Goal: Task Accomplishment & Management: Complete application form

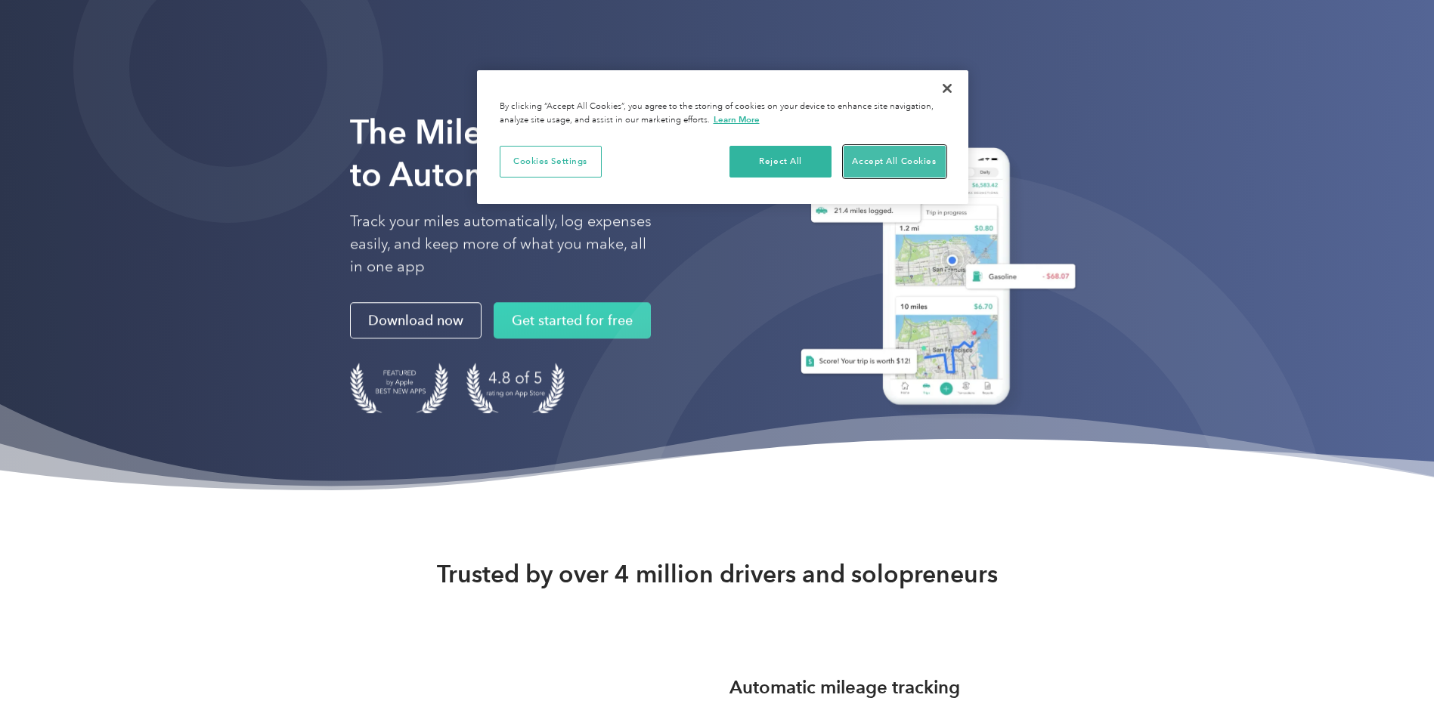
click at [890, 160] on button "Accept All Cookies" at bounding box center [894, 162] width 102 height 32
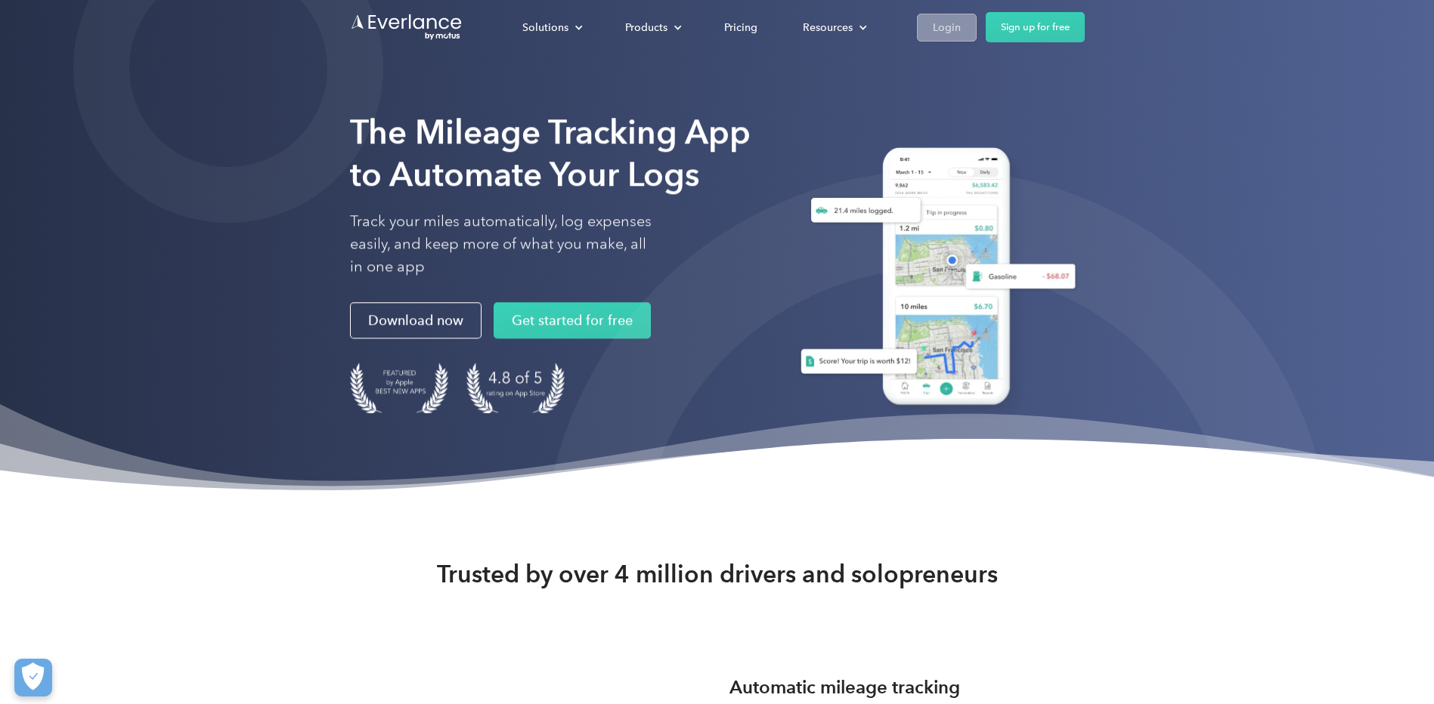
click at [936, 20] on div "Login" at bounding box center [947, 27] width 28 height 19
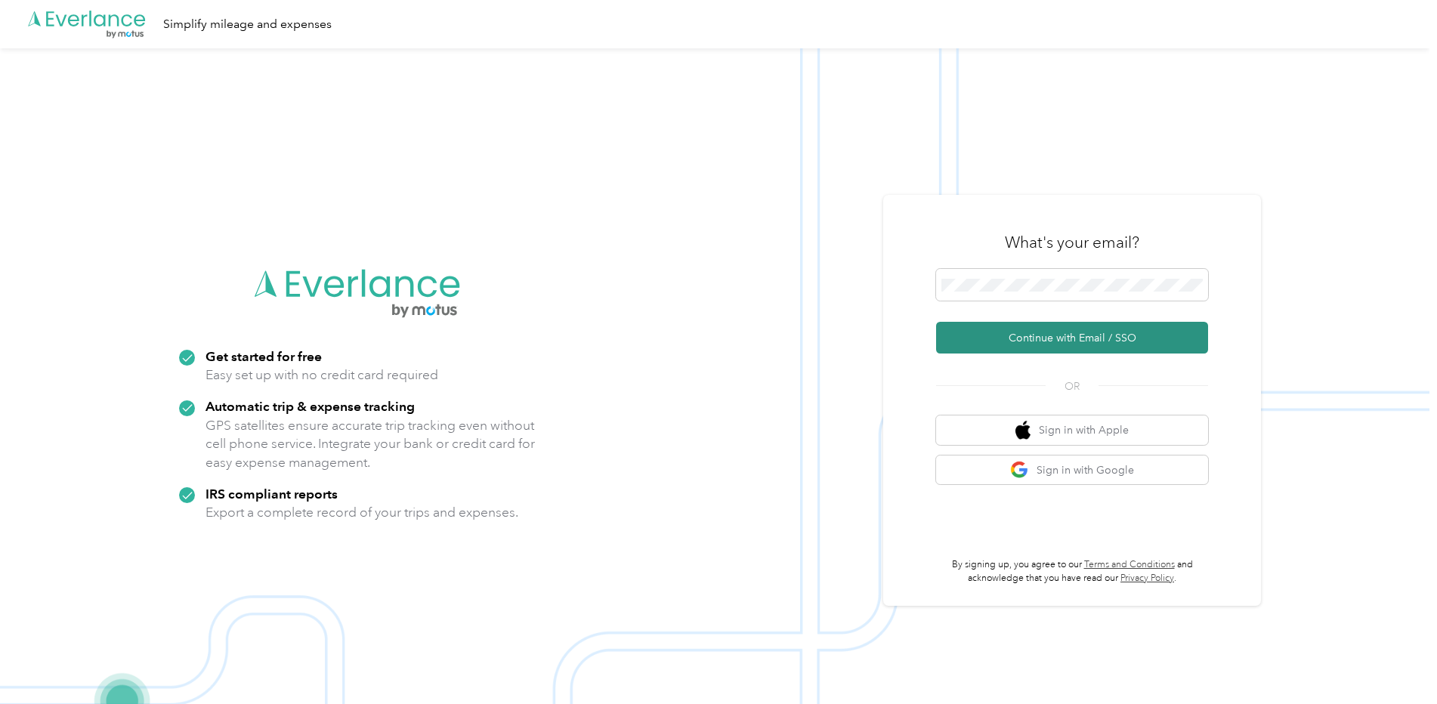
click at [1067, 333] on button "Continue with Email / SSO" at bounding box center [1072, 338] width 272 height 32
click at [1051, 331] on button "Continue with Email / SSO" at bounding box center [1072, 338] width 272 height 32
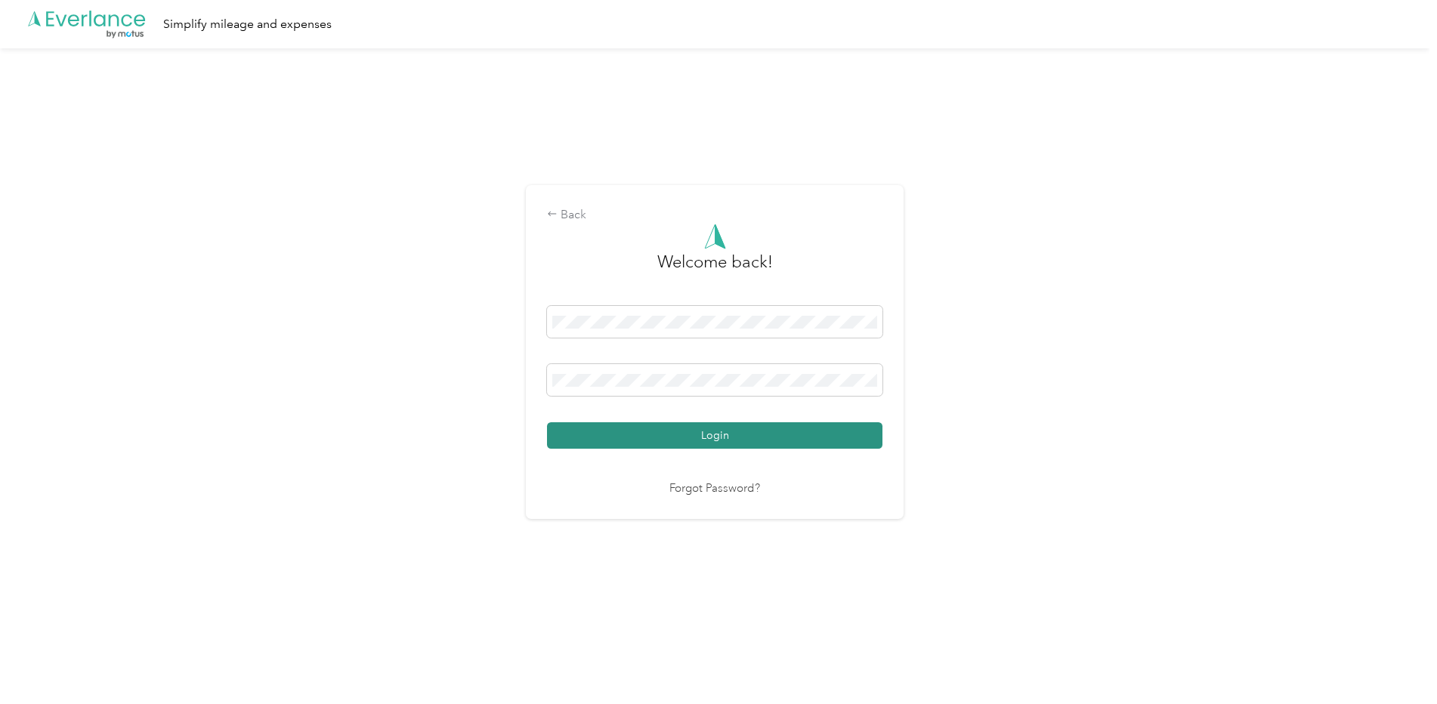
click at [691, 432] on button "Login" at bounding box center [715, 435] width 336 height 26
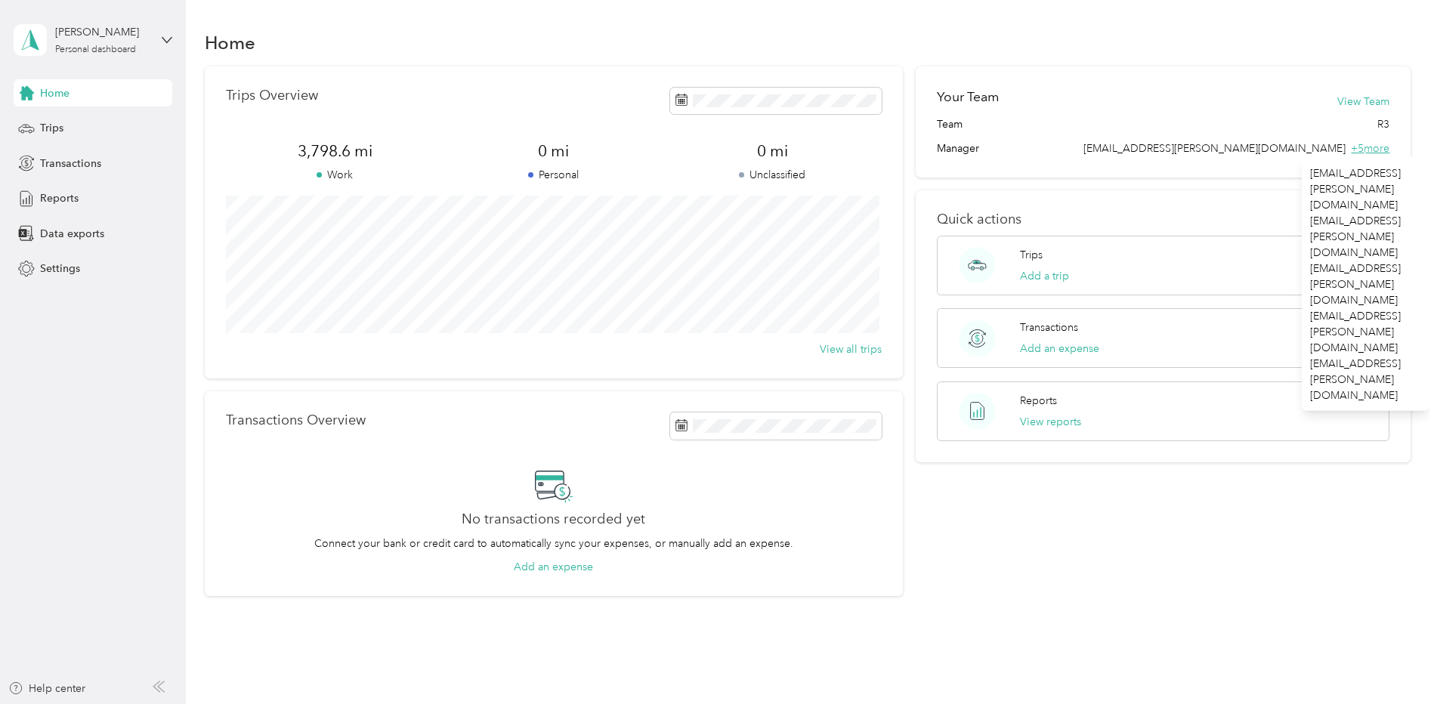
click at [1378, 144] on span "+ 5 more" at bounding box center [1370, 148] width 39 height 13
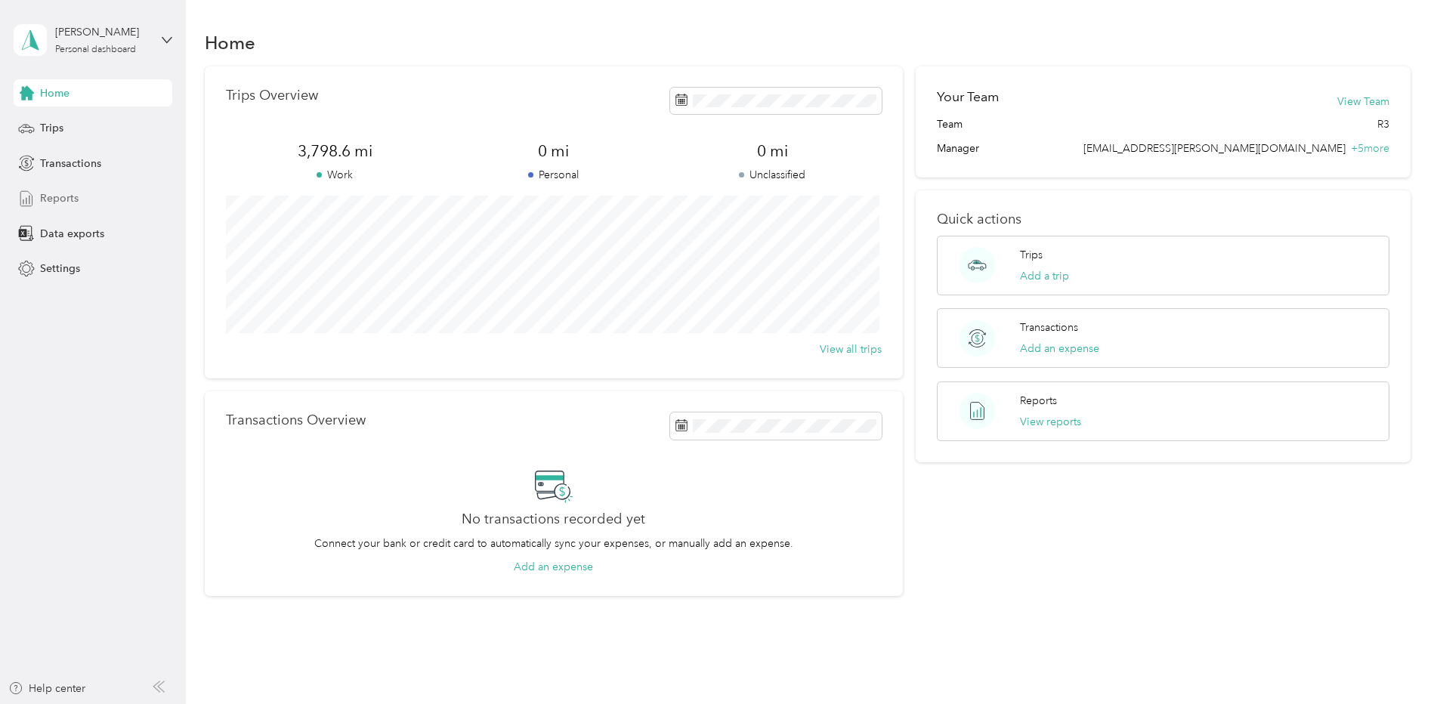
click at [59, 203] on span "Reports" at bounding box center [59, 198] width 39 height 16
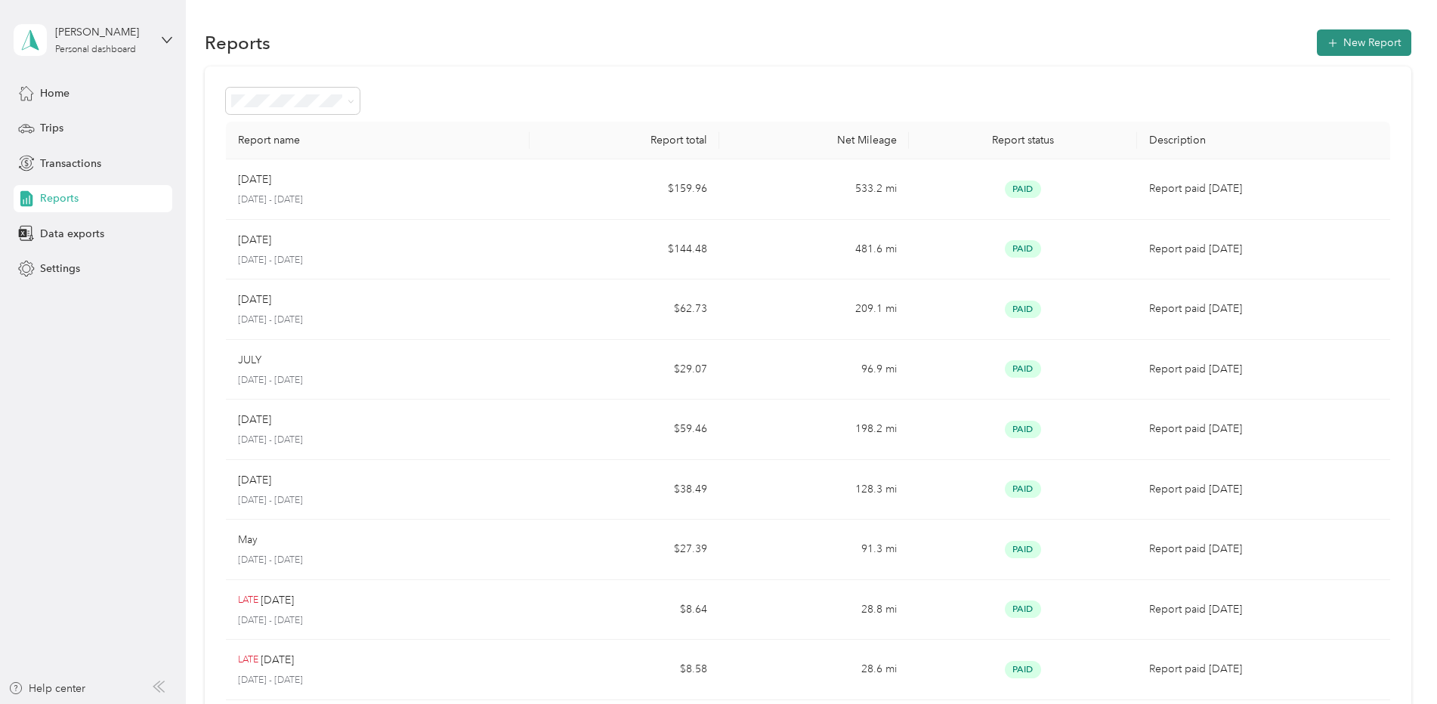
click at [1353, 48] on button "New Report" at bounding box center [1364, 42] width 94 height 26
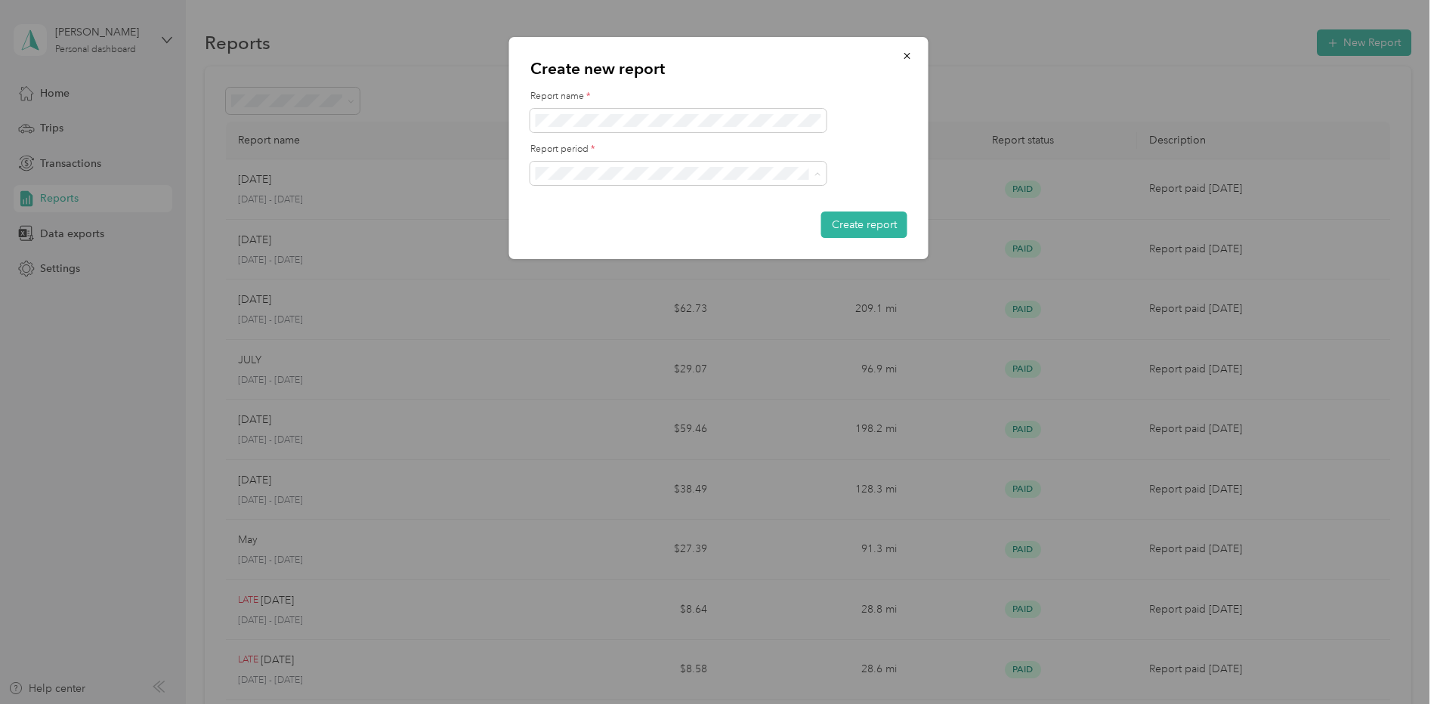
click at [883, 85] on div "Create new report Report name * Report period * Create report" at bounding box center [718, 148] width 419 height 222
click at [909, 58] on icon "button" at bounding box center [907, 56] width 11 height 11
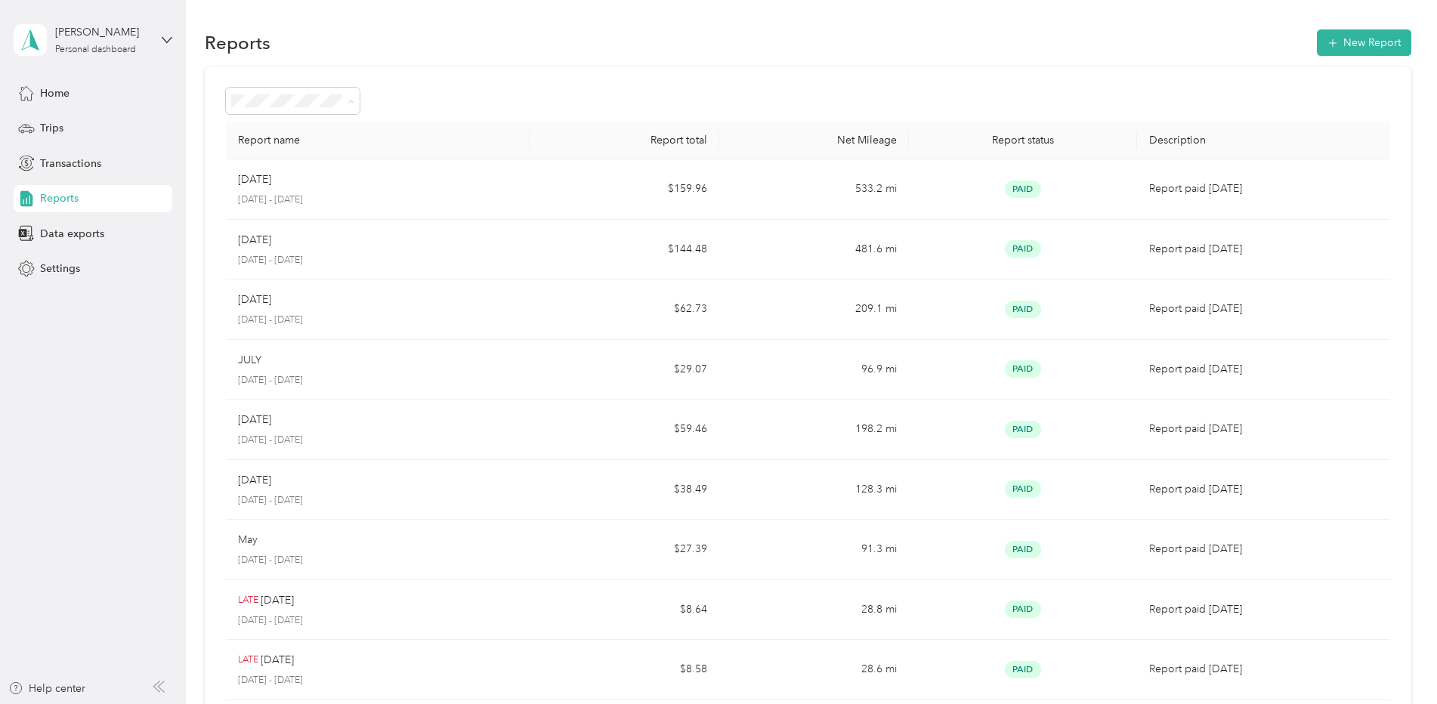
click at [259, 261] on span "Rejected" at bounding box center [258, 261] width 42 height 13
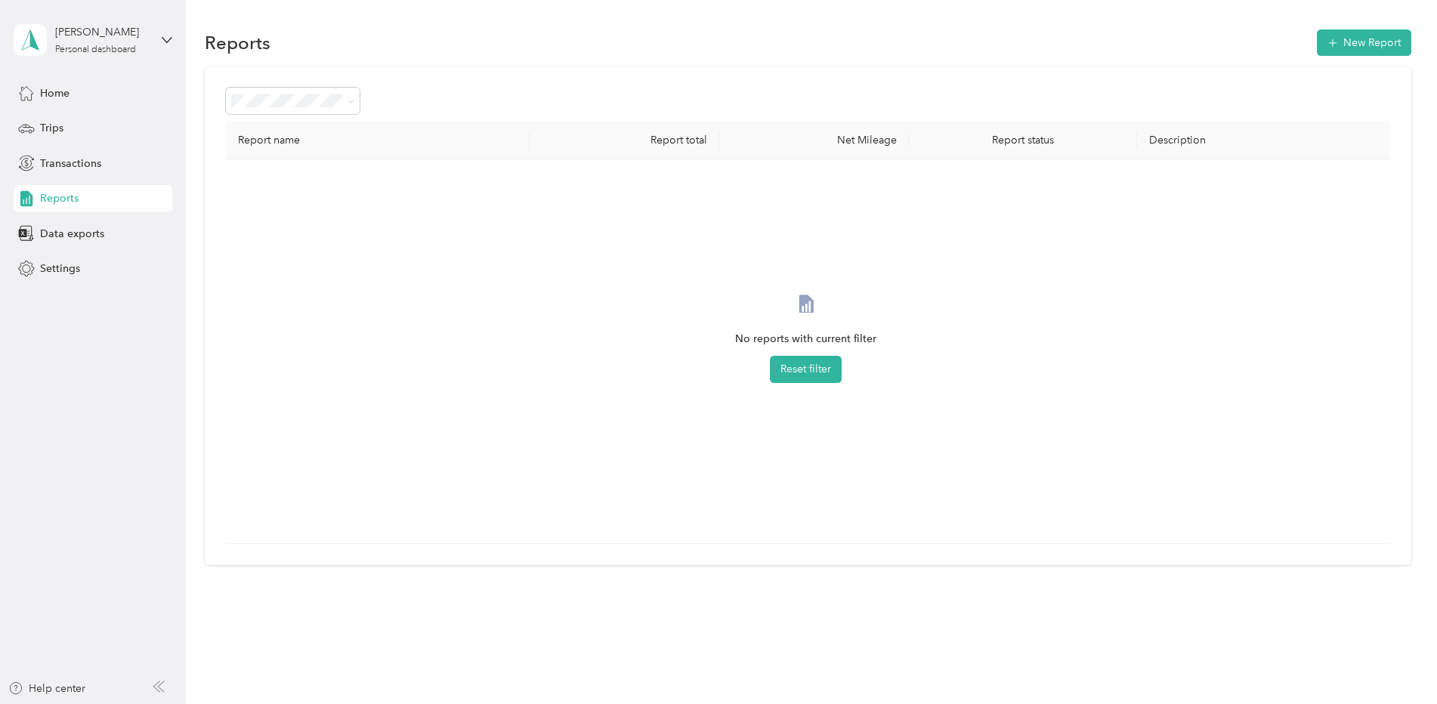
click at [283, 129] on span "All Reports" at bounding box center [263, 126] width 52 height 13
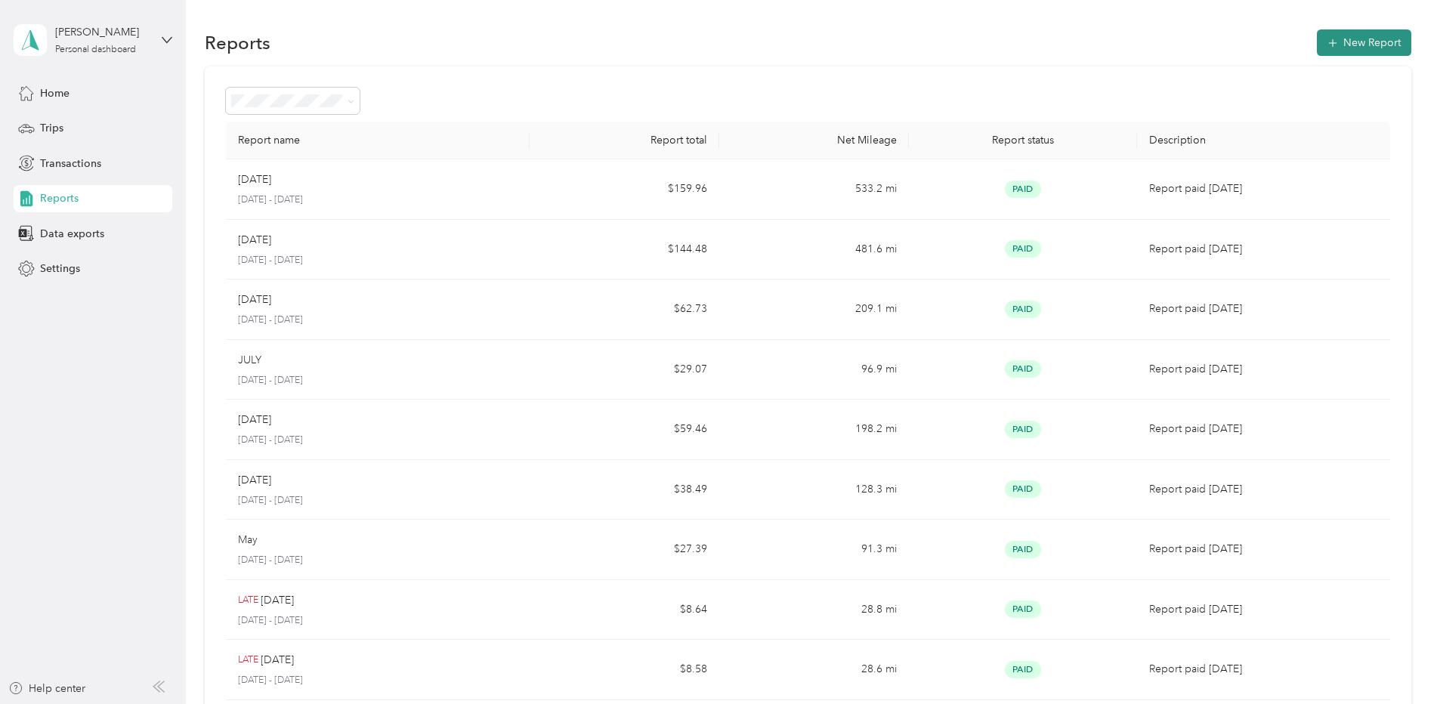
click at [1348, 44] on button "New Report" at bounding box center [1364, 42] width 94 height 26
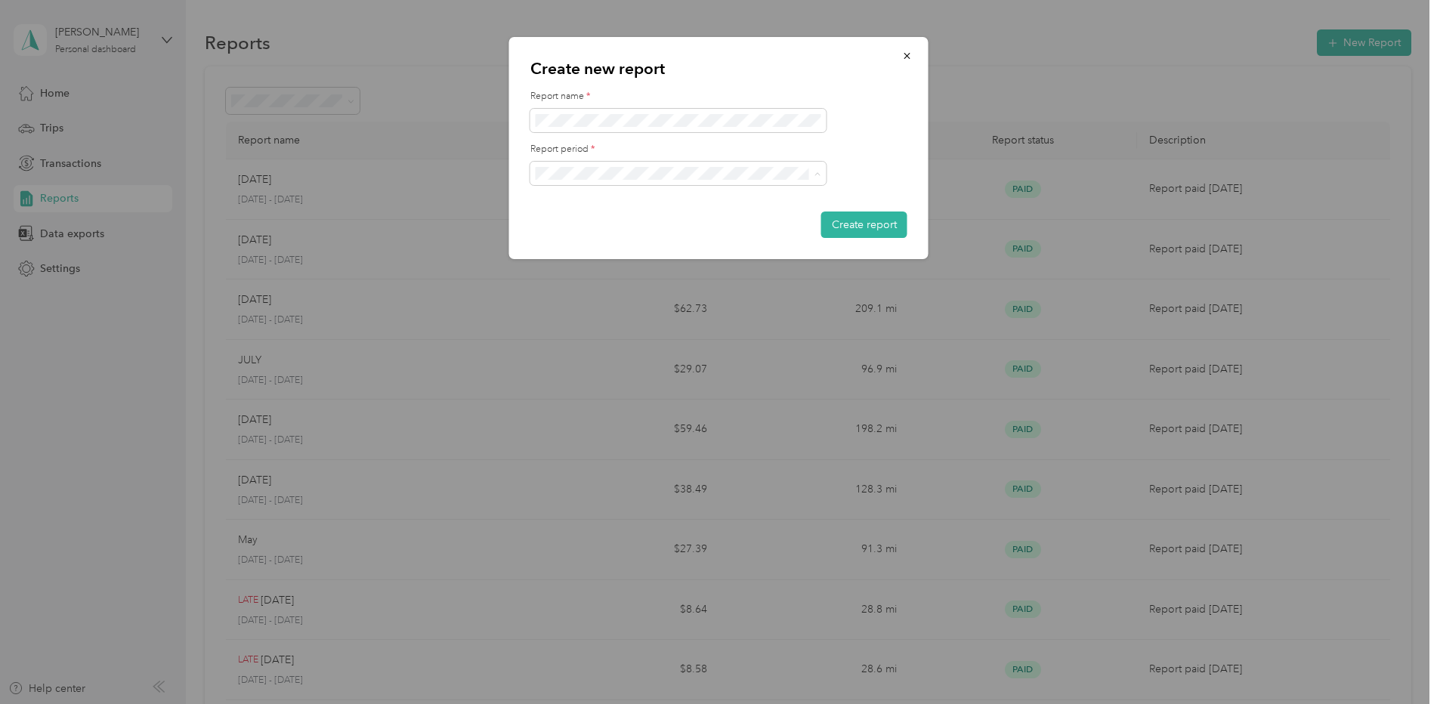
click at [594, 223] on span "[DATE] - [DATE]" at bounding box center [579, 226] width 76 height 13
click at [858, 227] on button "Create report" at bounding box center [865, 225] width 86 height 26
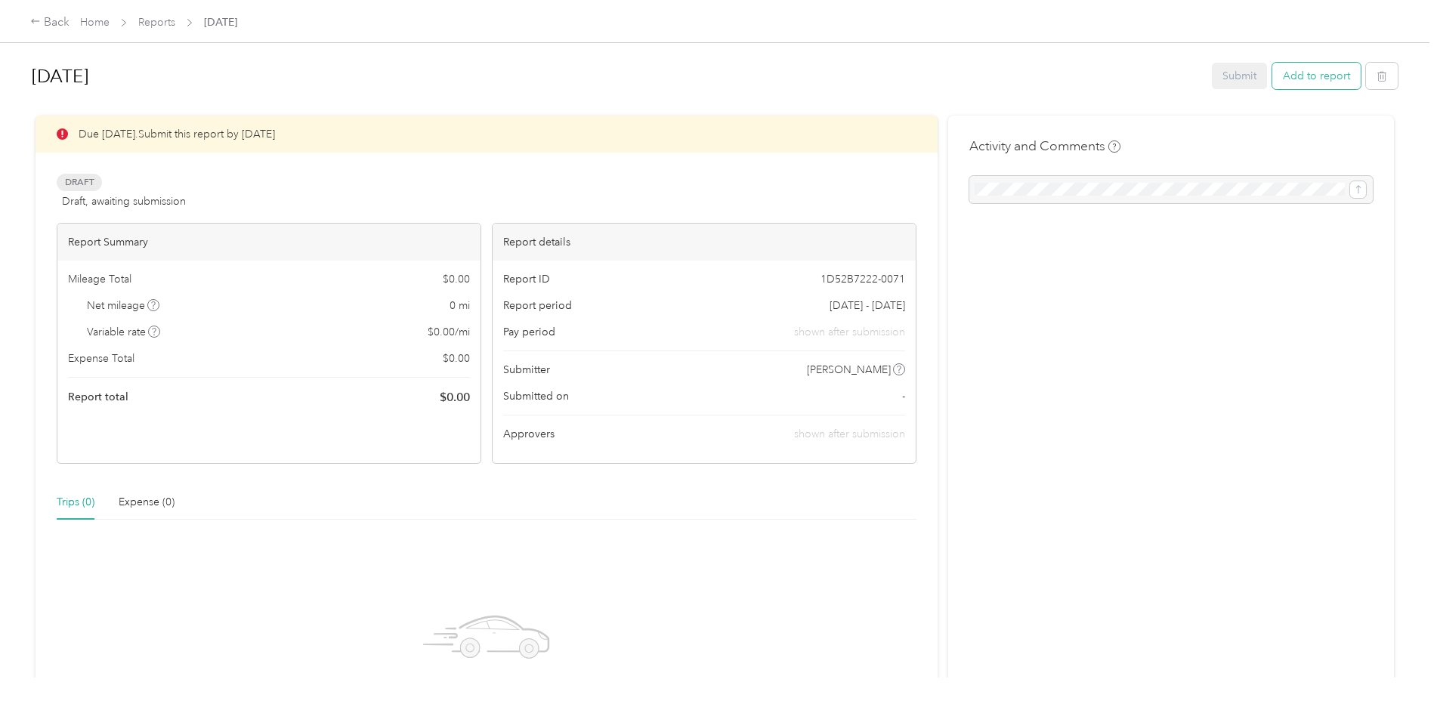
click at [1300, 72] on button "Add to report" at bounding box center [1317, 76] width 88 height 26
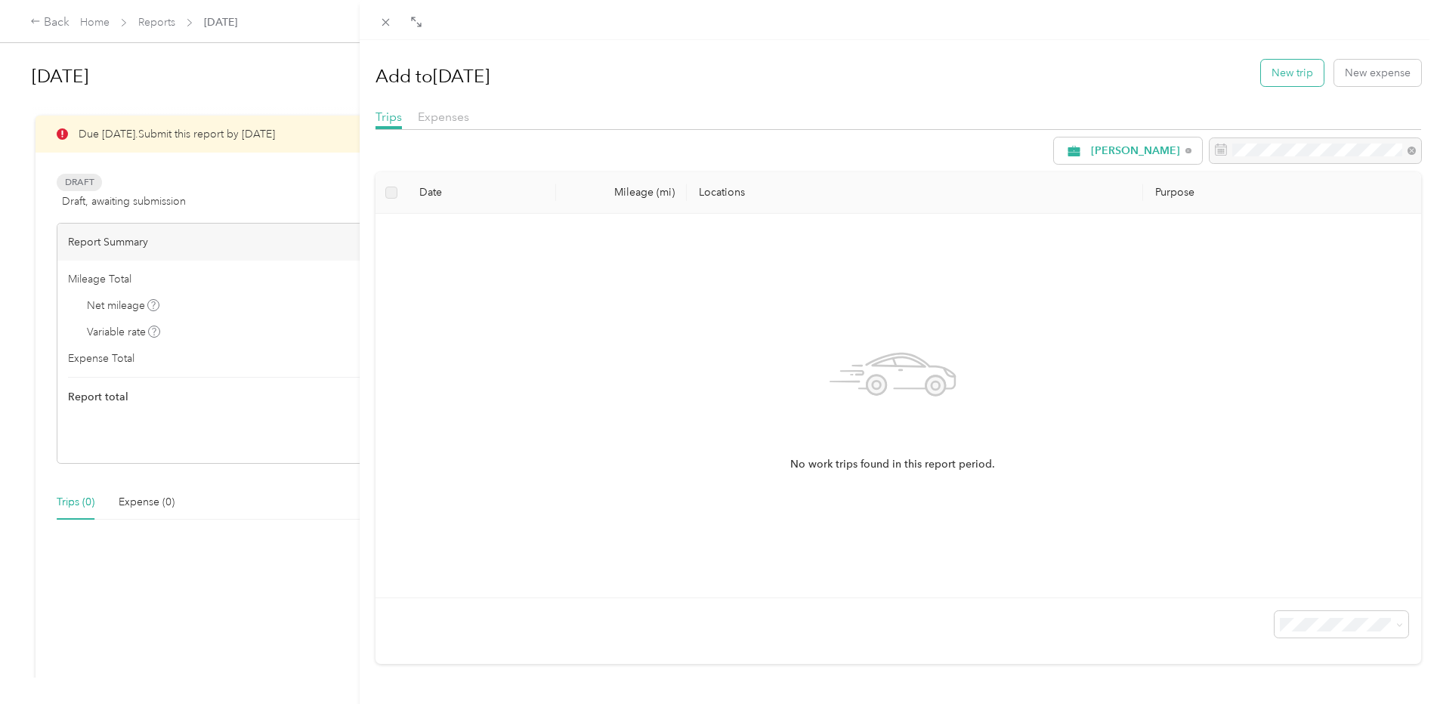
click at [1261, 70] on button "New trip" at bounding box center [1292, 73] width 63 height 26
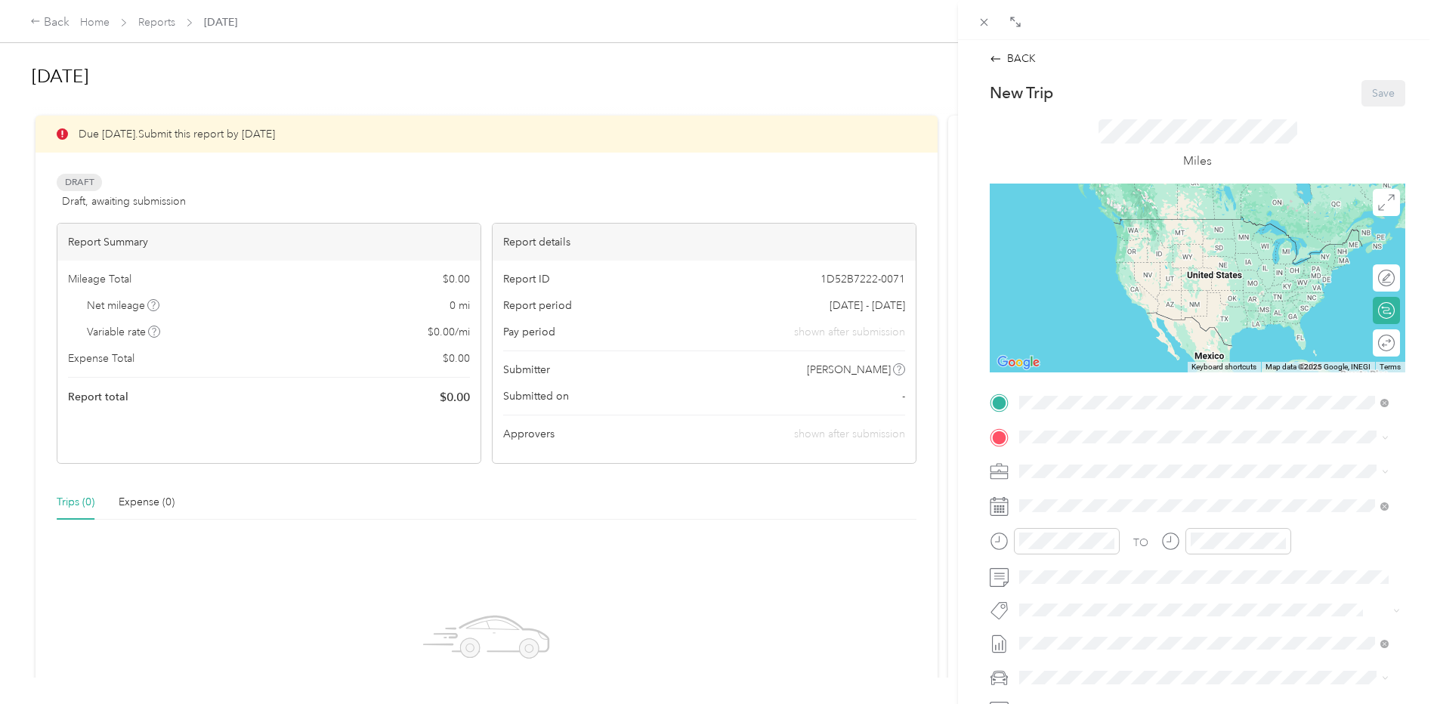
click at [1100, 465] on div "Home" at bounding box center [1165, 463] width 235 height 14
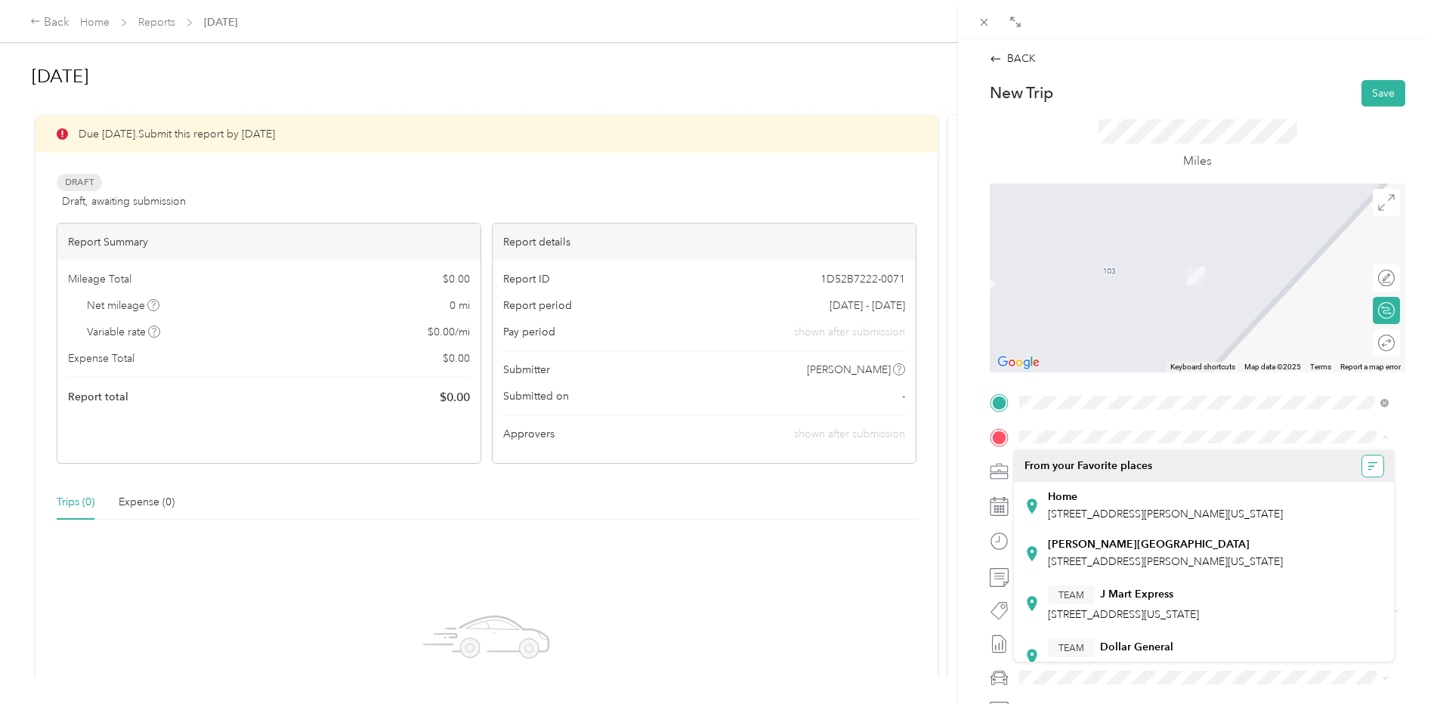
click at [1368, 464] on icon "button" at bounding box center [1373, 466] width 11 height 11
click at [1324, 545] on span "Recently added" at bounding box center [1315, 549] width 75 height 13
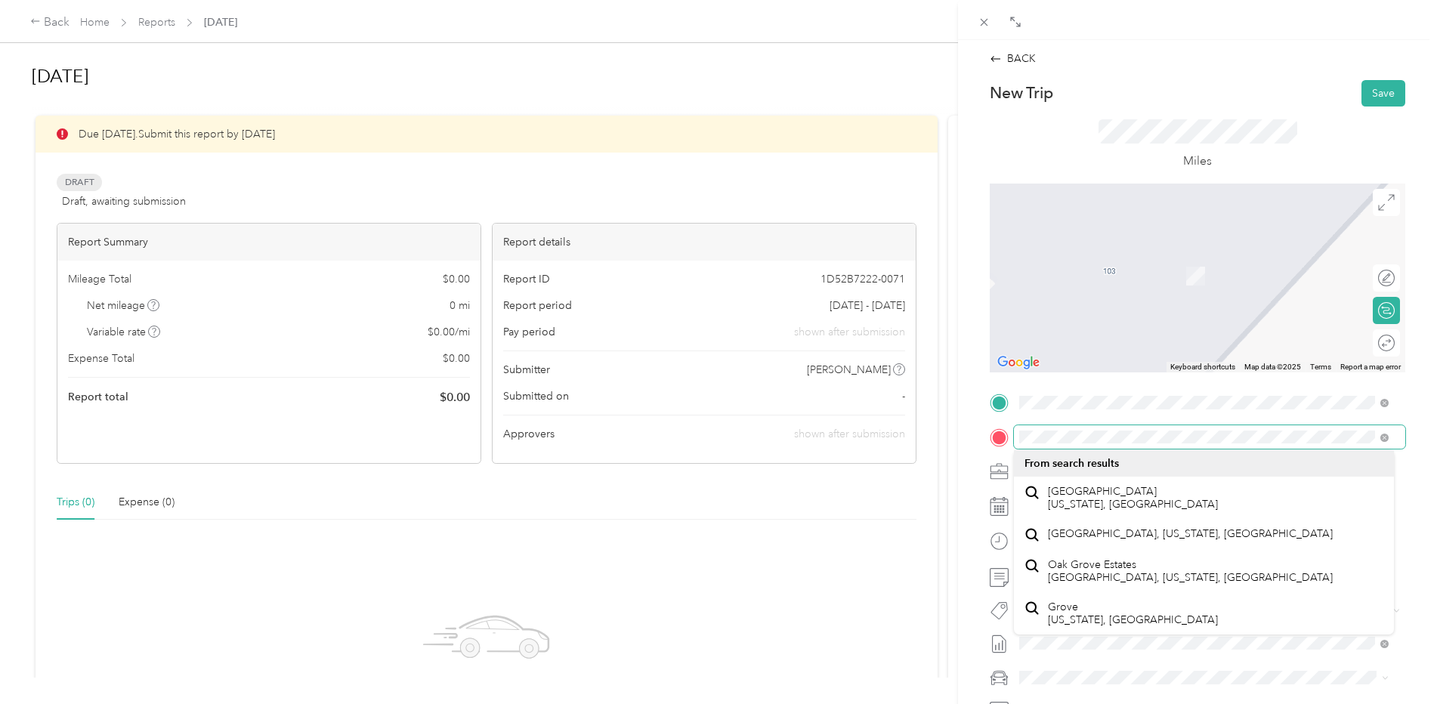
click at [1204, 704] on div "Drag to resize Click to close BACK New Trip Save This trip cannot be edited bec…" at bounding box center [715, 704] width 1430 height 0
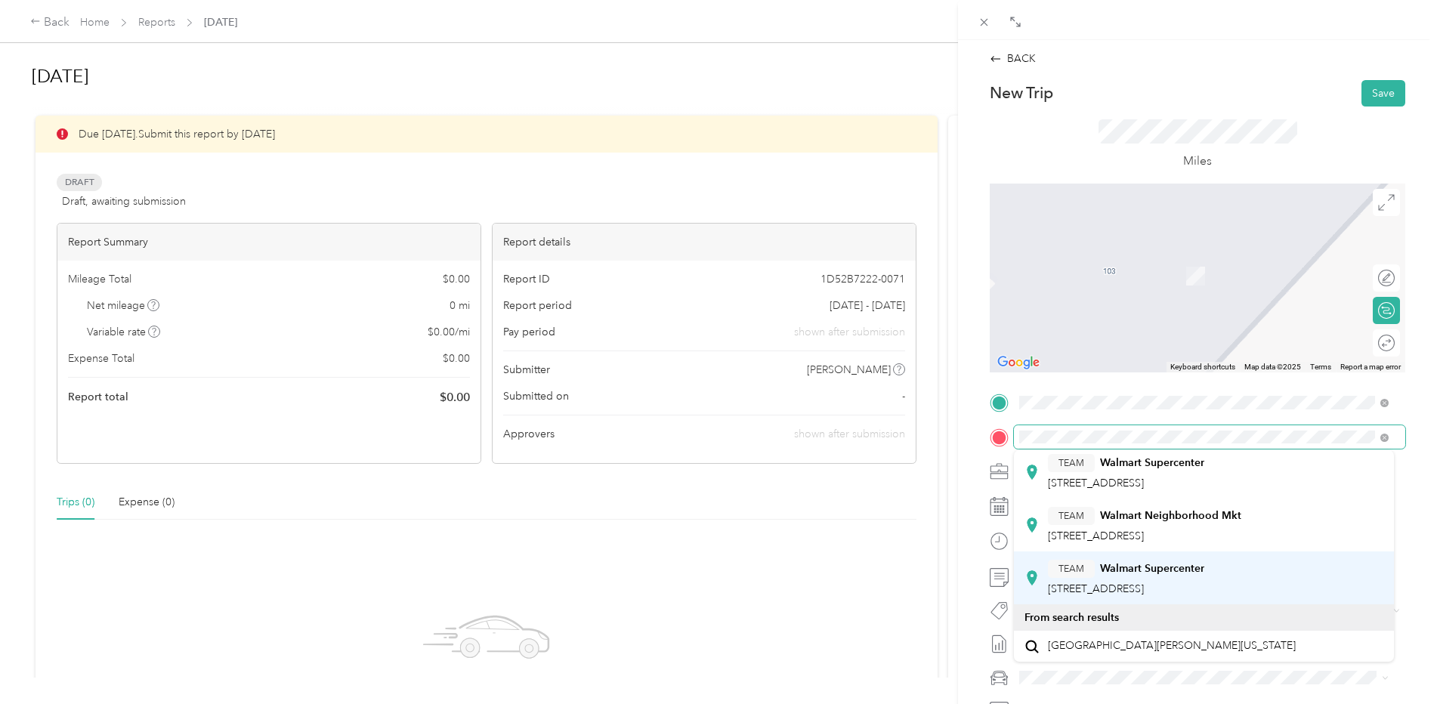
scroll to position [101, 0]
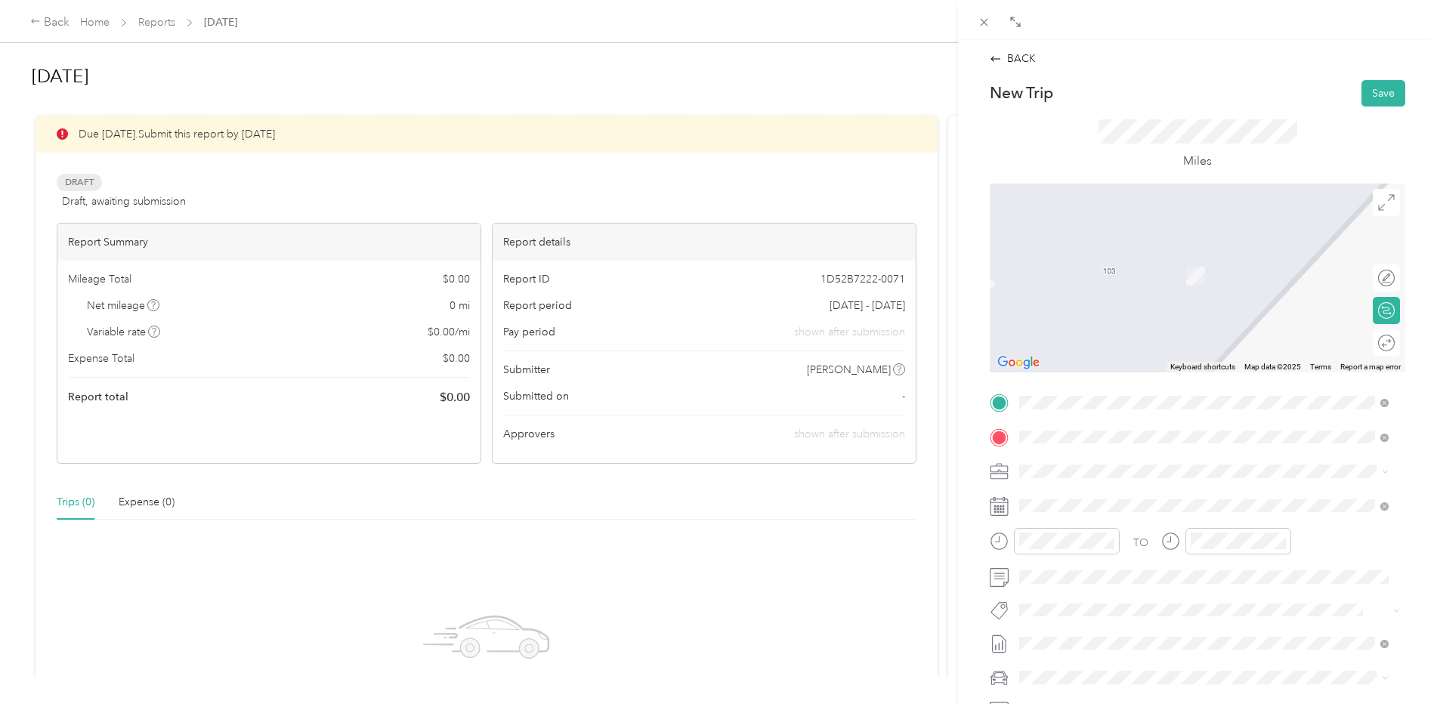
click at [1163, 568] on div "TEAM Walmart Supercenter [STREET_ADDRESS]" at bounding box center [1126, 578] width 156 height 37
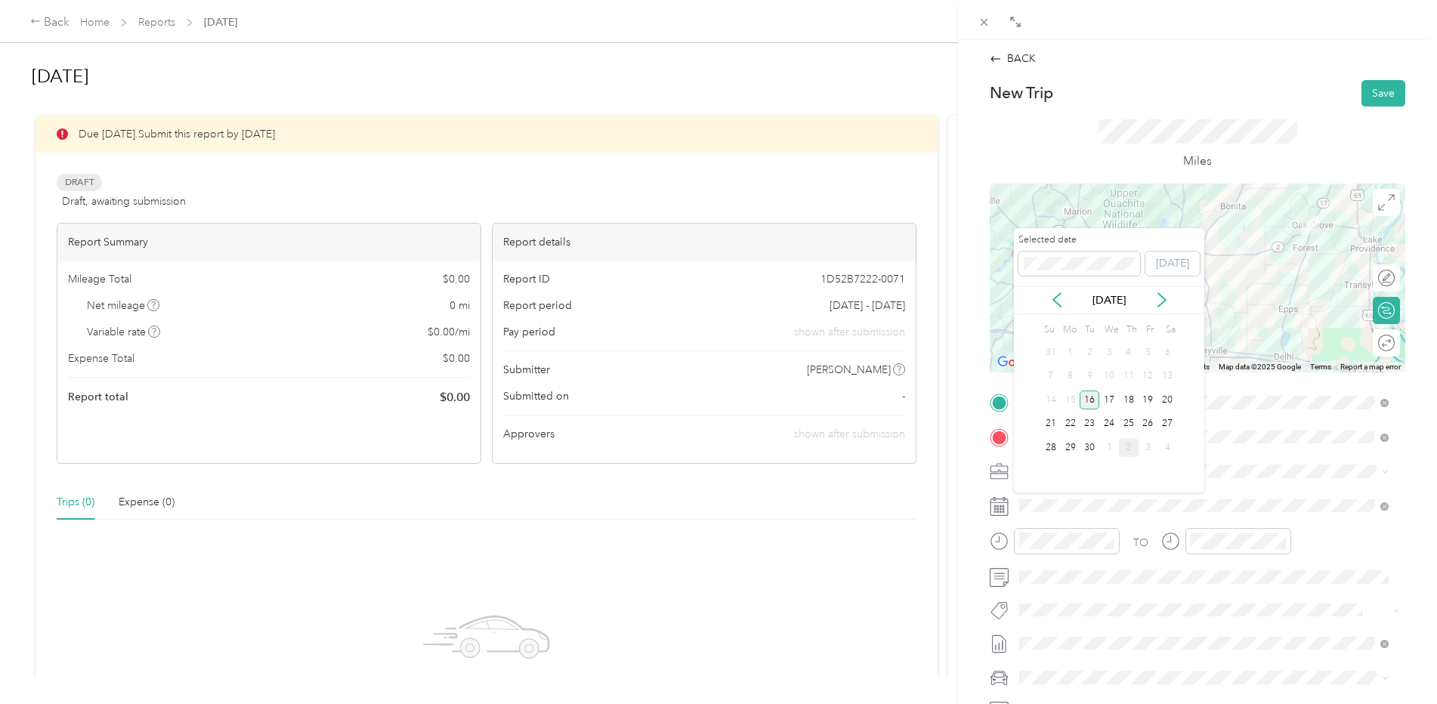
click at [1091, 397] on div "16" at bounding box center [1090, 400] width 20 height 19
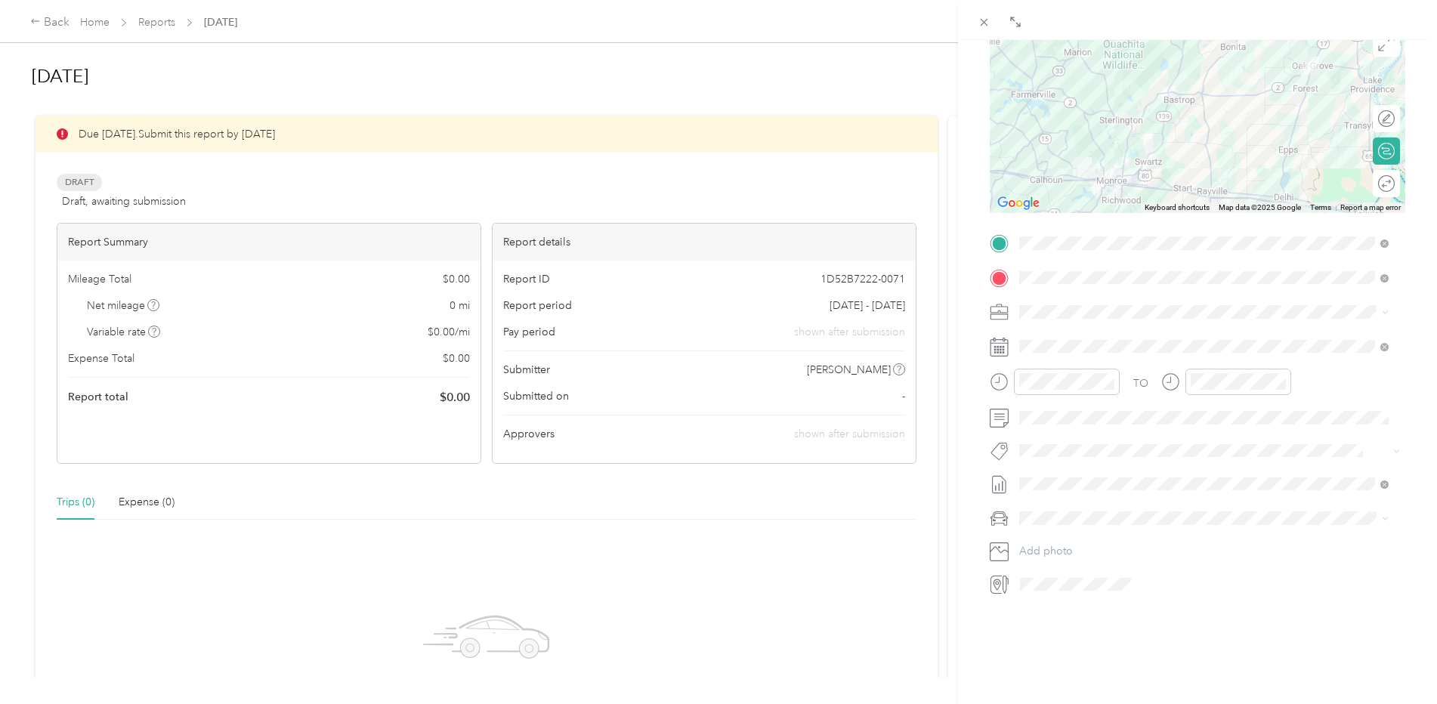
scroll to position [171, 0]
click at [1071, 533] on span "Toyota Avalon" at bounding box center [1059, 531] width 69 height 13
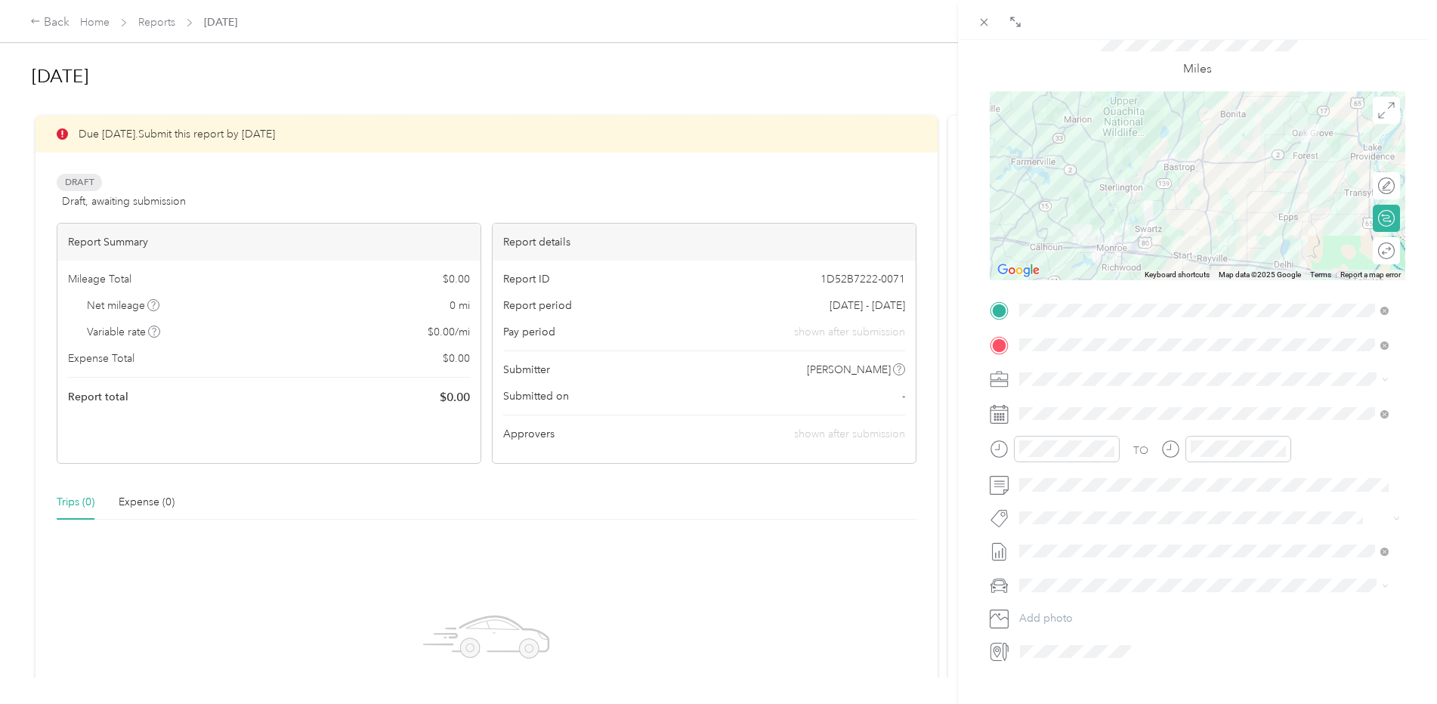
scroll to position [0, 0]
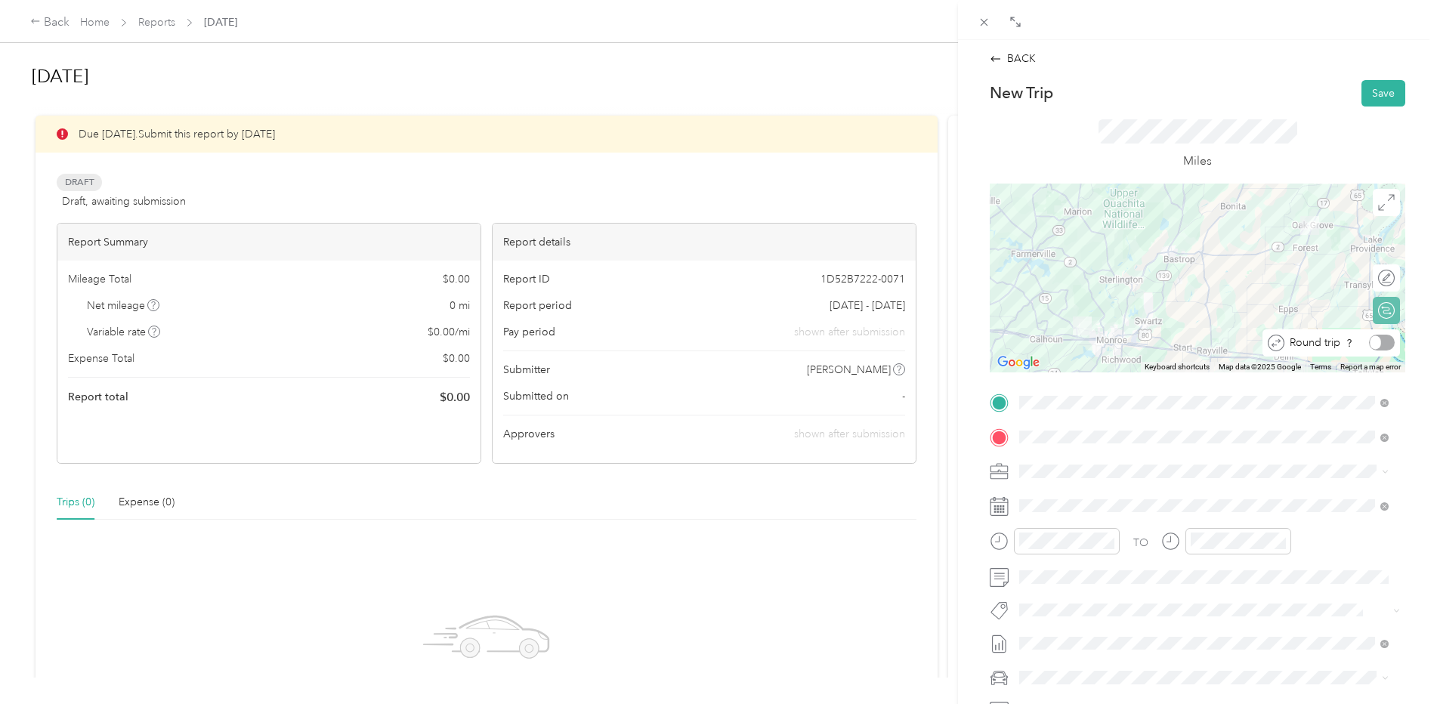
click at [1372, 342] on div "Round trip" at bounding box center [1340, 343] width 110 height 16
click at [1372, 342] on div at bounding box center [1379, 343] width 32 height 16
click at [1371, 97] on button "Save" at bounding box center [1384, 93] width 44 height 26
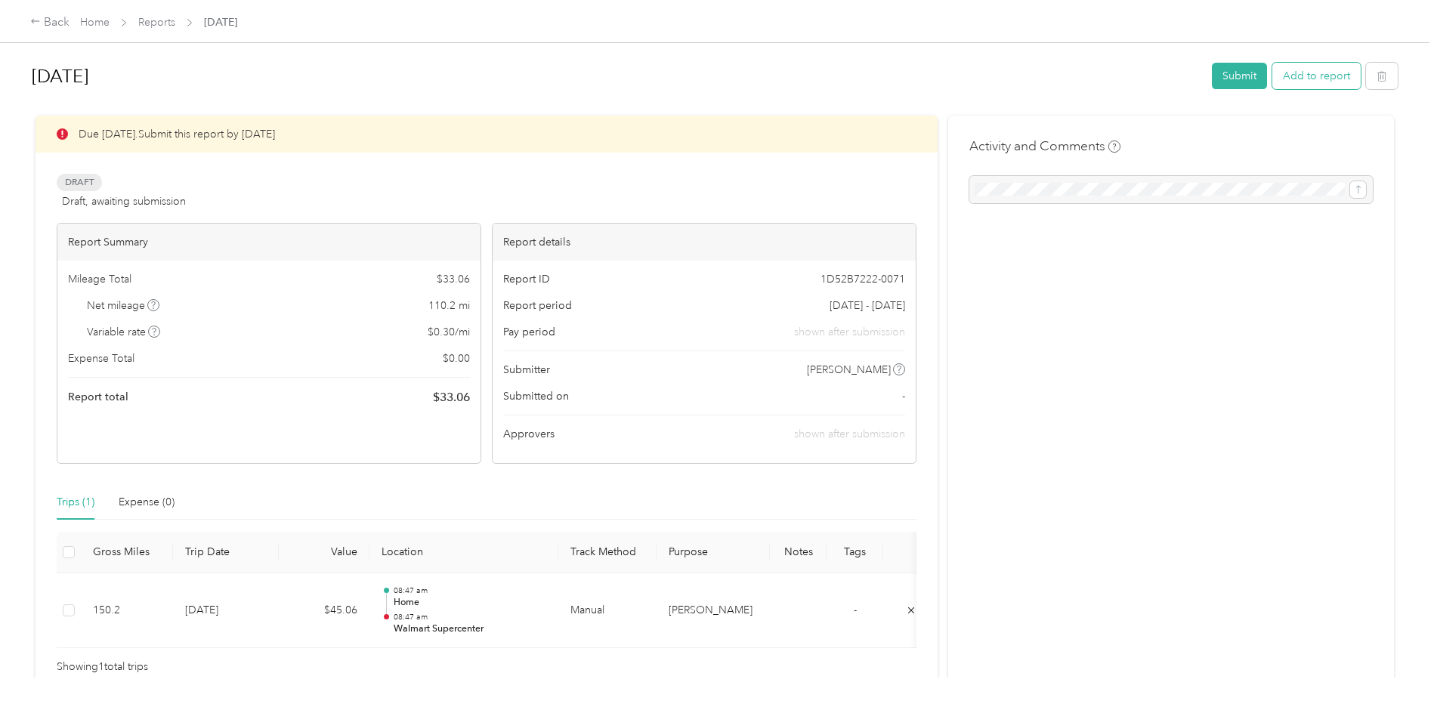
click at [1308, 80] on button "Add to report" at bounding box center [1317, 76] width 88 height 26
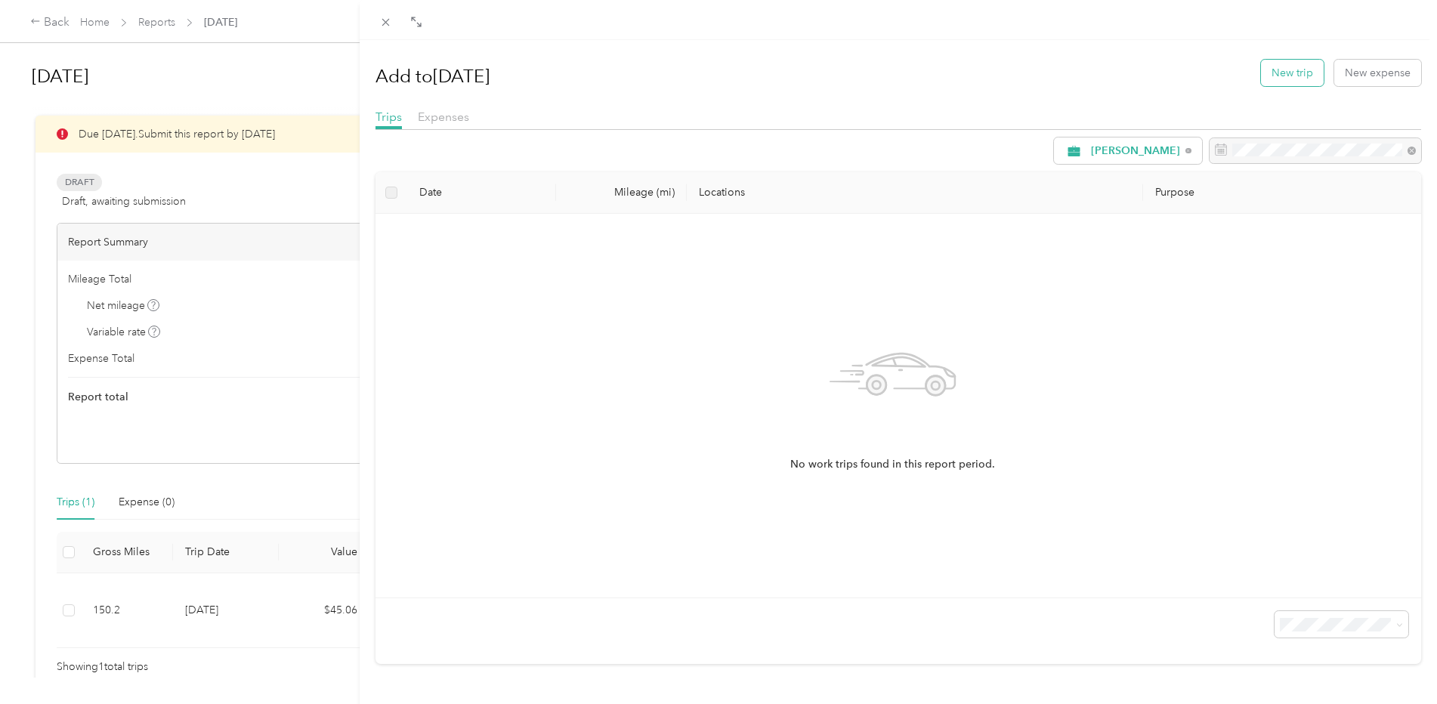
click at [1288, 73] on button "New trip" at bounding box center [1292, 73] width 63 height 26
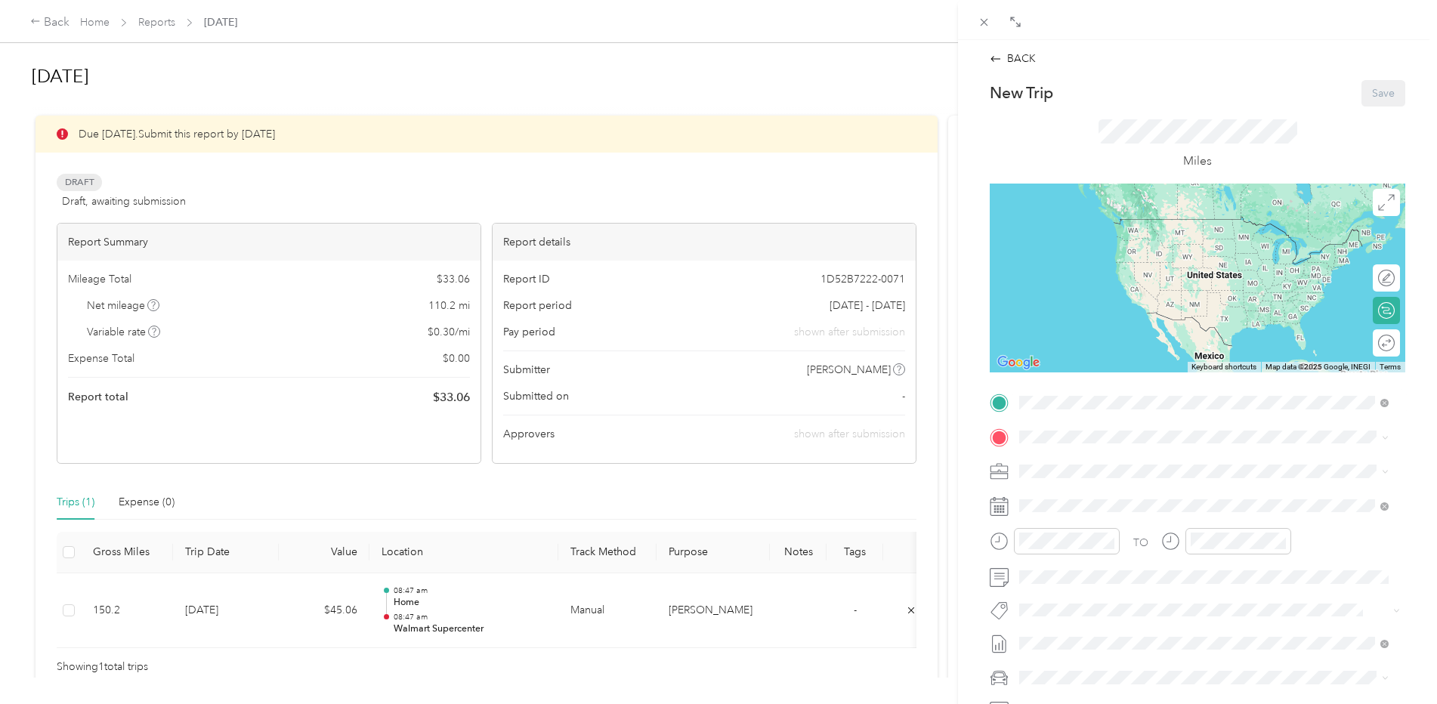
click at [1070, 463] on strong "Home" at bounding box center [1062, 463] width 29 height 14
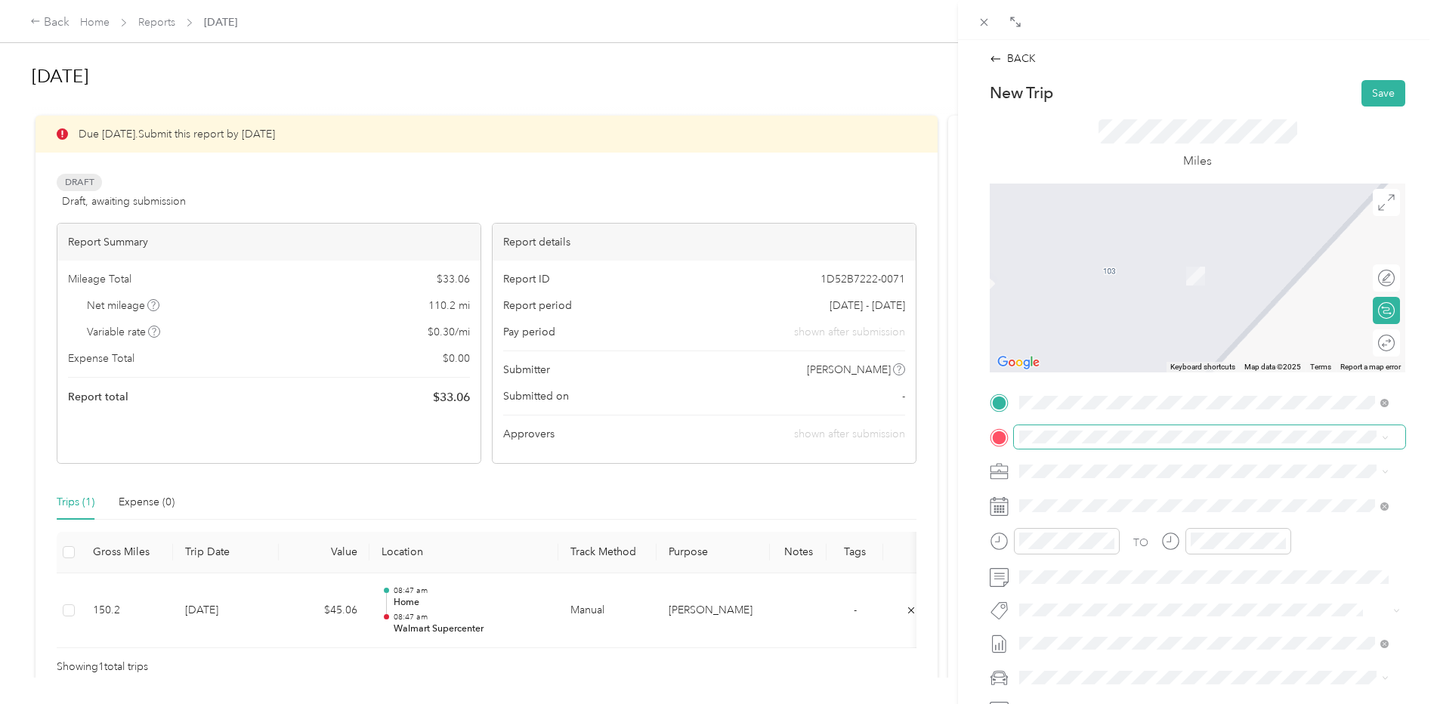
click at [1065, 444] on span at bounding box center [1209, 437] width 391 height 24
click at [1150, 612] on div "TEAM Walmart Supercenter [STREET_ADDRESS]" at bounding box center [1126, 609] width 156 height 37
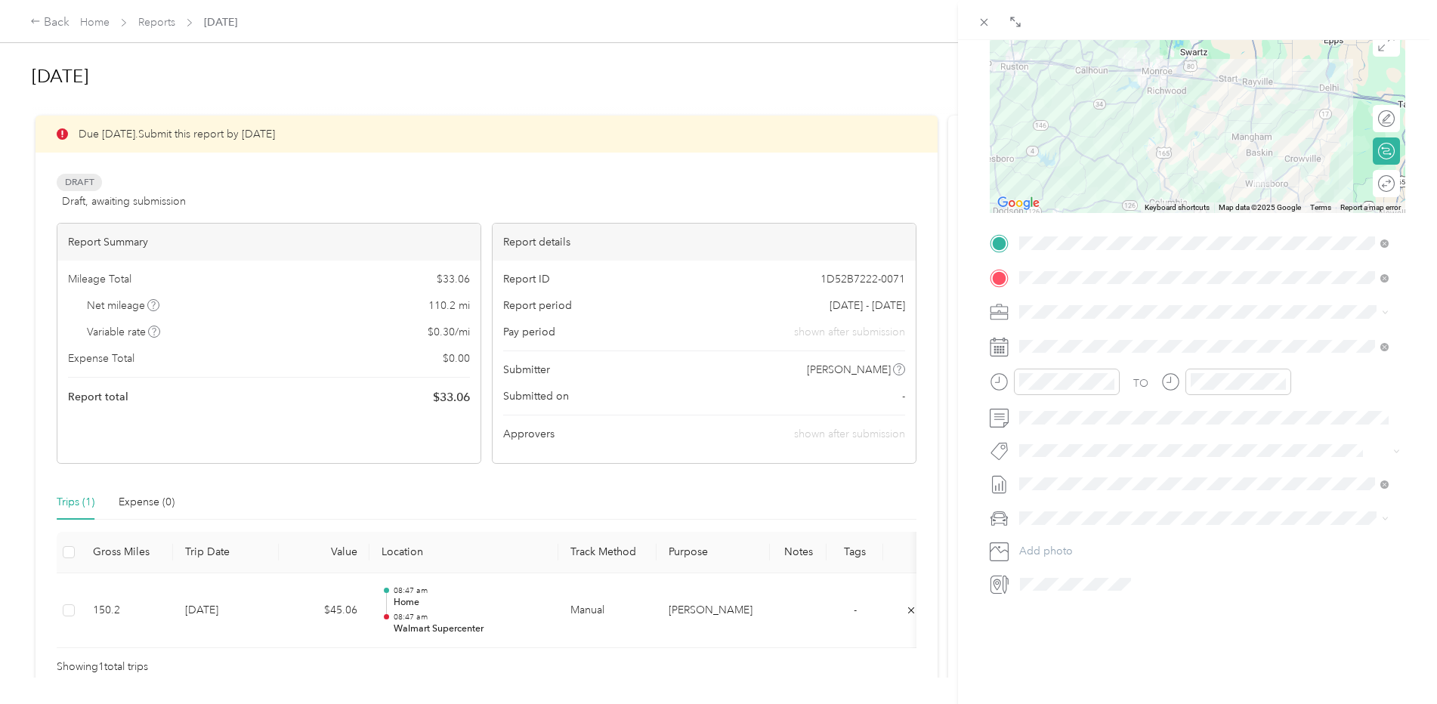
scroll to position [171, 0]
click at [1148, 521] on div "19" at bounding box center [1149, 521] width 20 height 19
click at [1034, 633] on div "BACK New Trip Save This trip cannot be edited because it is either under review…" at bounding box center [1197, 392] width 479 height 704
click at [1064, 531] on span "Toyota Avalon" at bounding box center [1059, 534] width 69 height 13
click at [1373, 176] on div "Round trip" at bounding box center [1386, 183] width 27 height 27
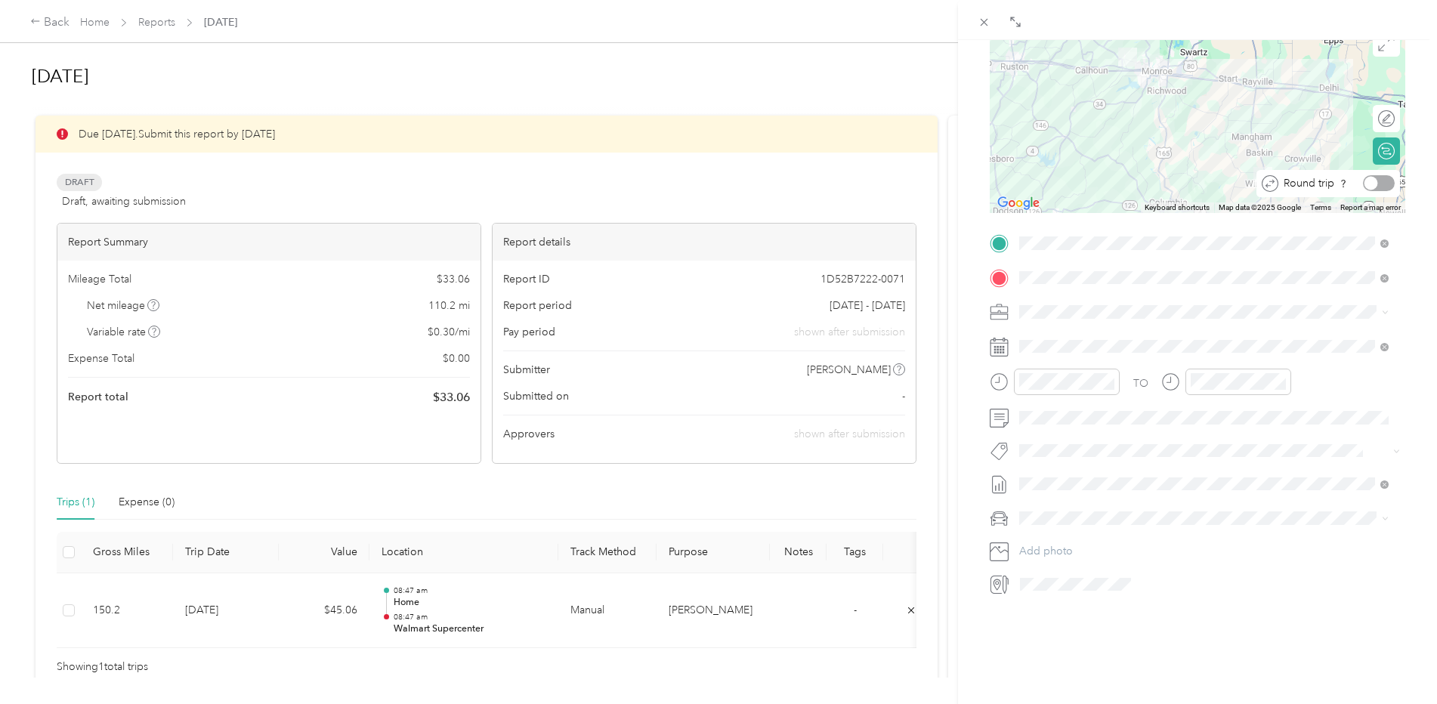
click at [1373, 176] on div at bounding box center [1379, 183] width 32 height 16
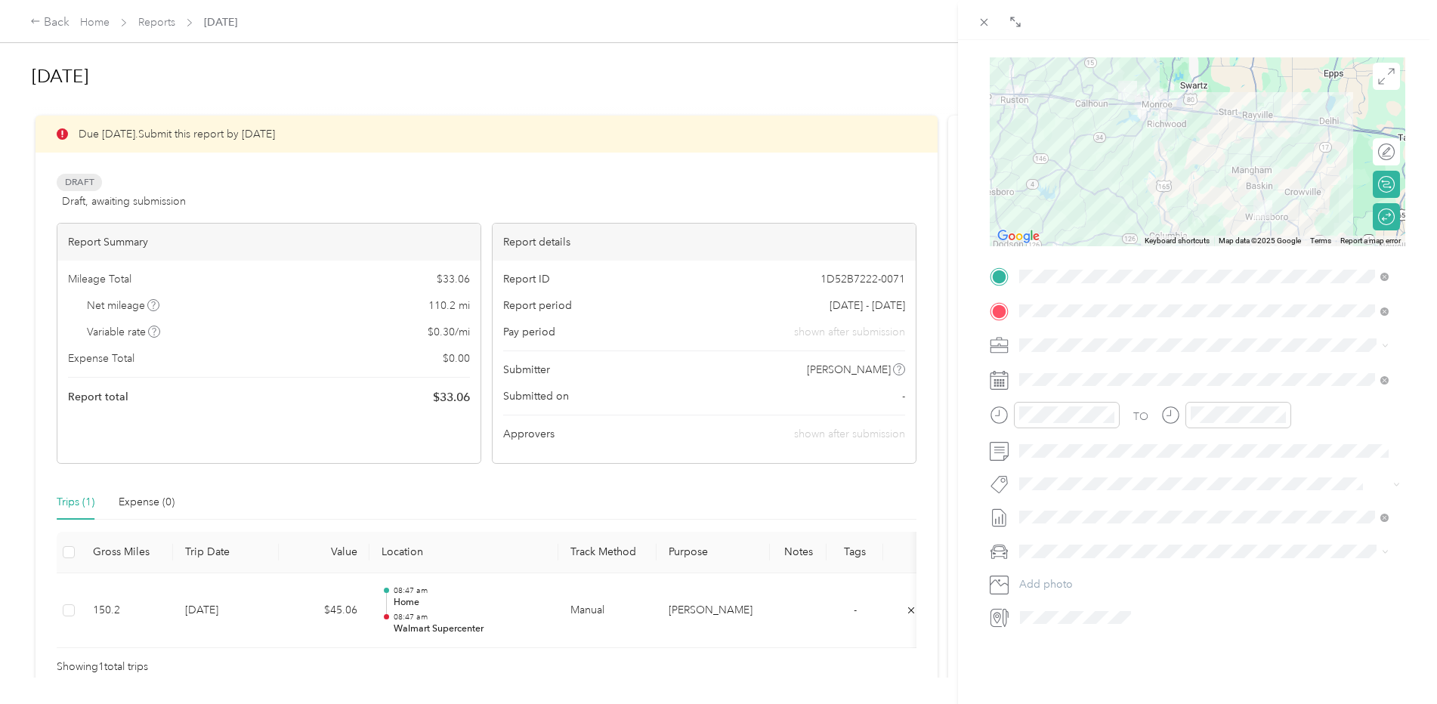
scroll to position [0, 0]
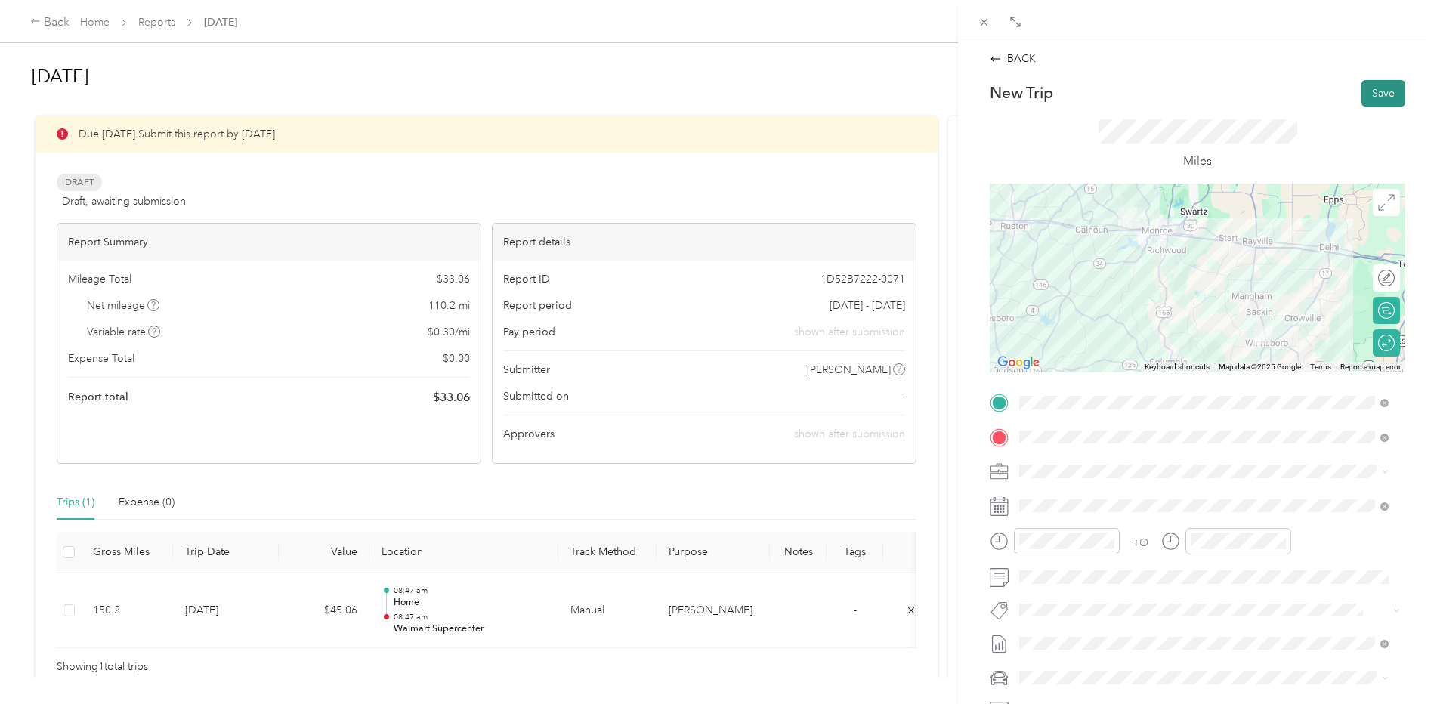
click at [1366, 88] on button "Save" at bounding box center [1384, 93] width 44 height 26
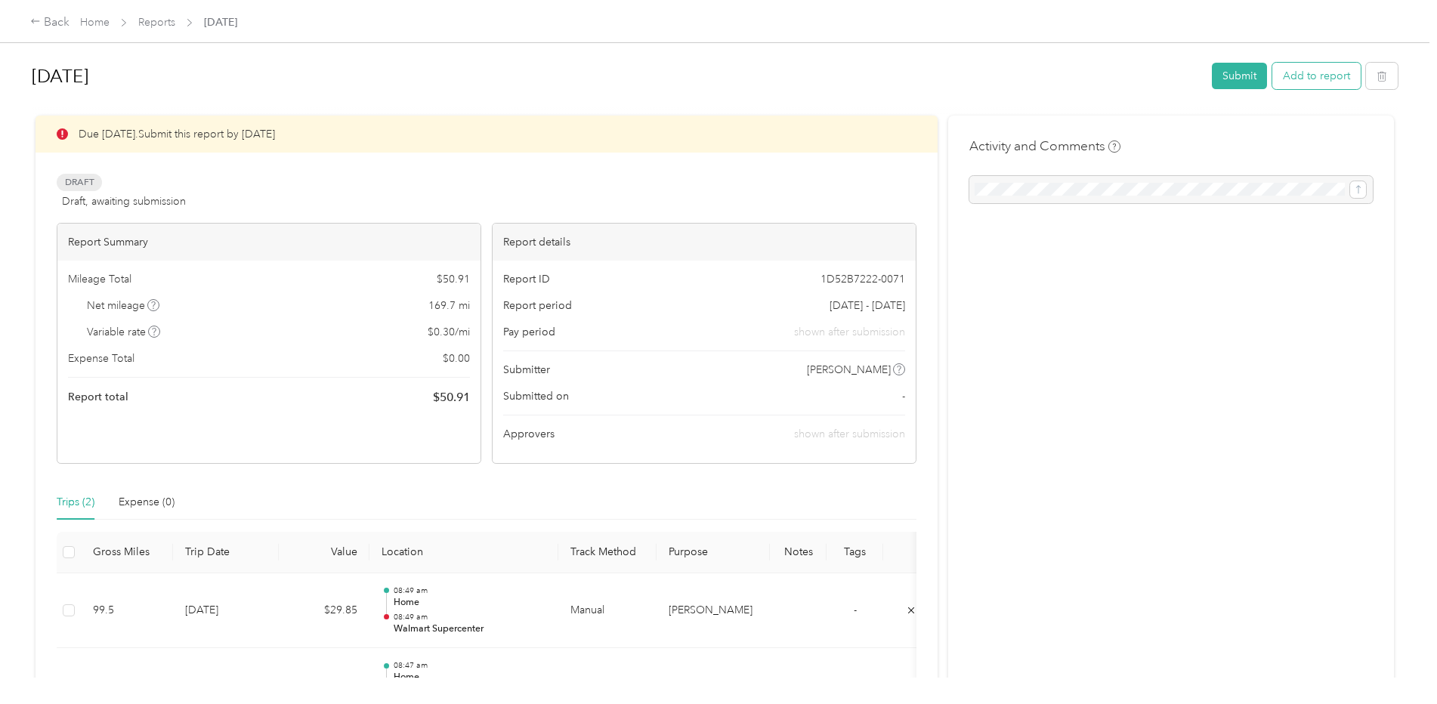
click at [1319, 73] on button "Add to report" at bounding box center [1317, 76] width 88 height 26
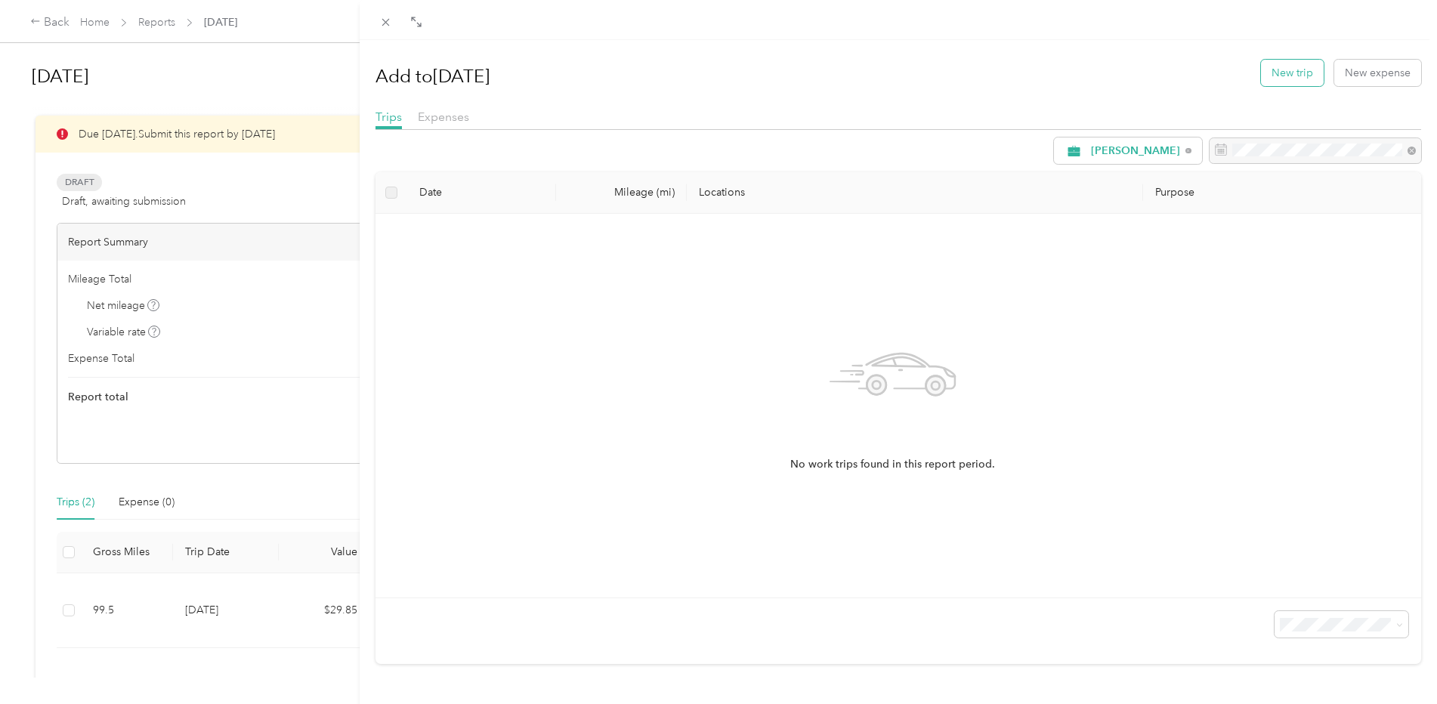
click at [1294, 71] on button "New trip" at bounding box center [1292, 73] width 63 height 26
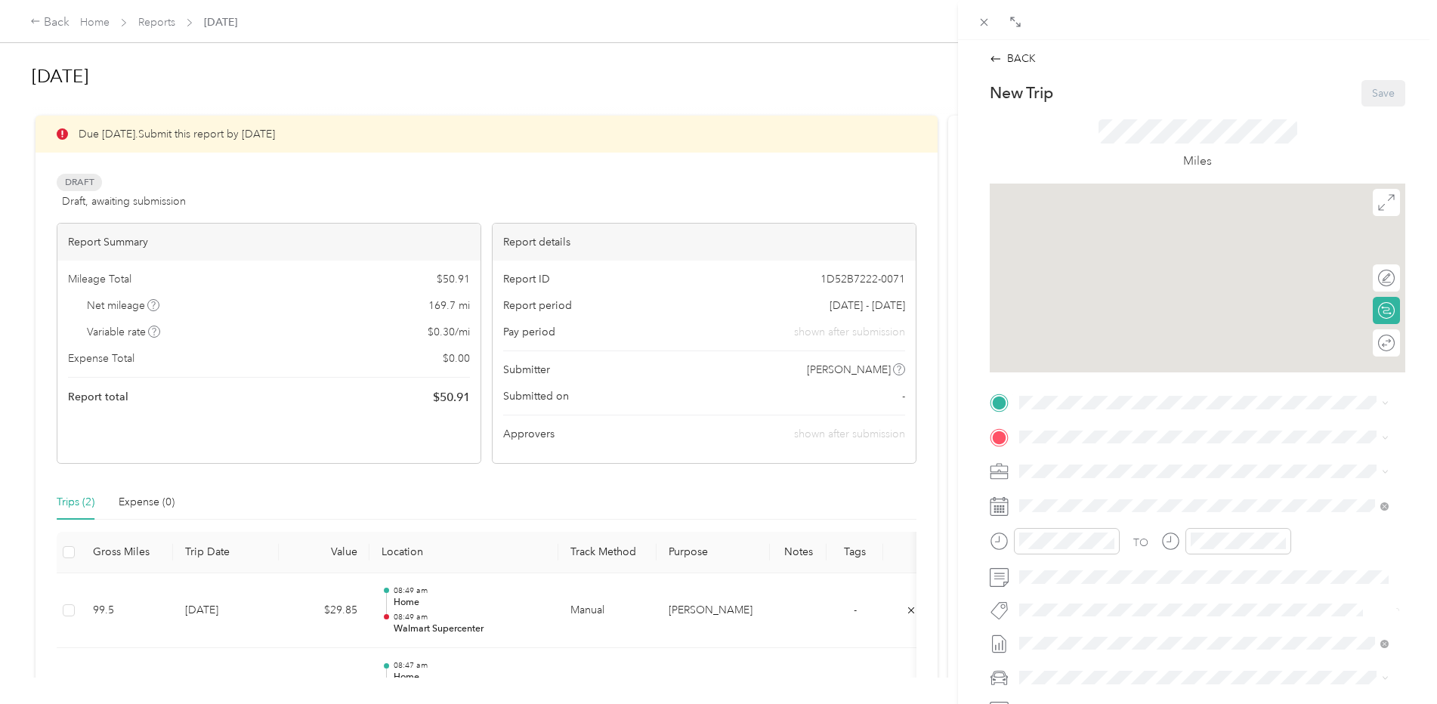
click at [1079, 463] on div "Home" at bounding box center [1165, 463] width 235 height 14
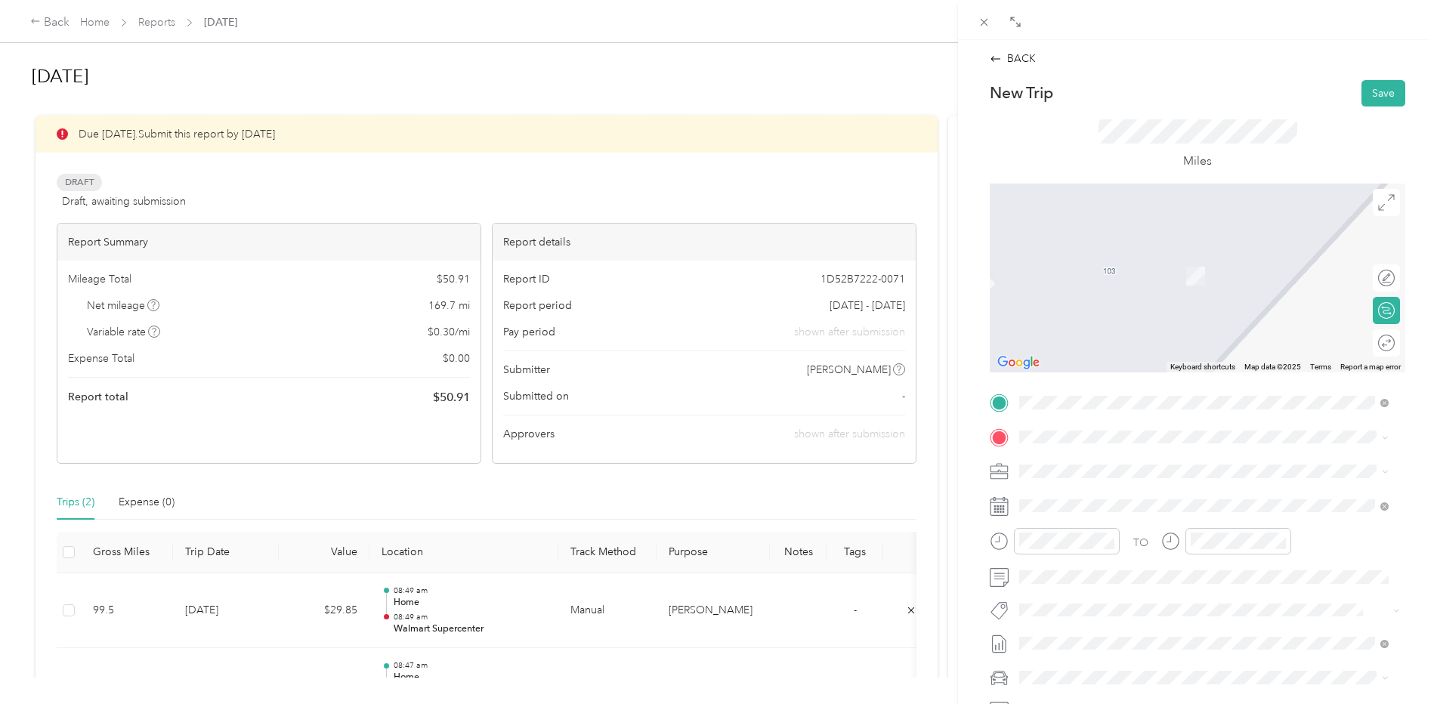
click at [1131, 507] on div "TEAM Walmart Supercenter [STREET_ADDRESS][PERSON_NAME]" at bounding box center [1138, 508] width 180 height 37
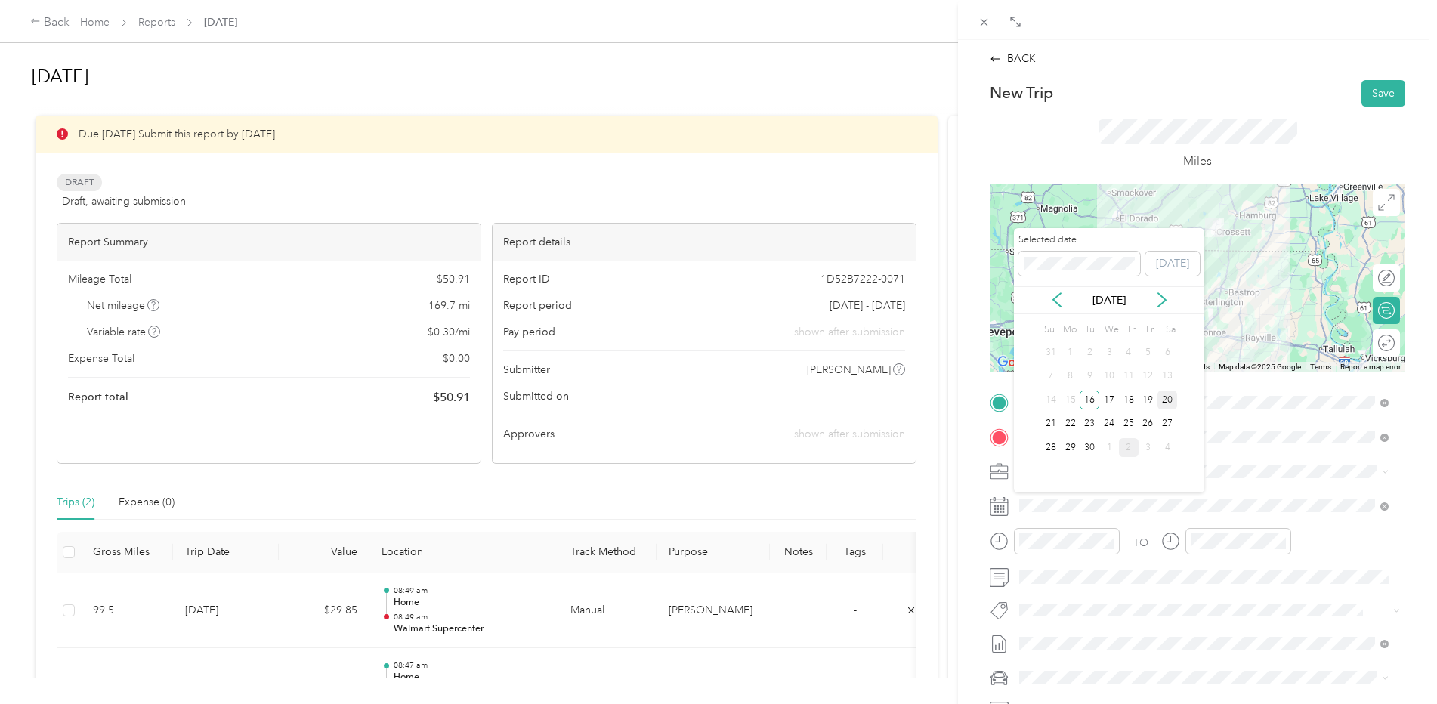
click at [1170, 401] on div "20" at bounding box center [1168, 400] width 20 height 19
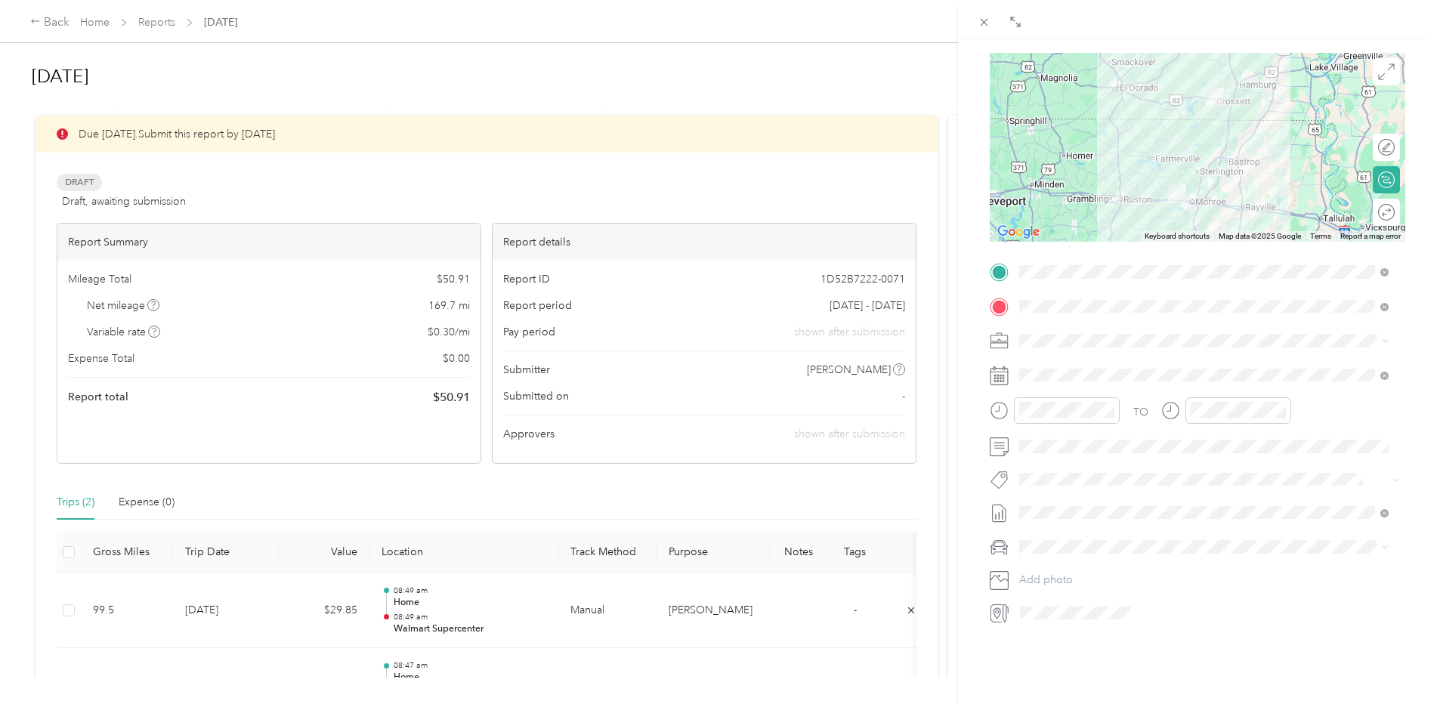
scroll to position [171, 0]
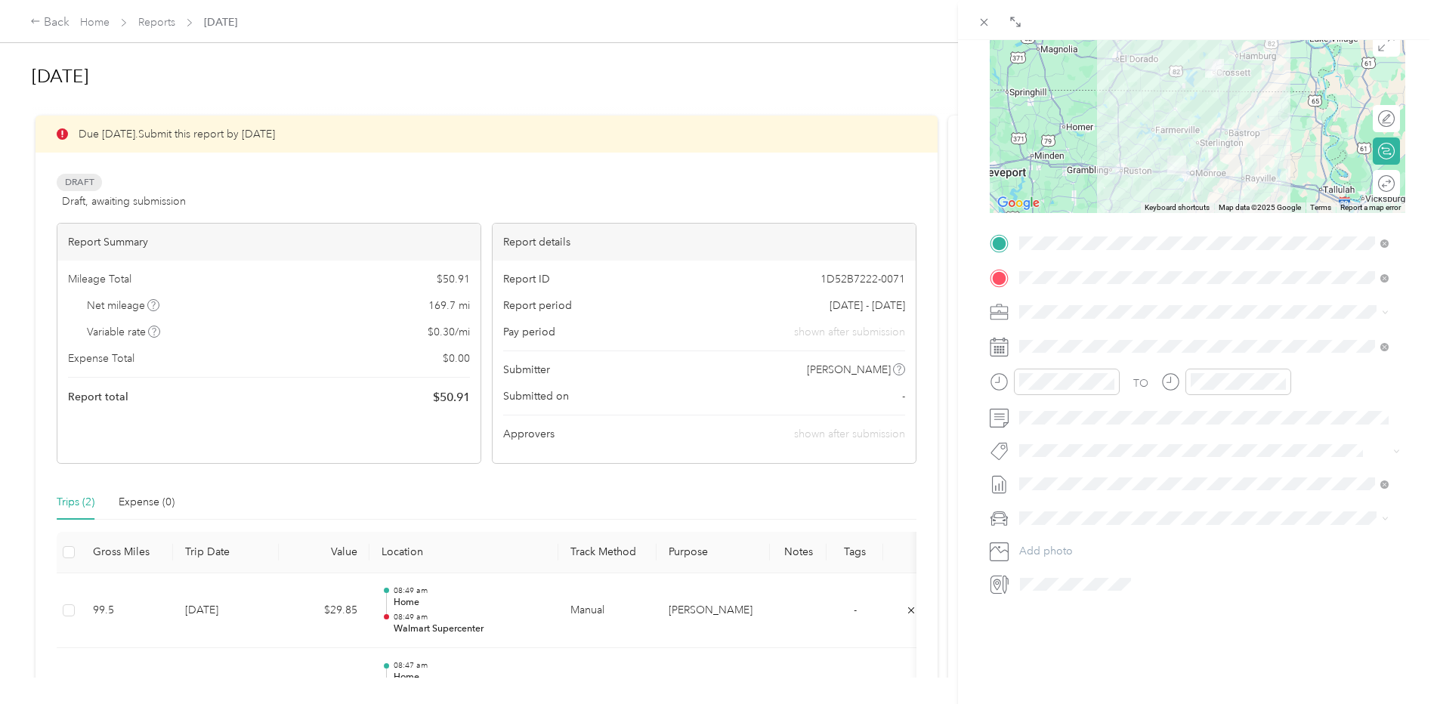
click at [1065, 532] on span "Toyota Avalon" at bounding box center [1059, 532] width 69 height 13
click at [1382, 175] on div "Round trip" at bounding box center [1386, 183] width 27 height 27
drag, startPoint x: 1382, startPoint y: 175, endPoint x: 1373, endPoint y: 173, distance: 8.4
click at [1379, 175] on icon at bounding box center [1387, 183] width 17 height 17
click at [1373, 175] on div at bounding box center [1379, 183] width 32 height 16
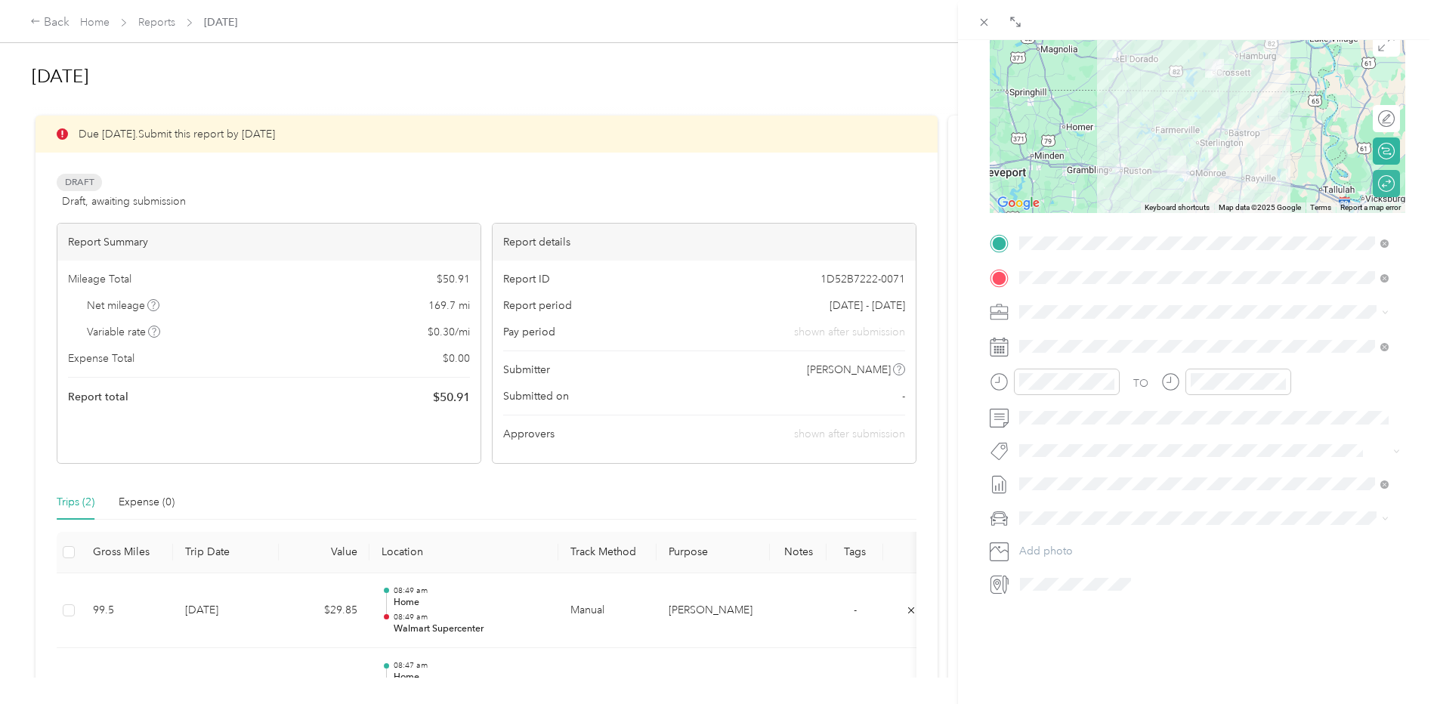
scroll to position [0, 0]
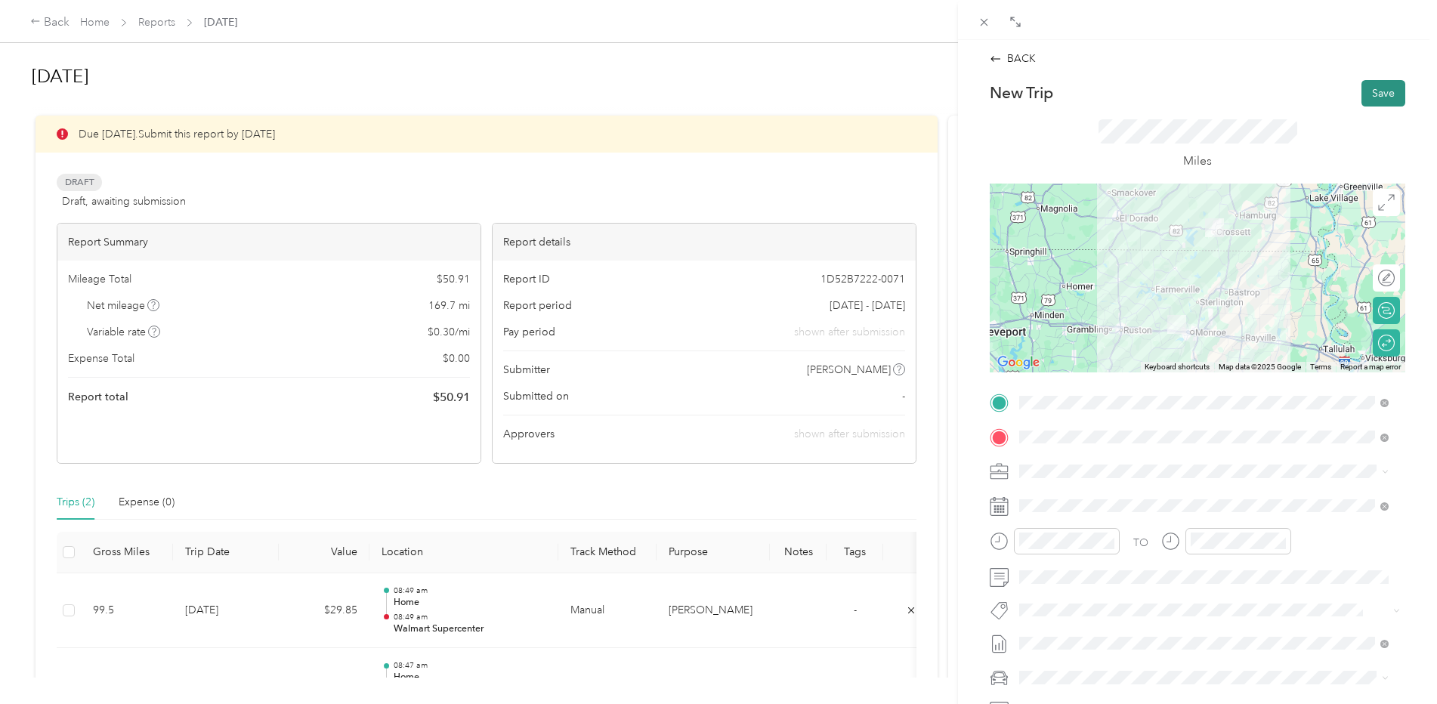
click at [1383, 94] on button "Save" at bounding box center [1384, 93] width 44 height 26
click at [1370, 90] on button "Save" at bounding box center [1384, 93] width 44 height 26
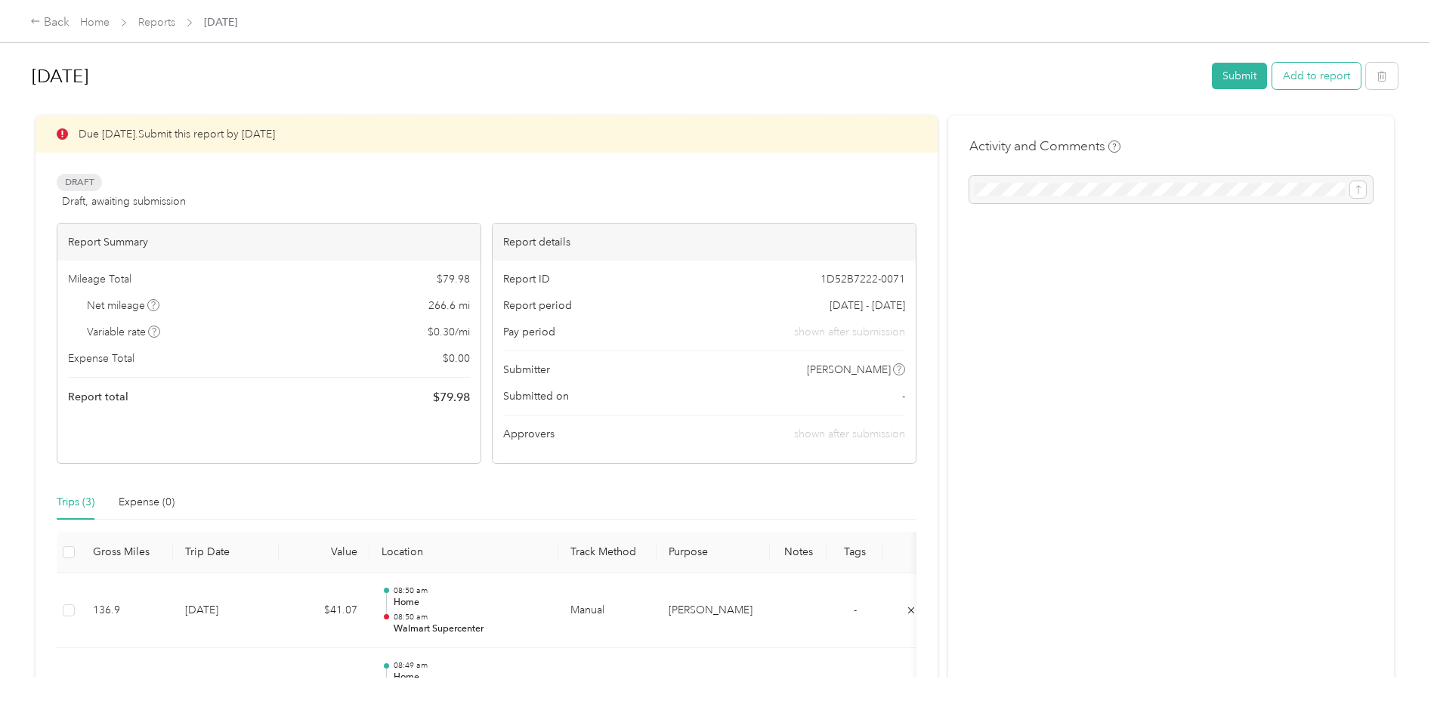
click at [1305, 82] on button "Add to report" at bounding box center [1317, 76] width 88 height 26
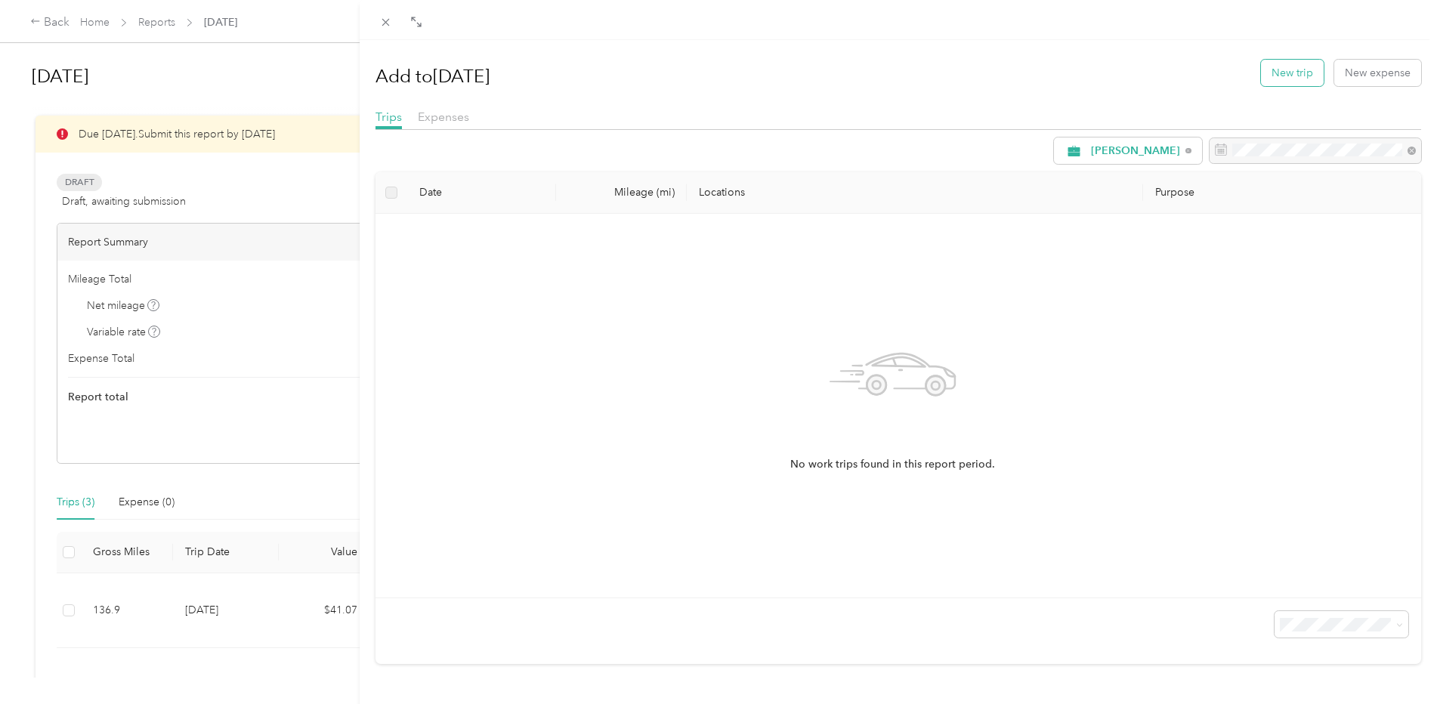
click at [1277, 74] on button "New trip" at bounding box center [1292, 73] width 63 height 26
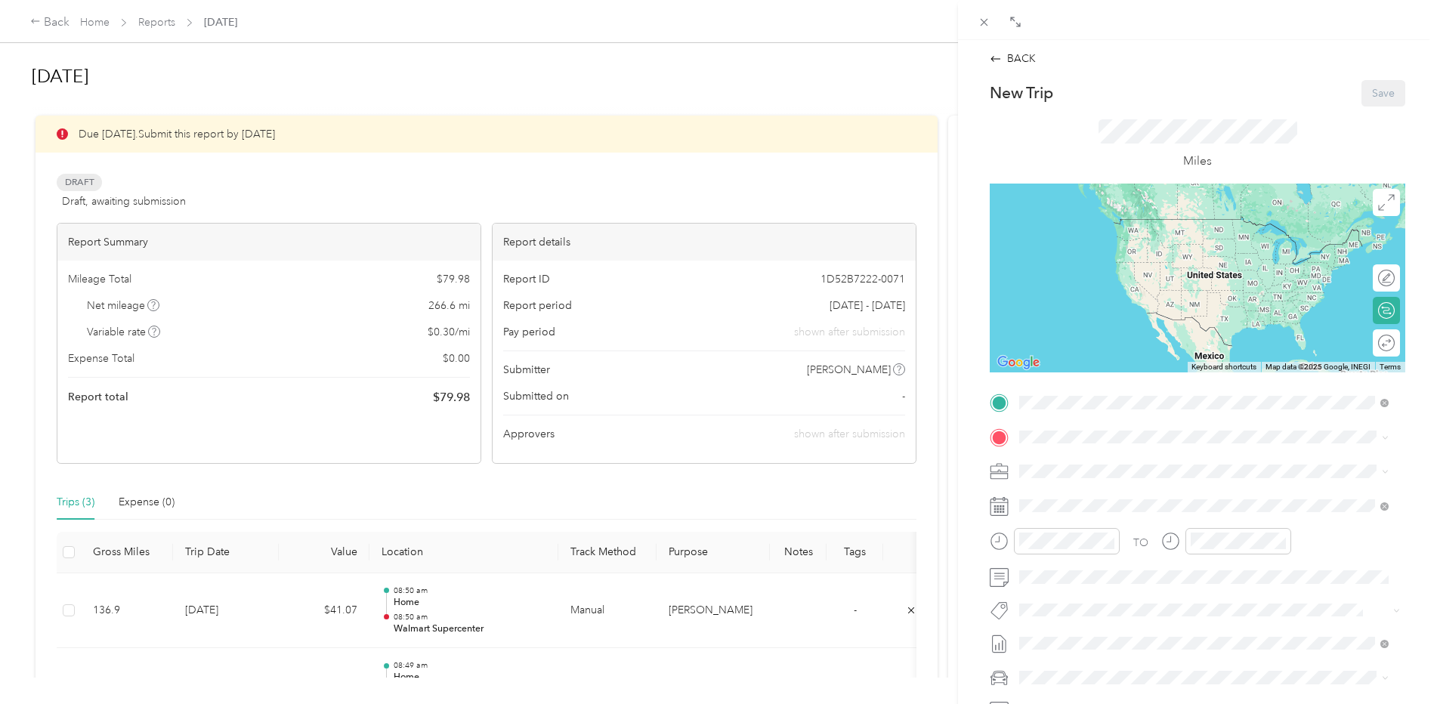
click at [1070, 463] on strong "[PERSON_NAME][GEOGRAPHIC_DATA]" at bounding box center [1149, 463] width 202 height 14
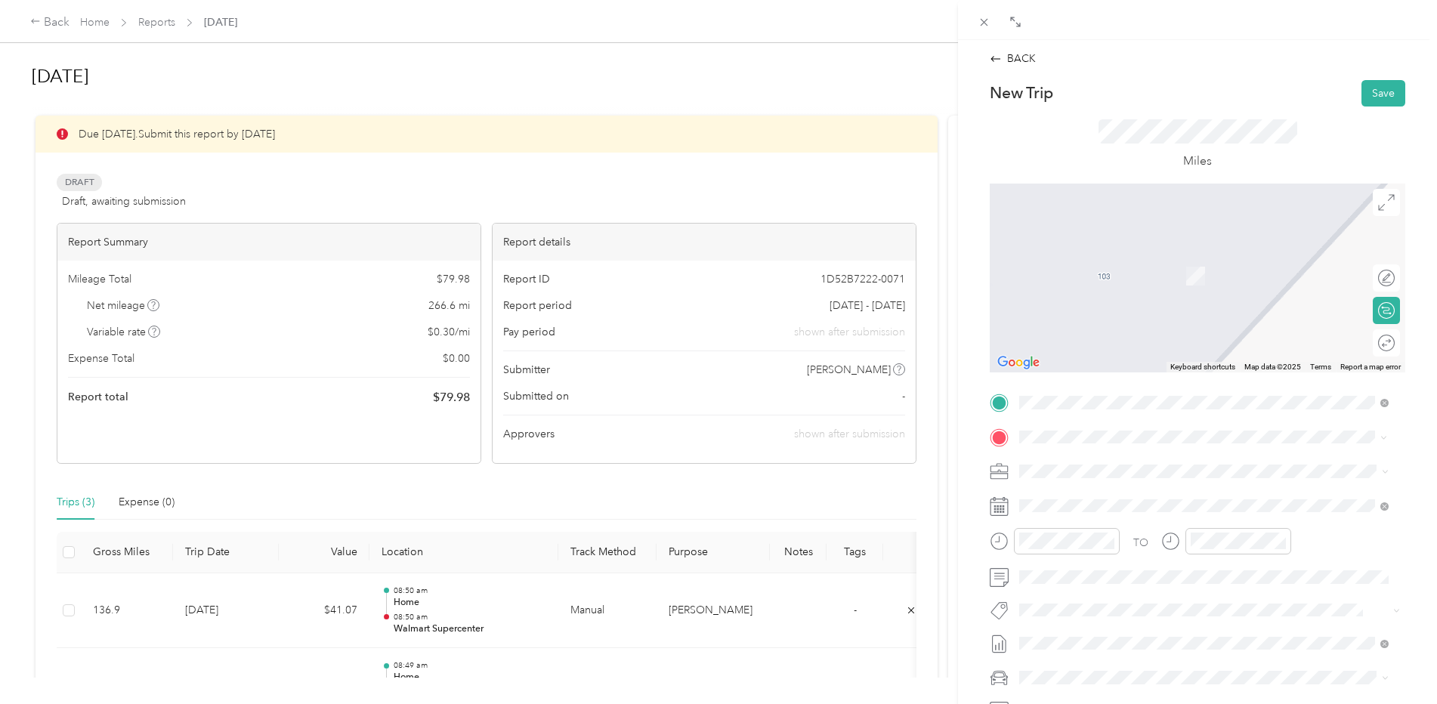
click at [1205, 506] on div "TEAM Walmart Supercenter" at bounding box center [1126, 499] width 156 height 19
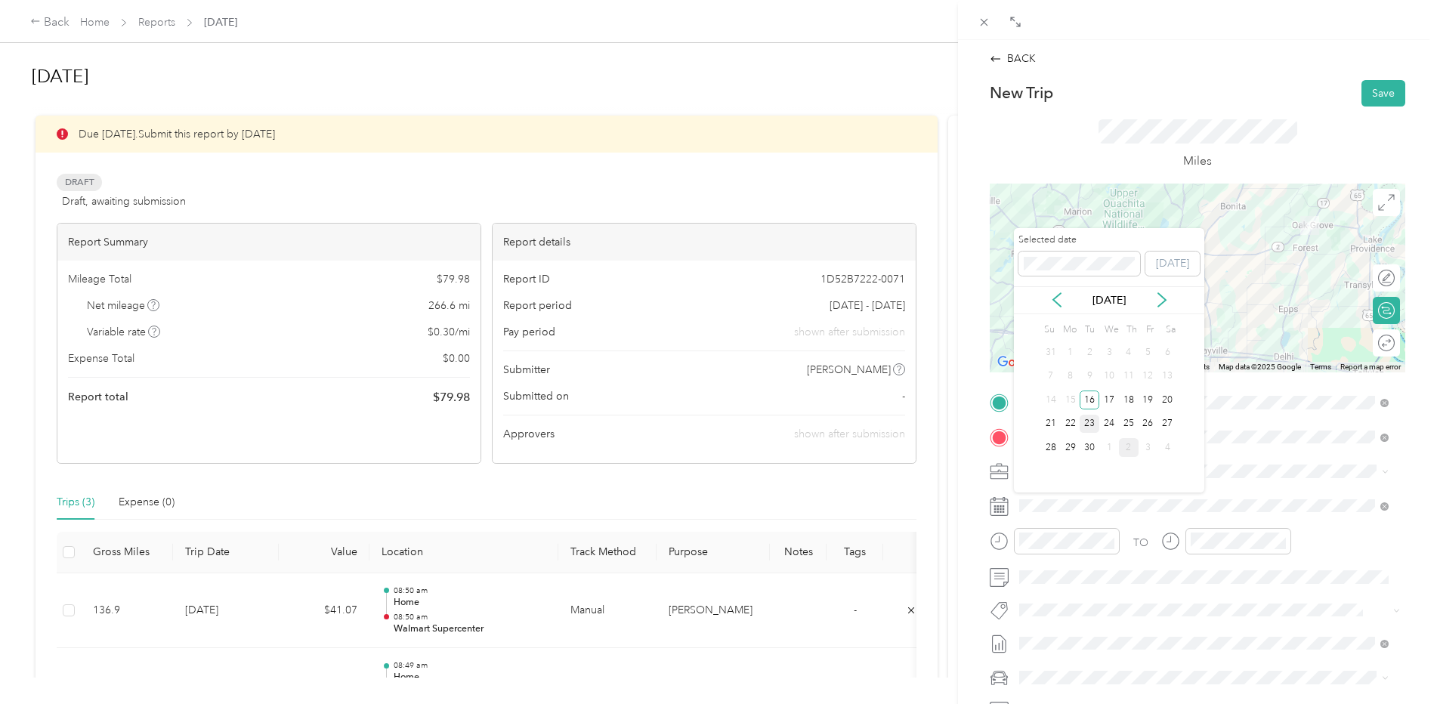
click at [1092, 427] on div "23" at bounding box center [1090, 424] width 20 height 19
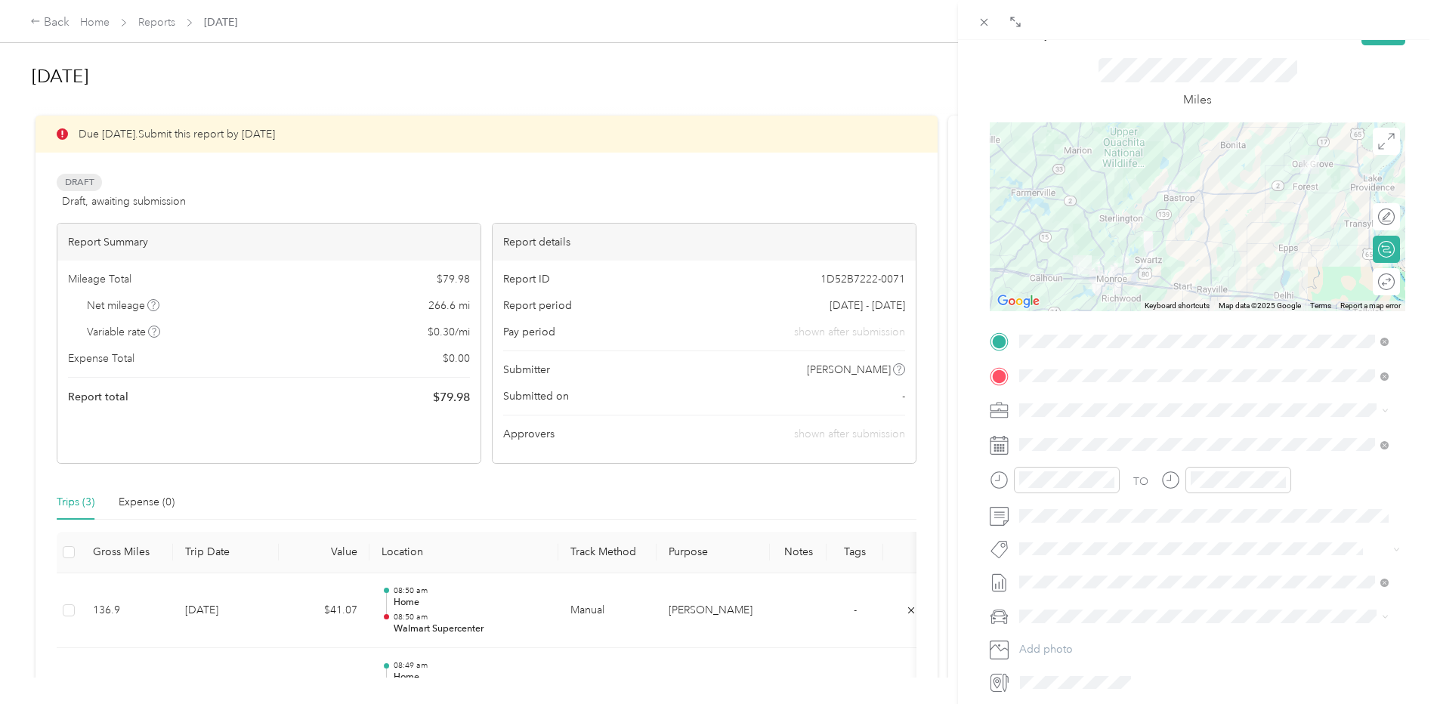
scroll to position [171, 0]
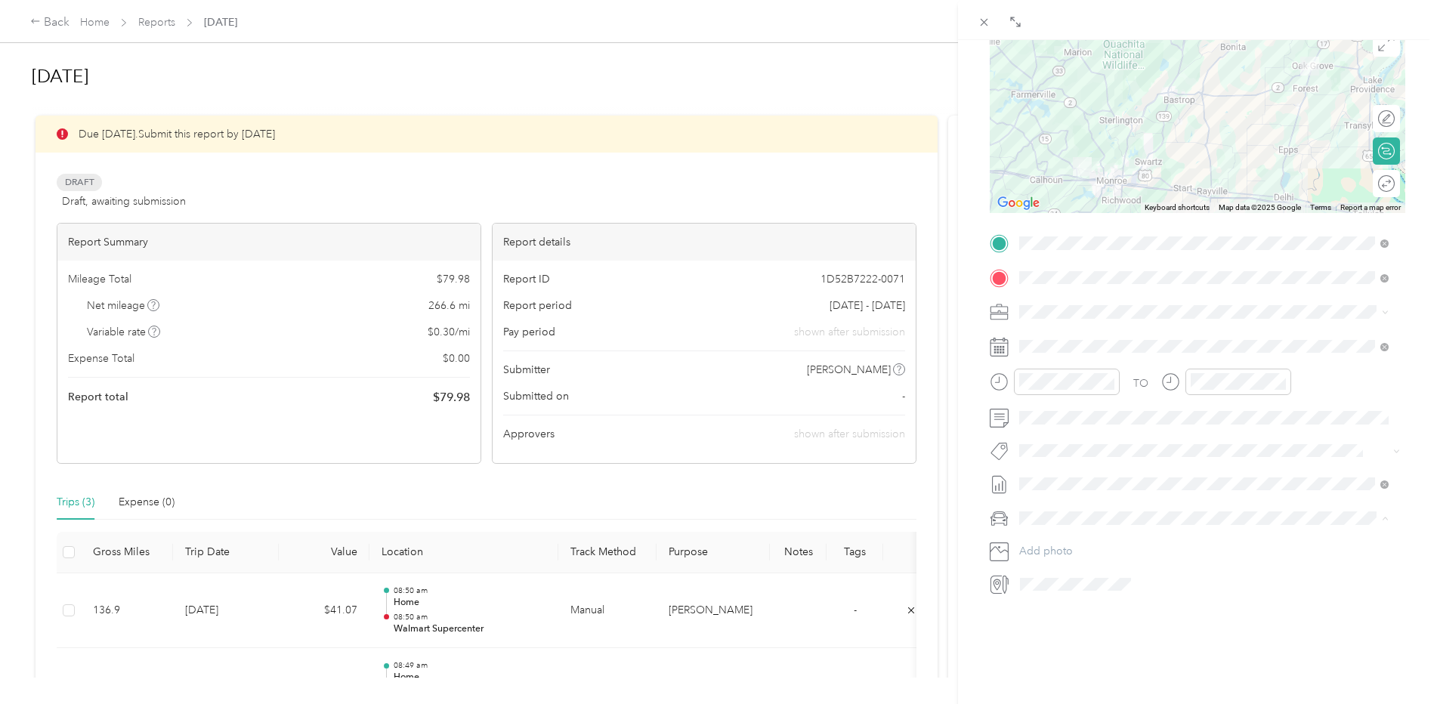
click at [1070, 531] on span "Toyota Avalon" at bounding box center [1059, 534] width 69 height 13
click at [1373, 175] on div "Round trip" at bounding box center [1351, 183] width 88 height 16
click at [1368, 175] on div at bounding box center [1379, 183] width 32 height 16
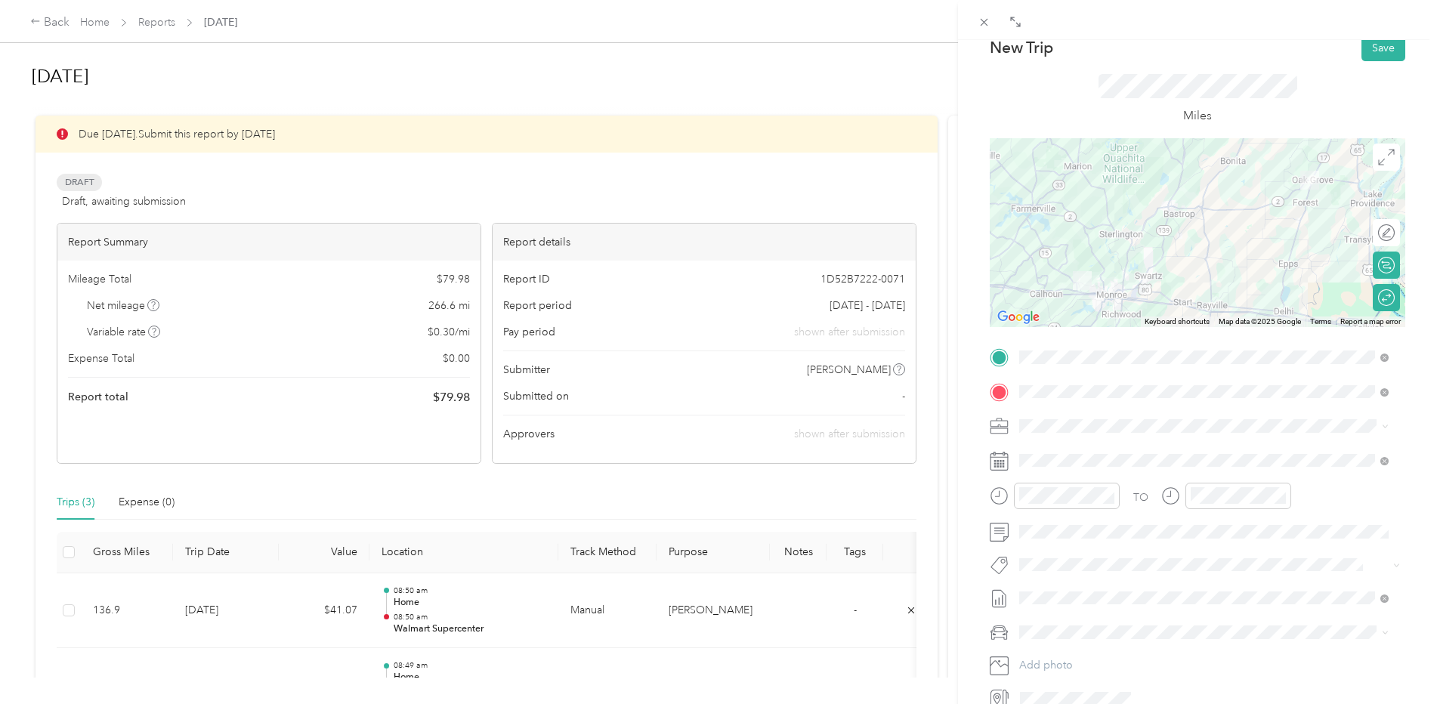
scroll to position [0, 0]
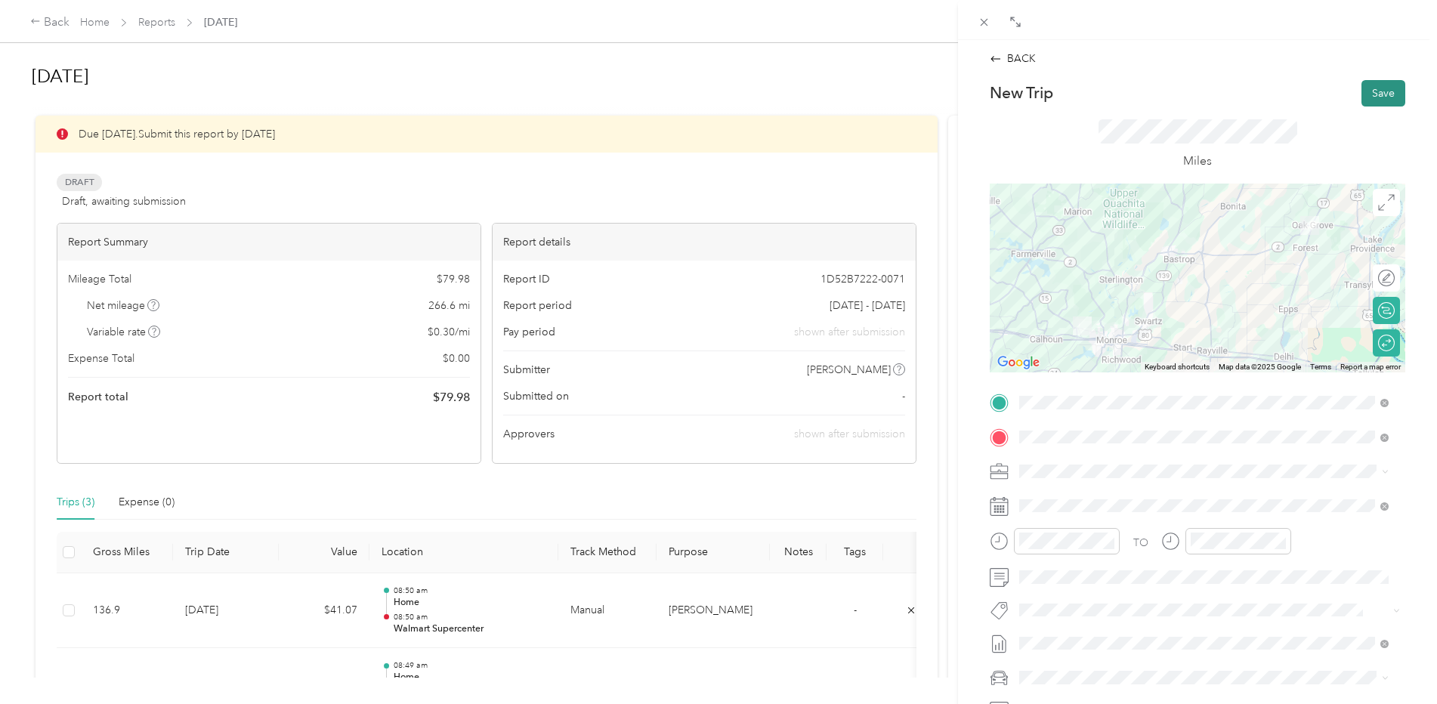
click at [1372, 93] on button "Save" at bounding box center [1384, 93] width 44 height 26
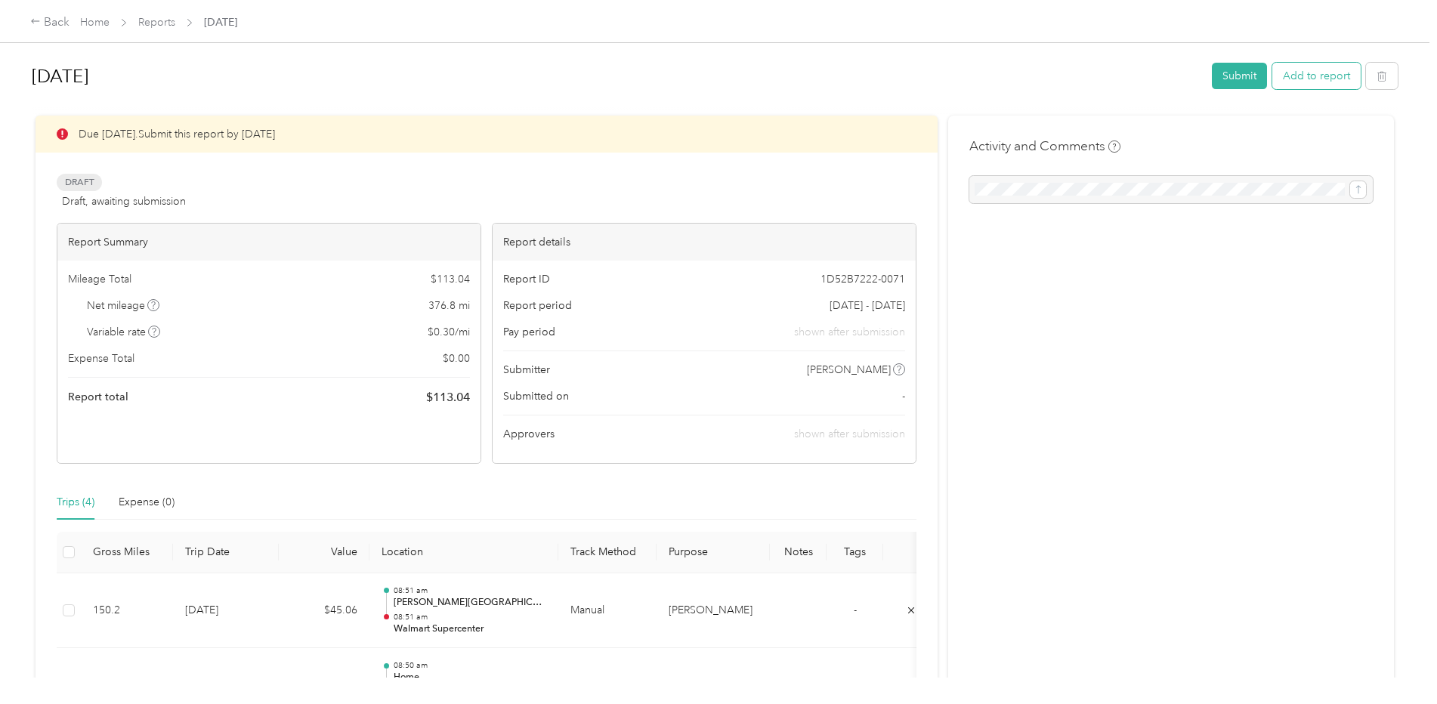
click at [1304, 79] on button "Add to report" at bounding box center [1317, 76] width 88 height 26
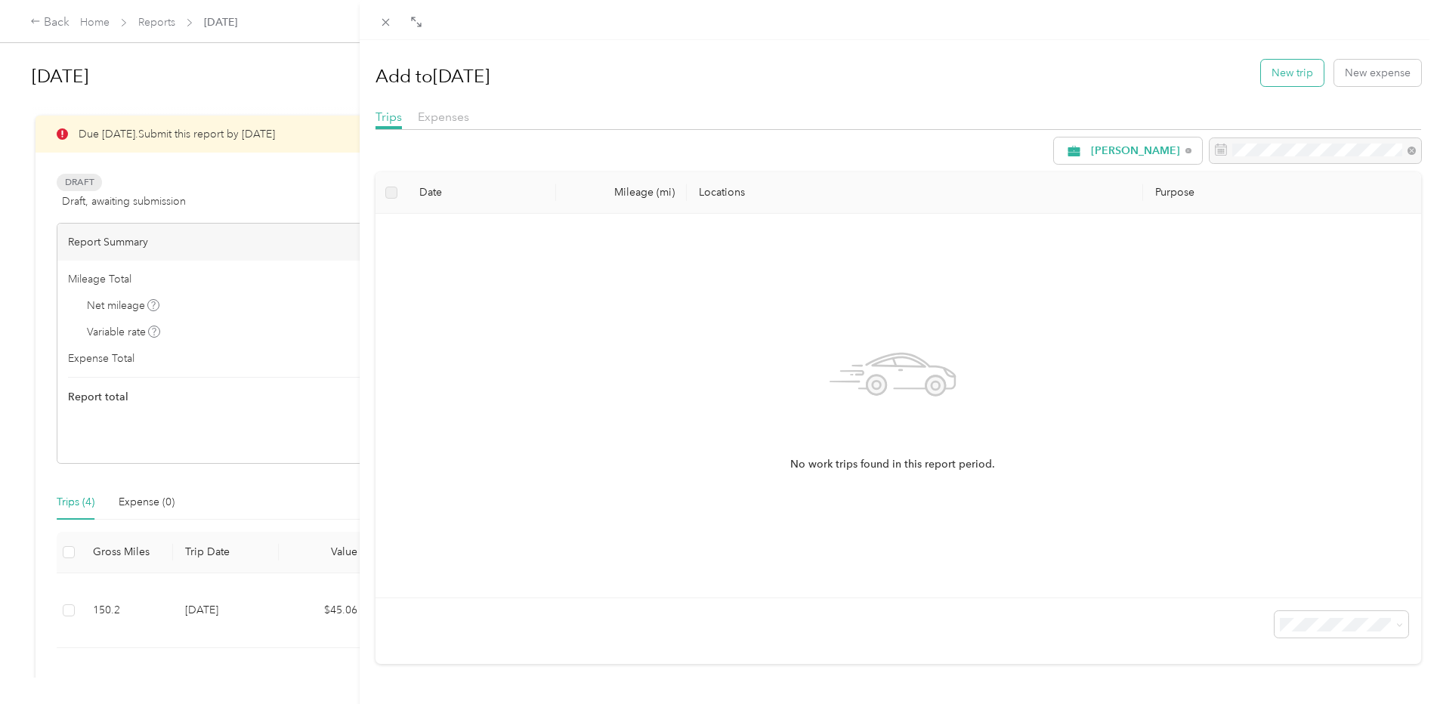
click at [1287, 73] on button "New trip" at bounding box center [1292, 73] width 63 height 26
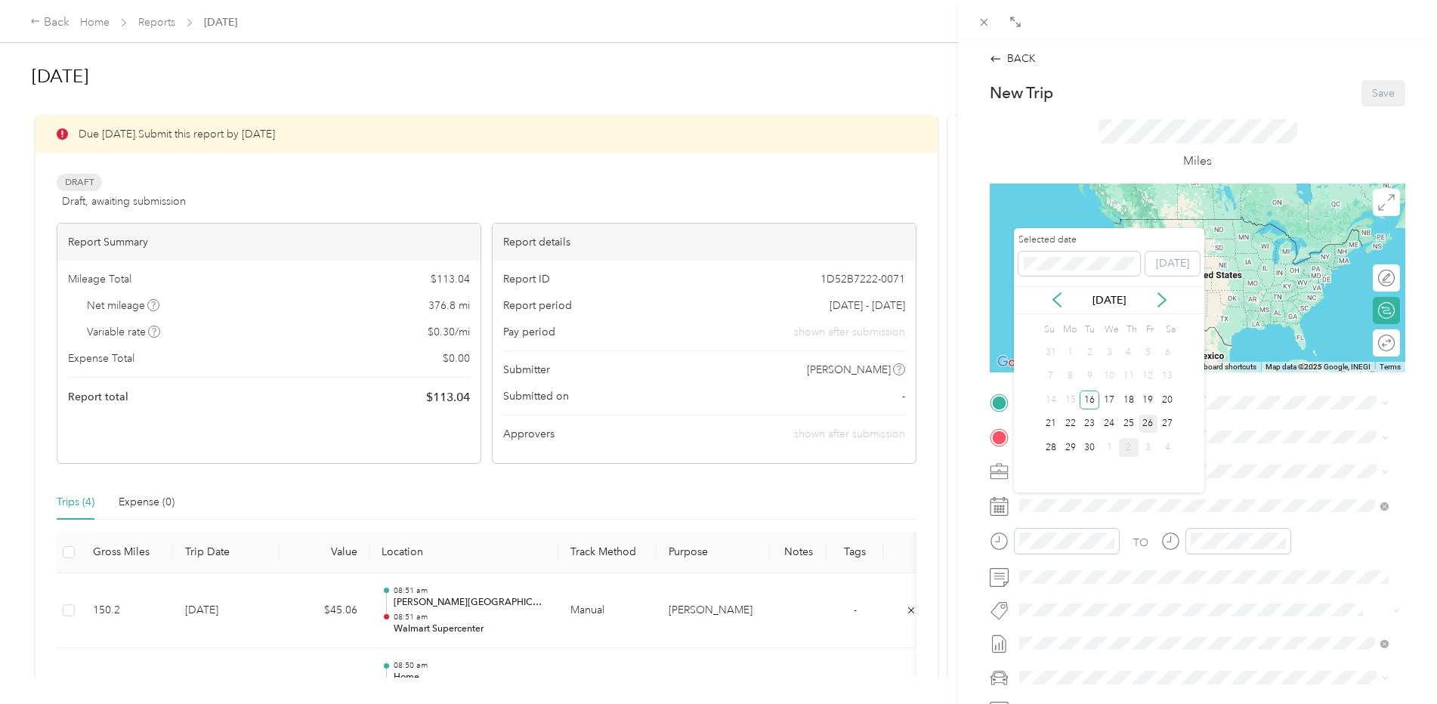
click at [1150, 427] on div "26" at bounding box center [1149, 424] width 20 height 19
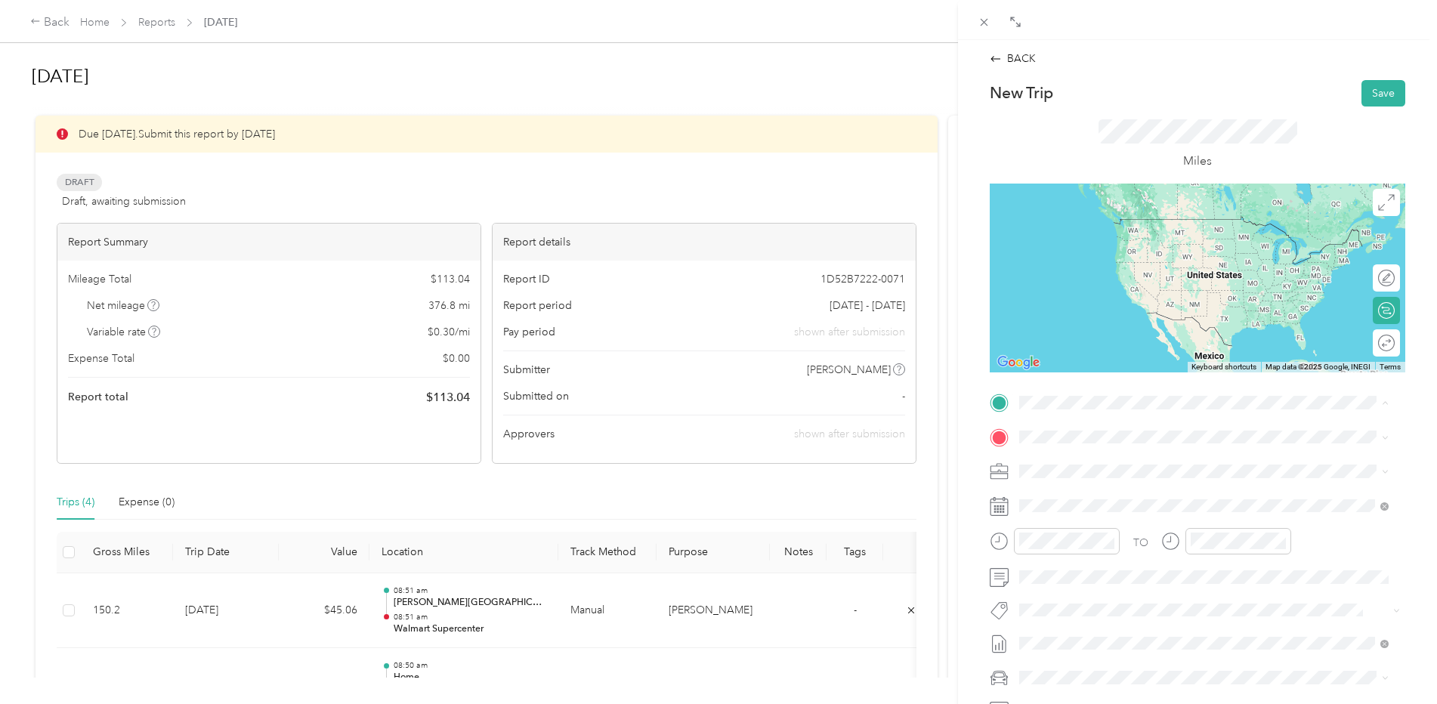
click at [1078, 467] on div "[PERSON_NAME] Drive [STREET_ADDRESS][PERSON_NAME][US_STATE]" at bounding box center [1165, 472] width 235 height 32
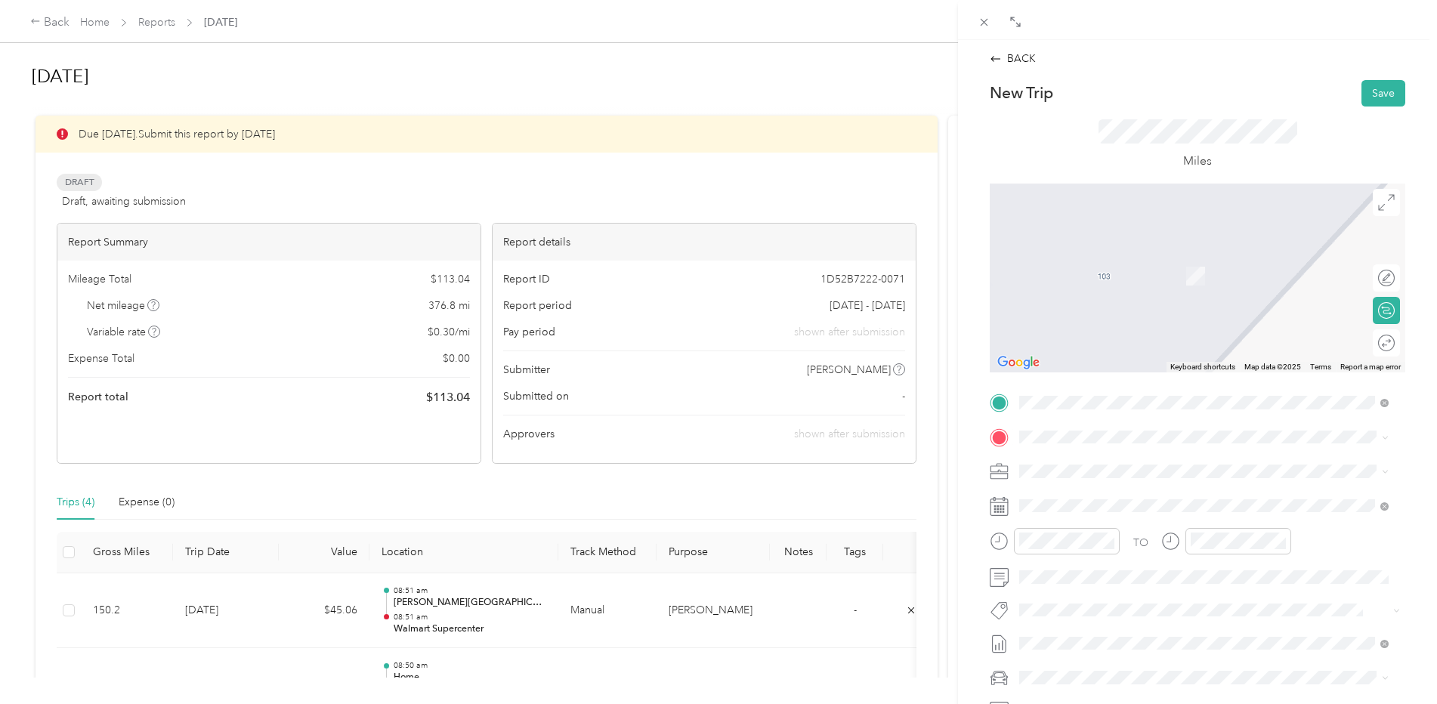
click at [1101, 506] on div "TEAM Walmart Supercenter [STREET_ADDRESS]" at bounding box center [1126, 505] width 156 height 37
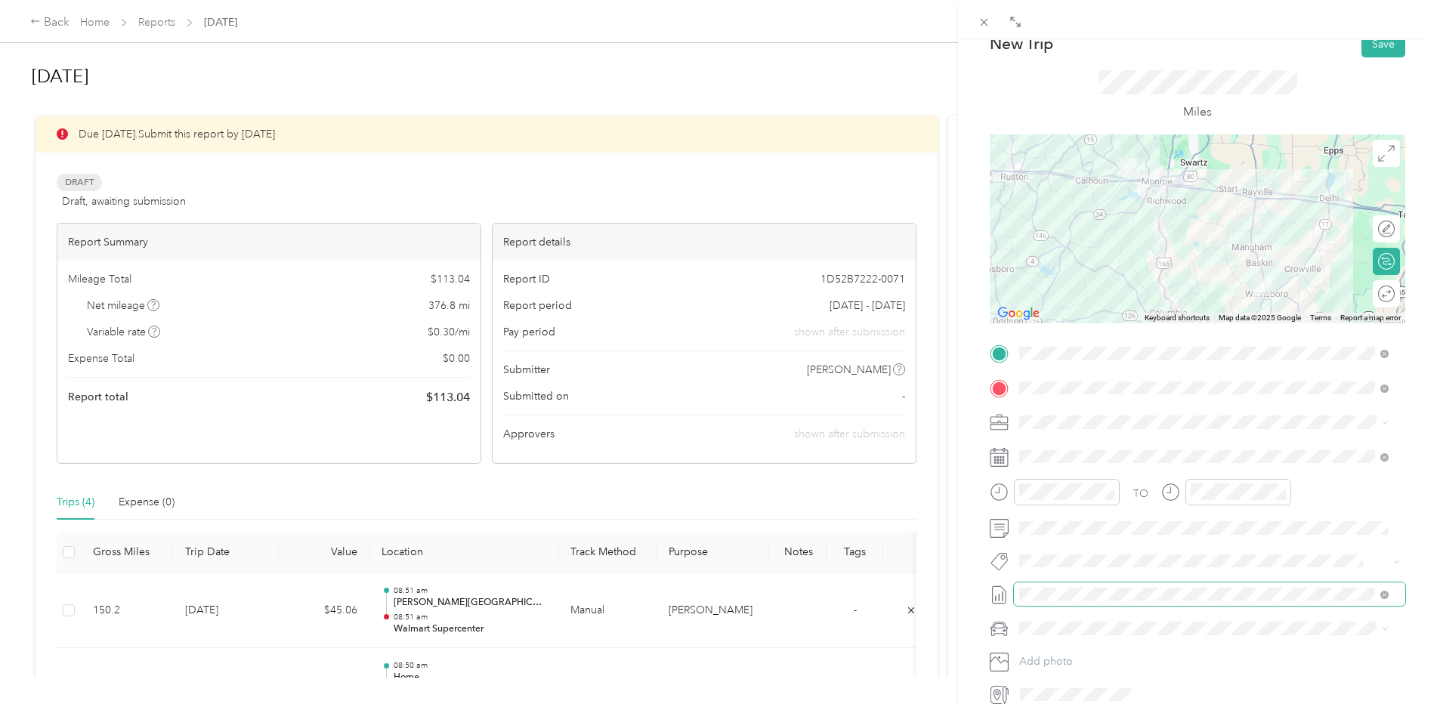
scroll to position [76, 0]
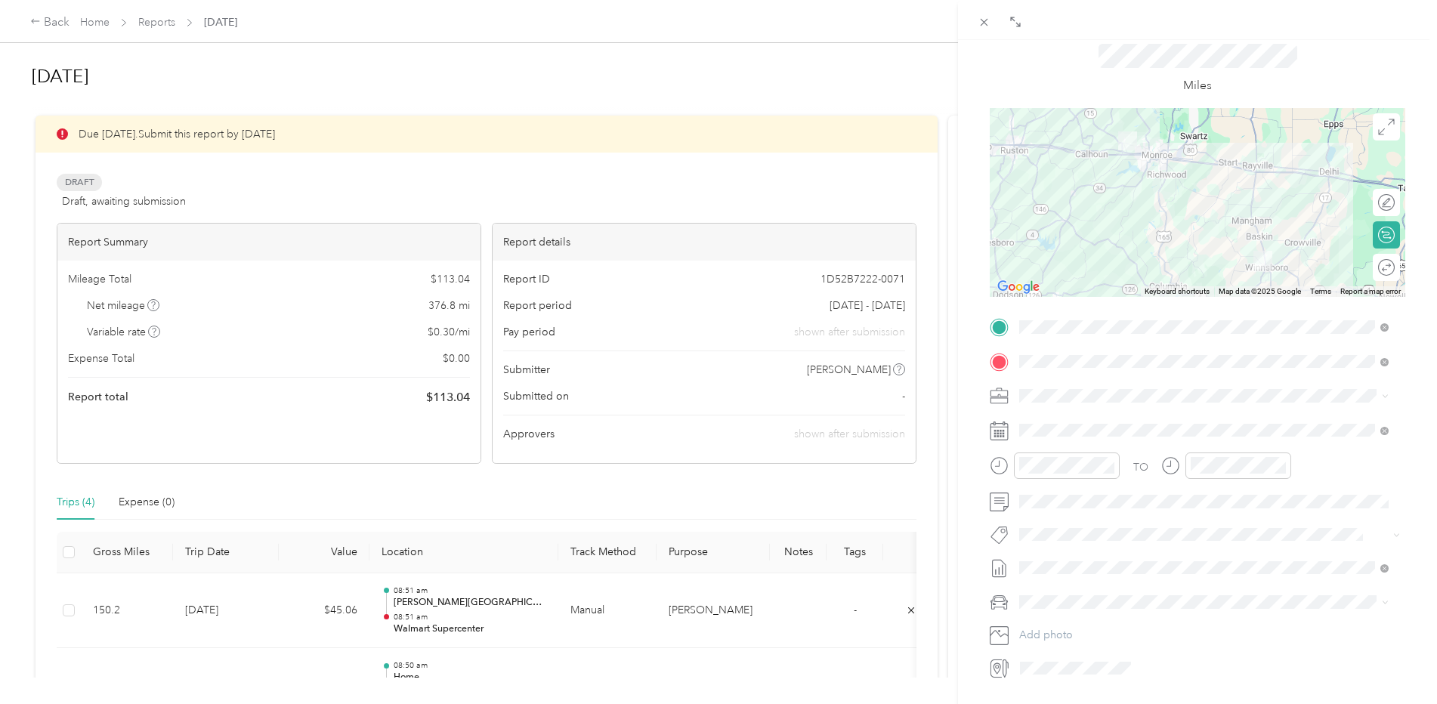
click at [1086, 614] on div "TO Add photo" at bounding box center [1198, 497] width 416 height 365
click at [1077, 628] on span "Toyota Avalon" at bounding box center [1059, 629] width 69 height 13
click at [1374, 271] on div "Round trip" at bounding box center [1386, 267] width 27 height 27
click at [1371, 265] on div at bounding box center [1379, 267] width 32 height 16
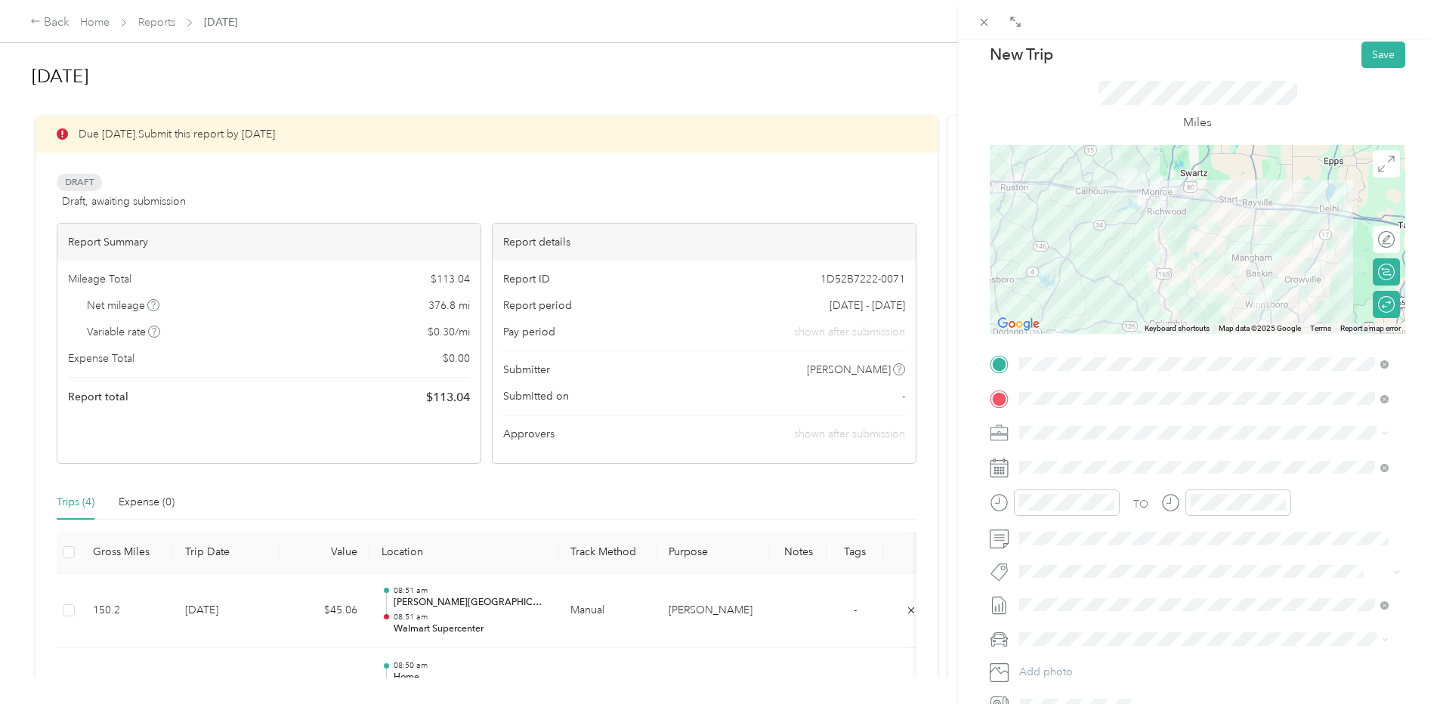
scroll to position [0, 0]
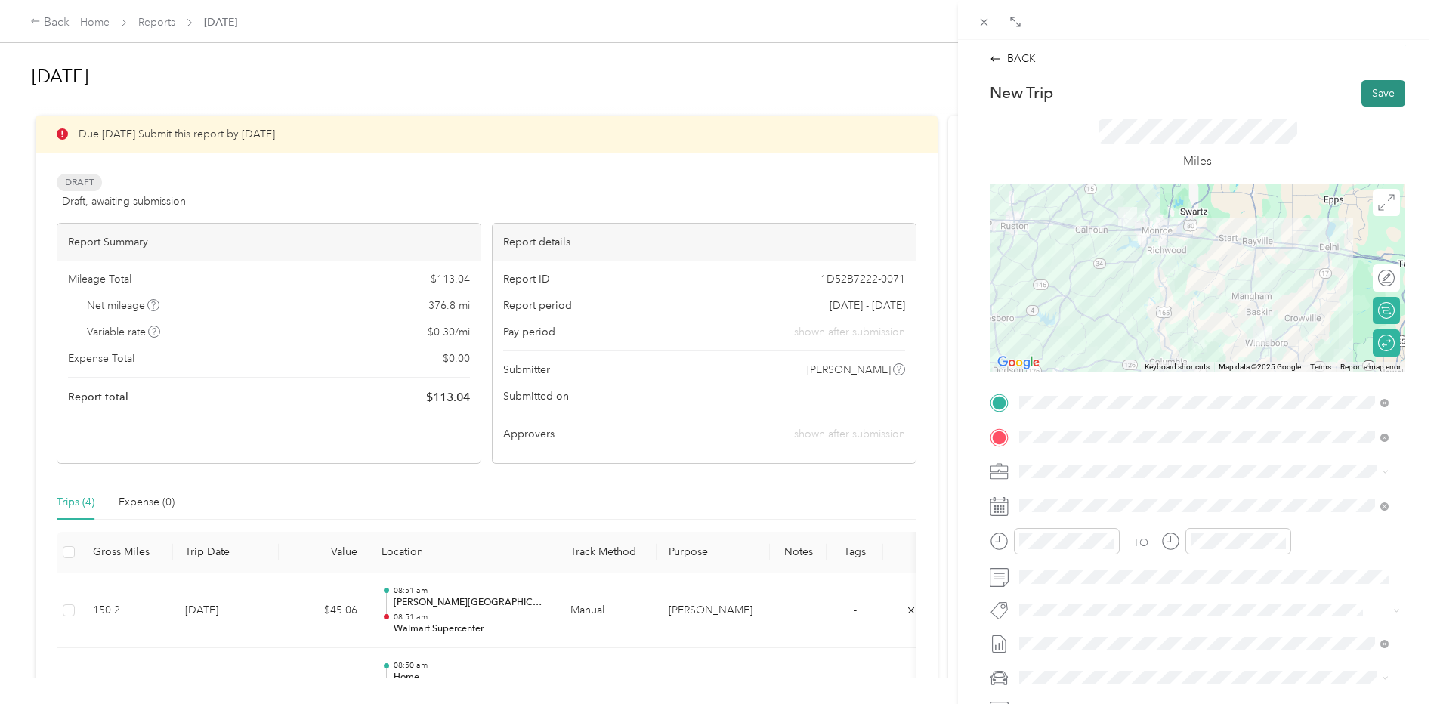
click at [1376, 91] on button "Save" at bounding box center [1384, 93] width 44 height 26
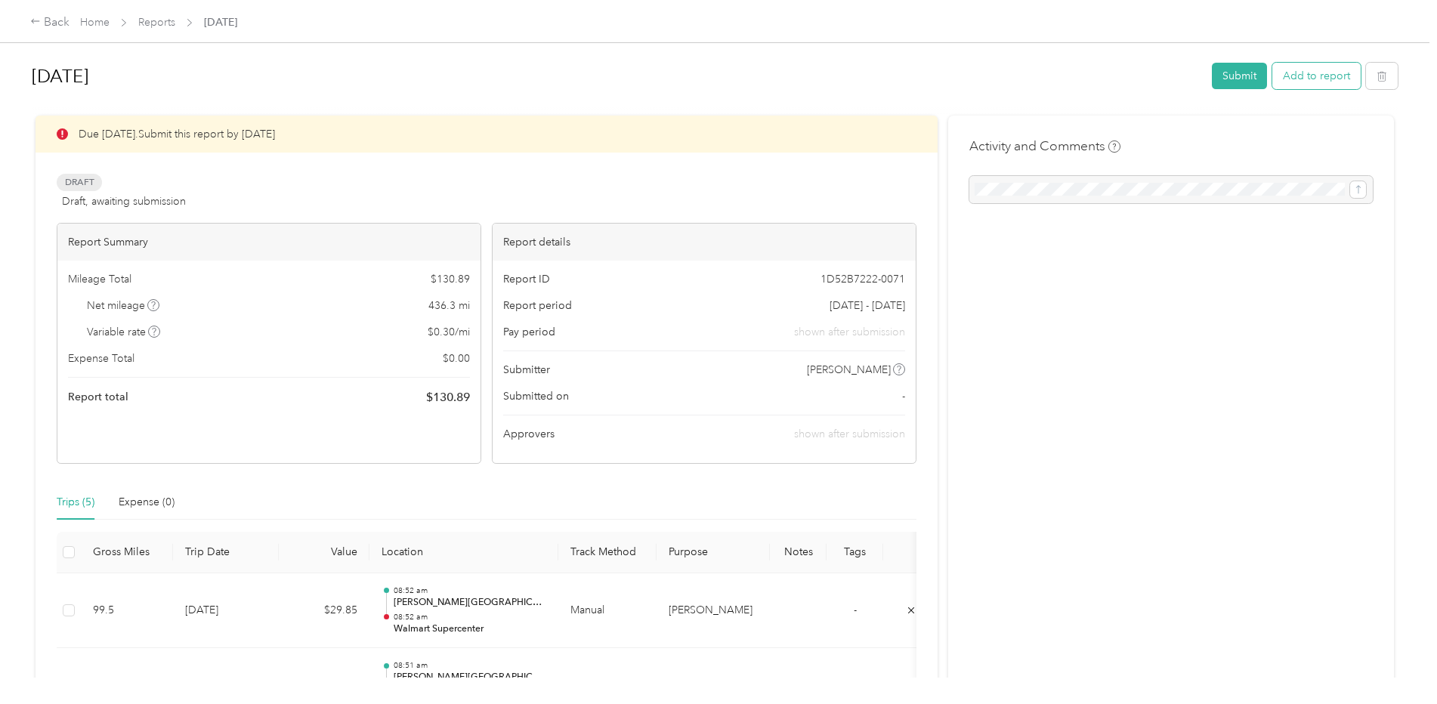
click at [1310, 81] on button "Add to report" at bounding box center [1317, 76] width 88 height 26
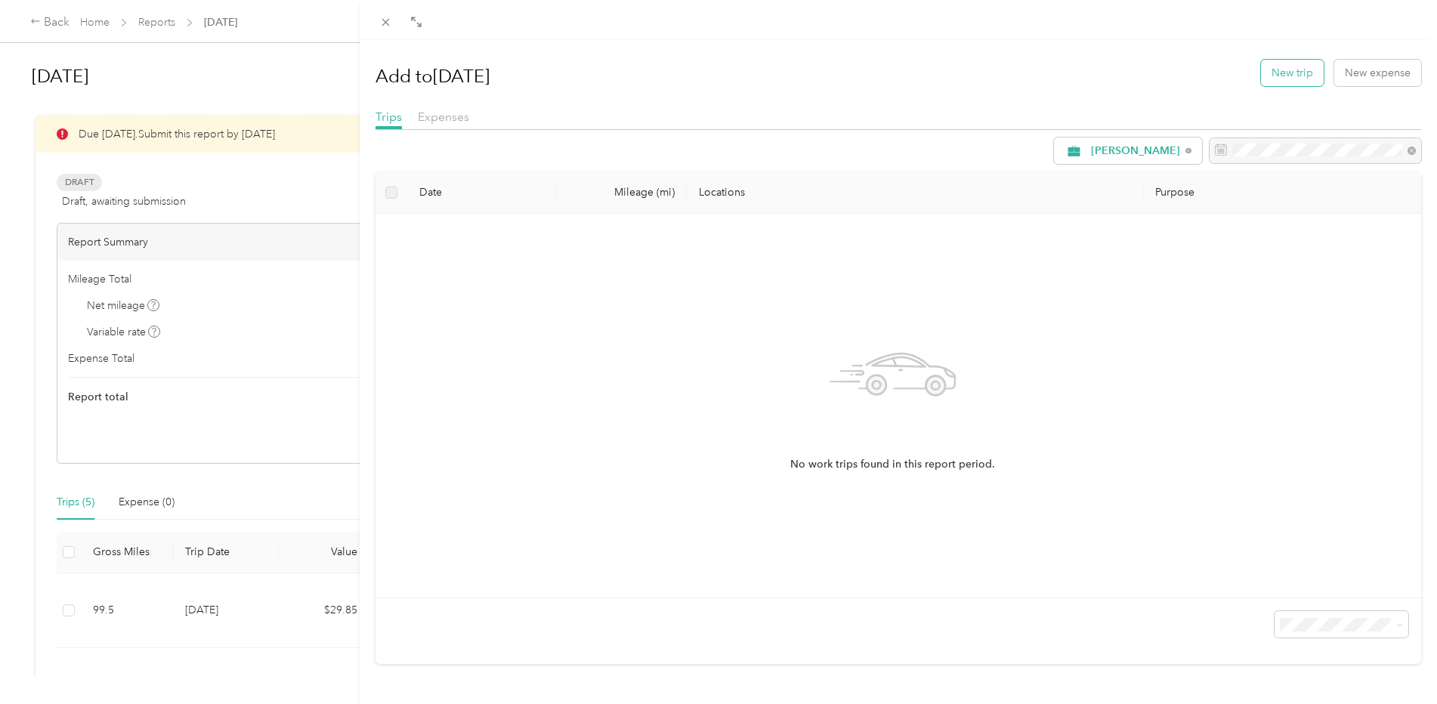
click at [1286, 72] on button "New trip" at bounding box center [1292, 73] width 63 height 26
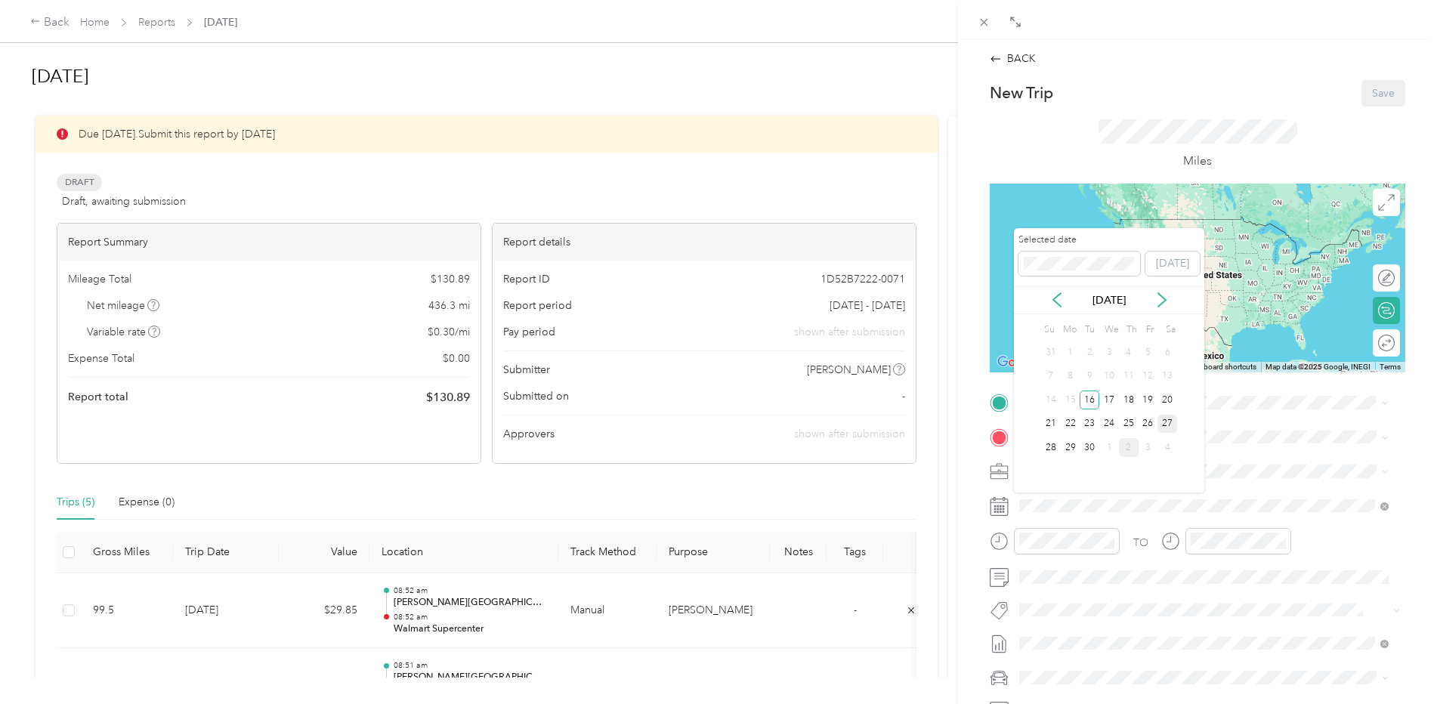
click at [1169, 425] on div "27" at bounding box center [1168, 424] width 20 height 19
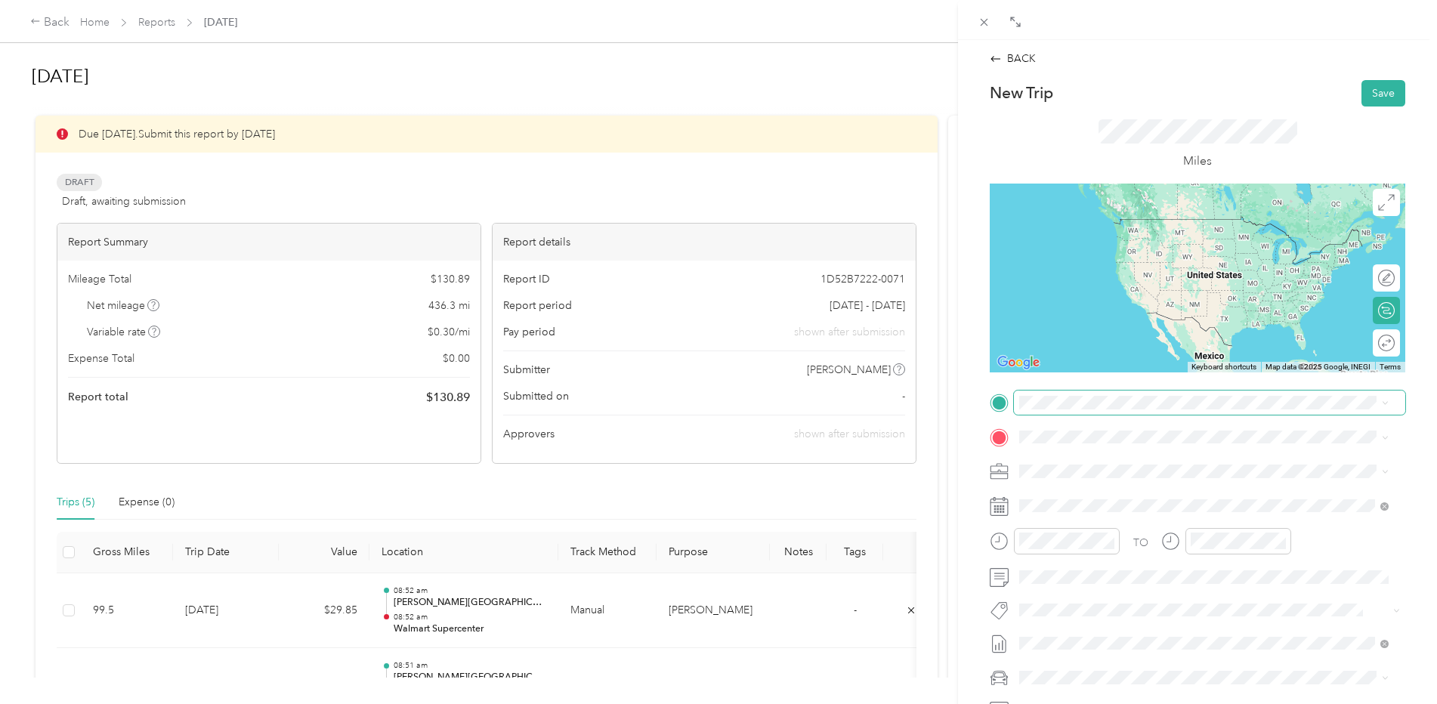
click at [1051, 411] on span at bounding box center [1209, 403] width 391 height 24
click at [1100, 465] on strong "[PERSON_NAME][GEOGRAPHIC_DATA]" at bounding box center [1149, 463] width 202 height 14
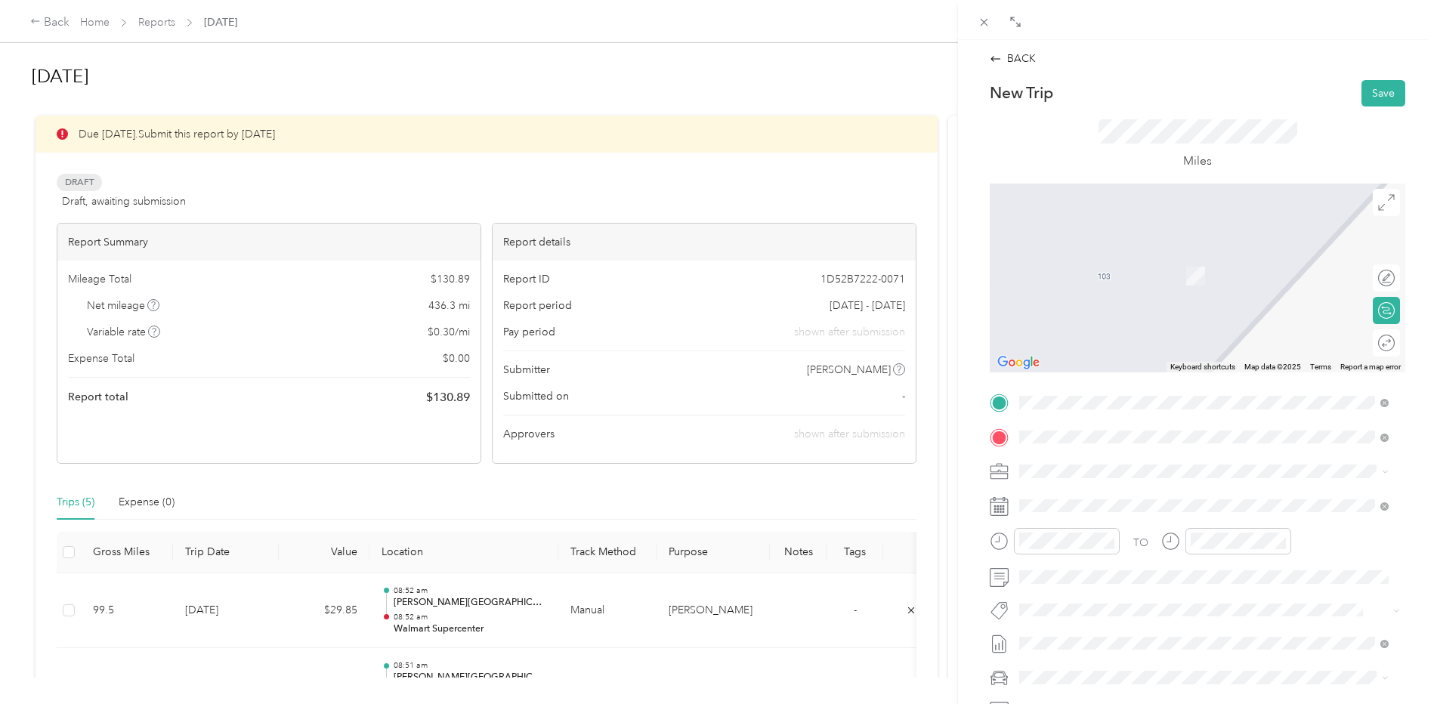
click at [1153, 506] on div "TEAM Walmart Supercenter [STREET_ADDRESS][PERSON_NAME]" at bounding box center [1138, 508] width 180 height 37
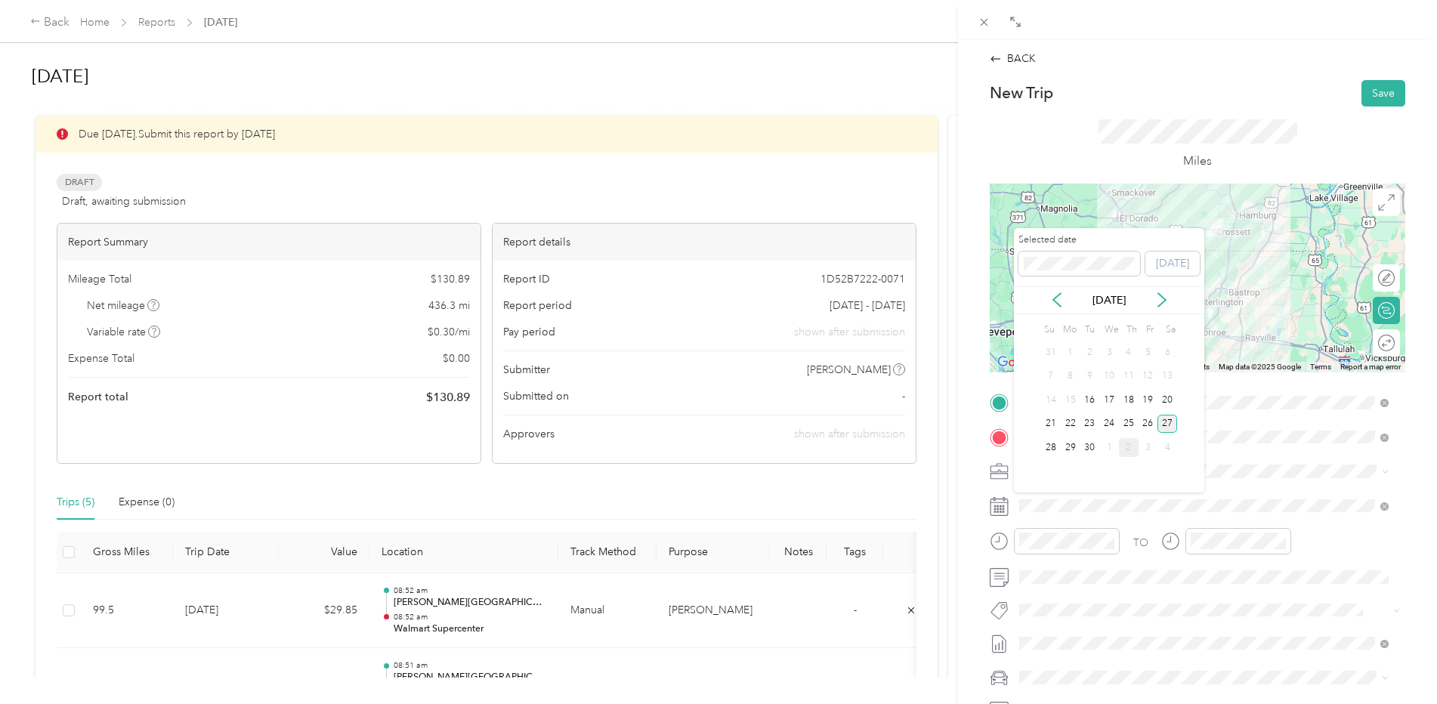
click at [1168, 425] on div "27" at bounding box center [1168, 424] width 20 height 19
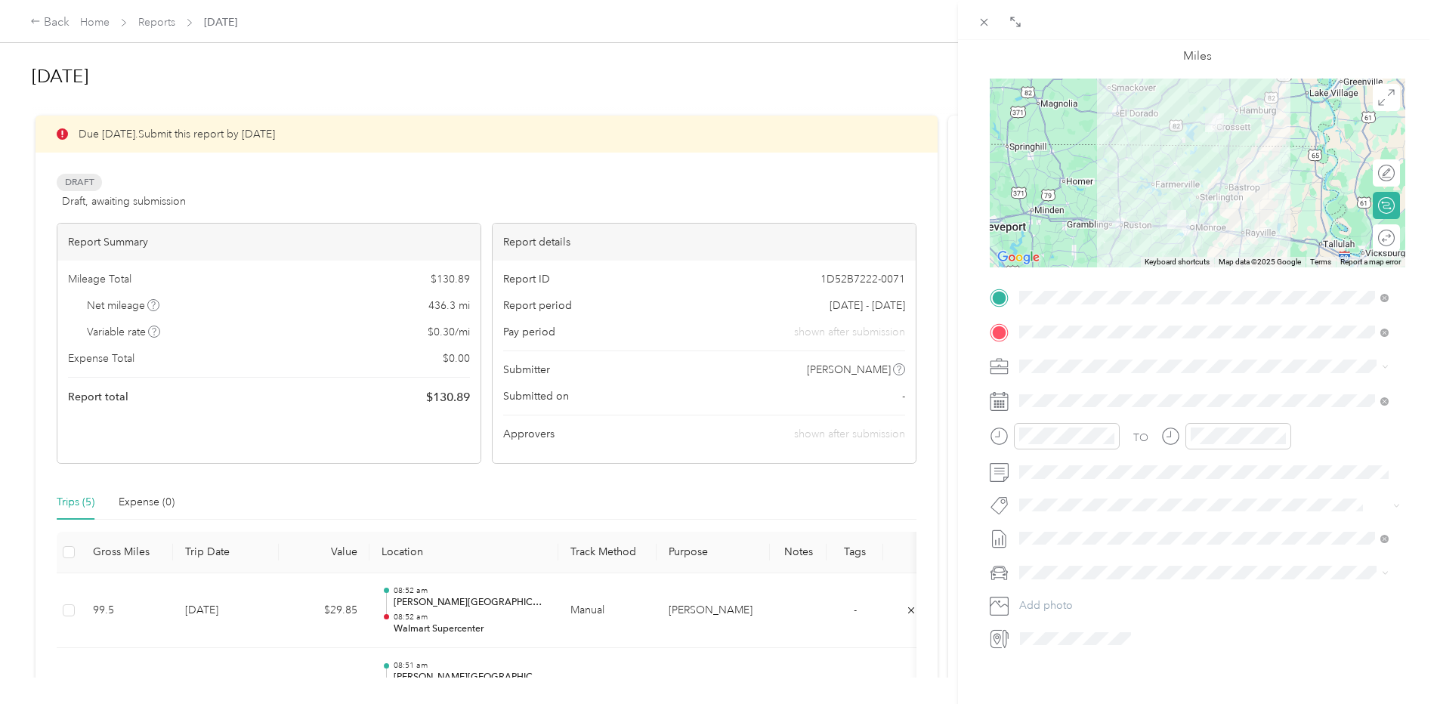
scroll to position [171, 0]
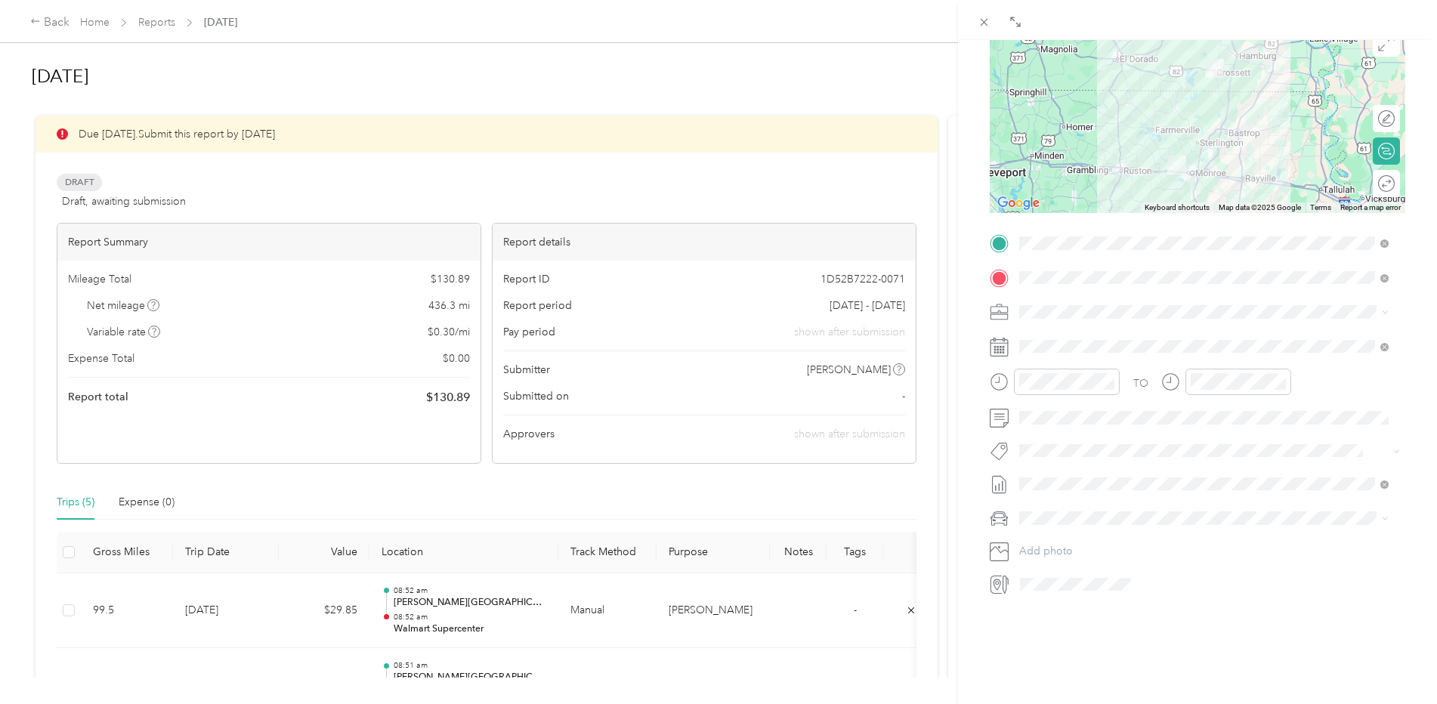
click at [1076, 528] on span "Toyota Avalon" at bounding box center [1059, 533] width 69 height 13
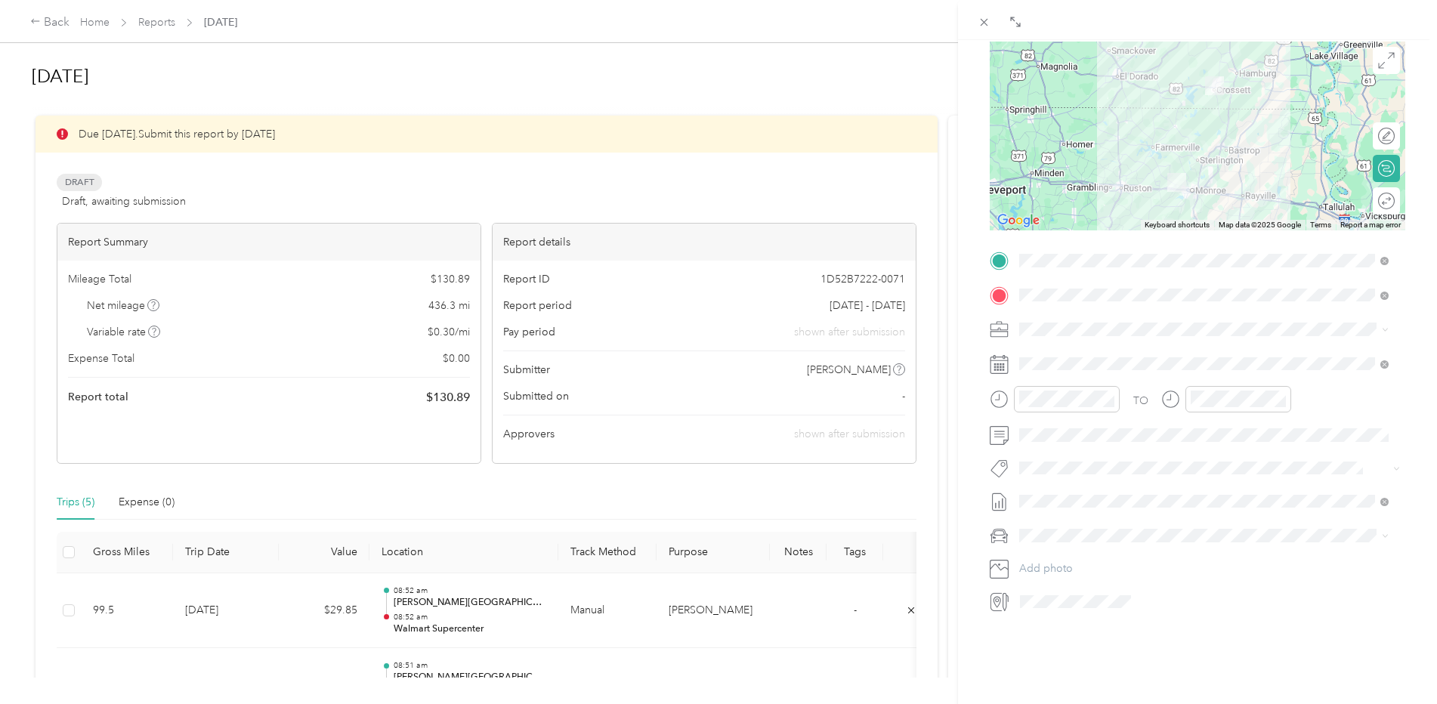
scroll to position [0, 0]
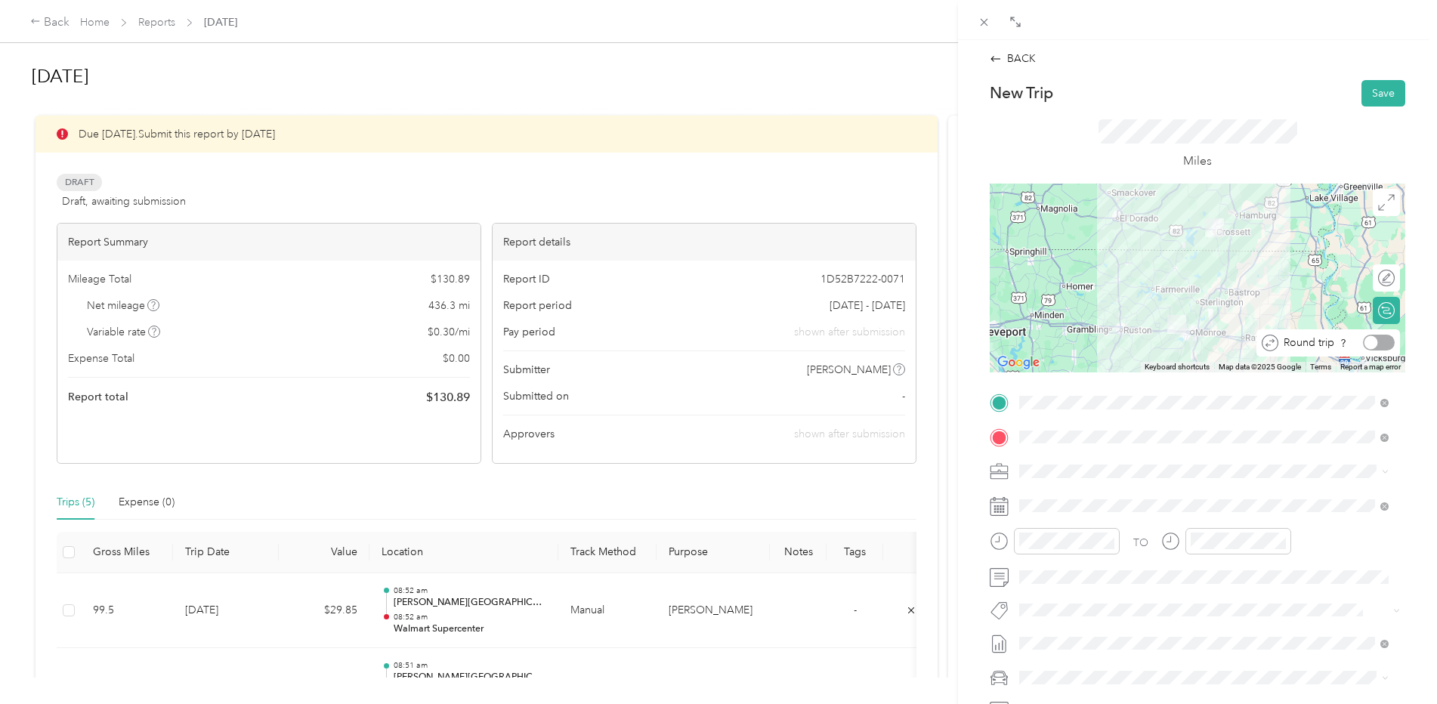
click at [1369, 343] on div at bounding box center [1379, 343] width 32 height 16
click at [1363, 91] on button "Save" at bounding box center [1384, 93] width 44 height 26
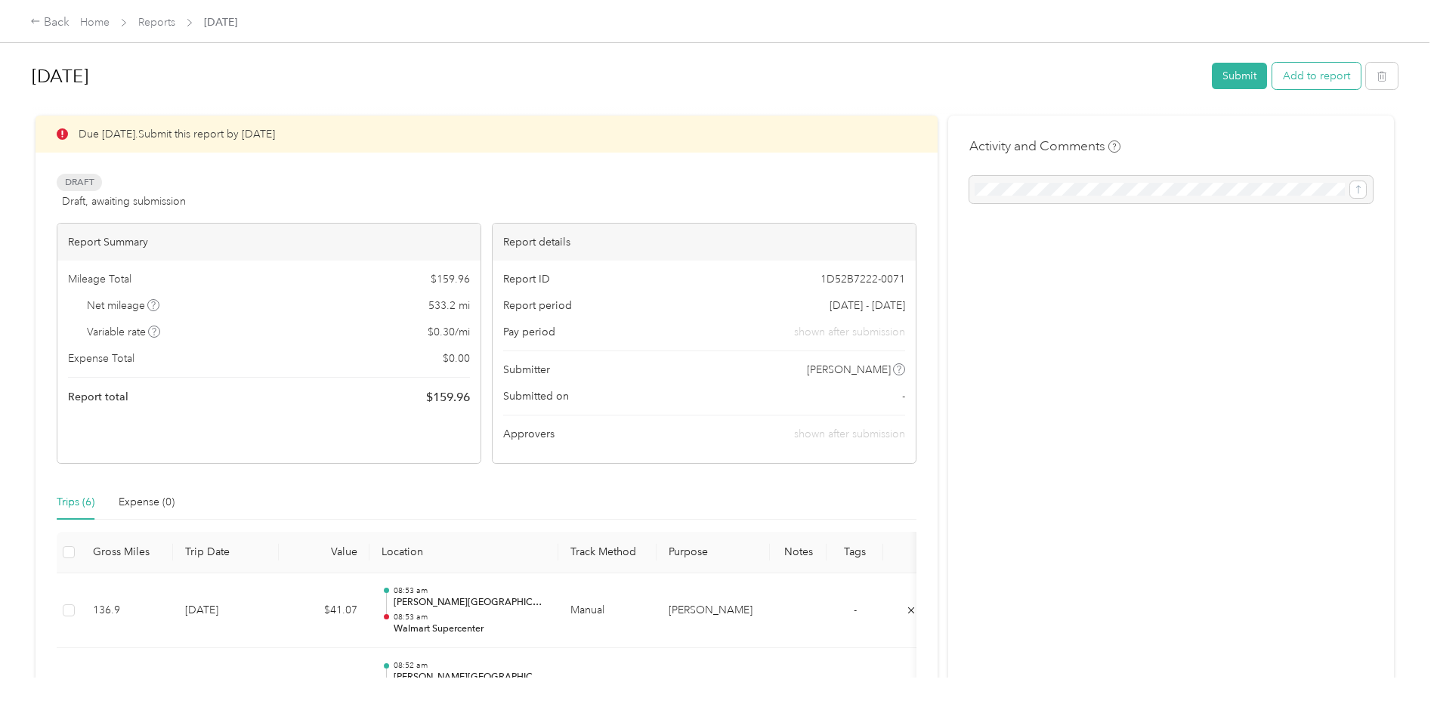
click at [1304, 78] on button "Add to report" at bounding box center [1317, 76] width 88 height 26
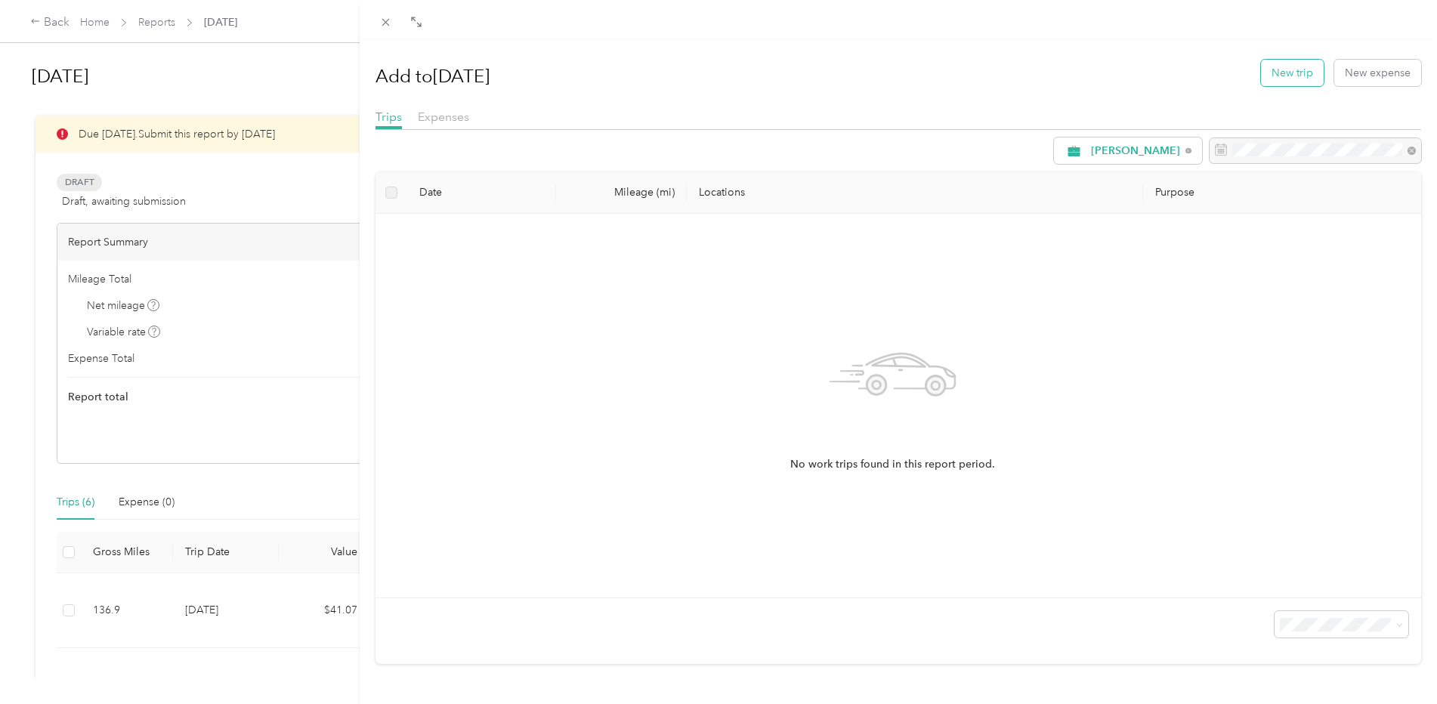
click at [1286, 72] on button "New trip" at bounding box center [1292, 73] width 63 height 26
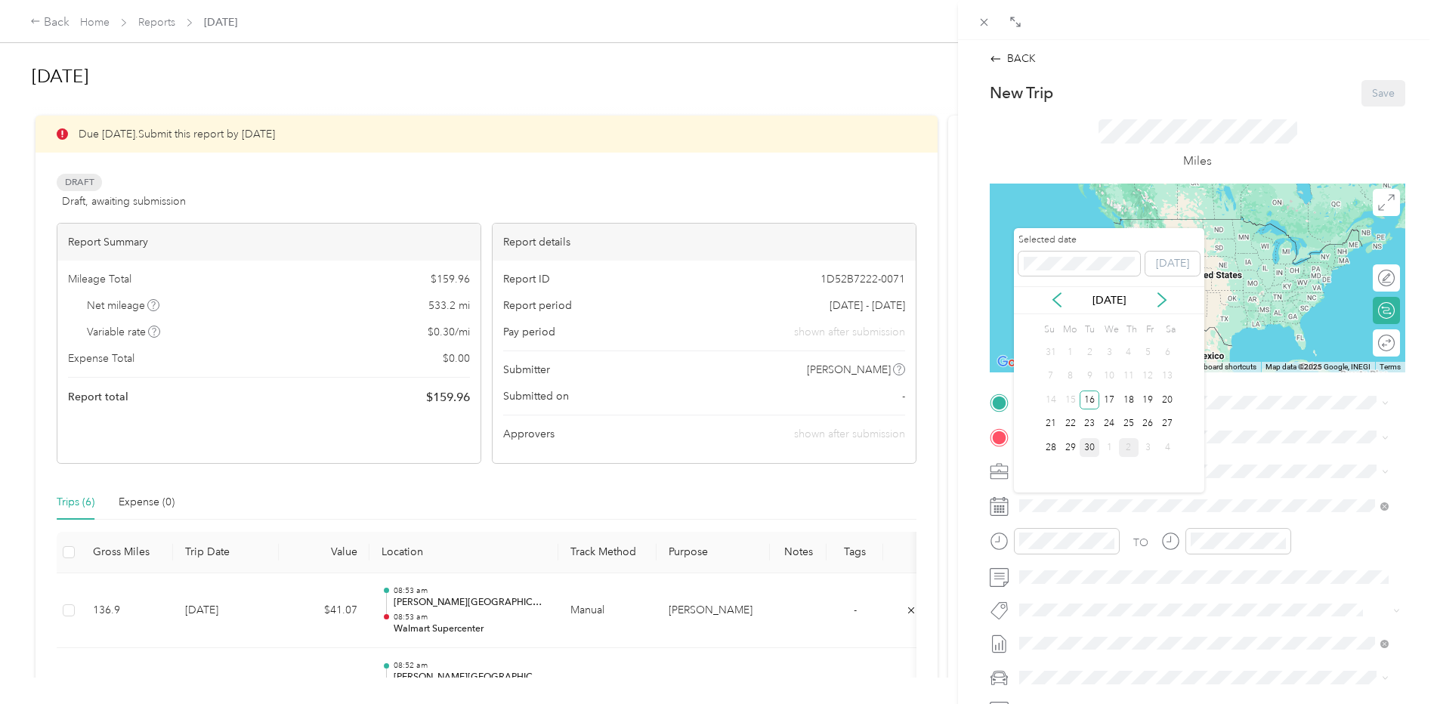
click at [1088, 447] on div "30" at bounding box center [1090, 447] width 20 height 19
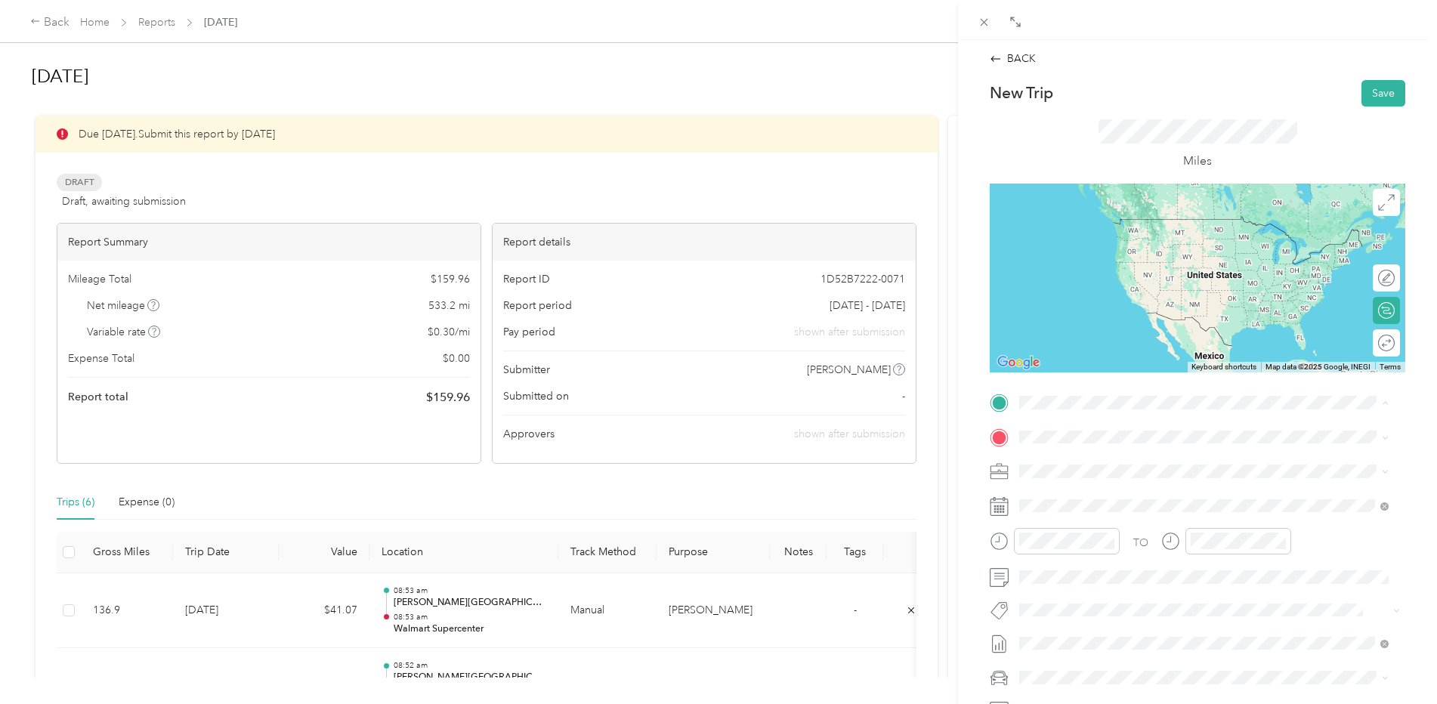
click at [1066, 460] on strong "[PERSON_NAME][GEOGRAPHIC_DATA]" at bounding box center [1149, 463] width 202 height 14
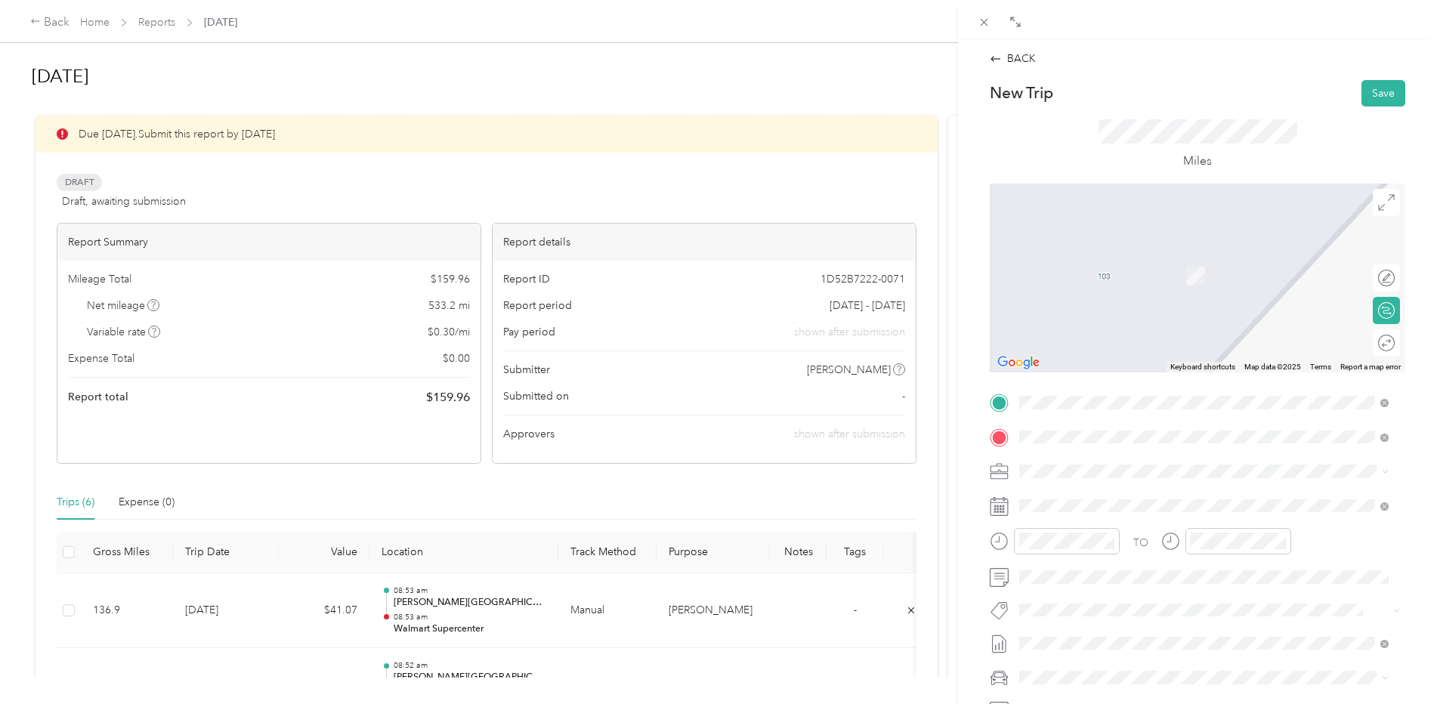
click at [1165, 509] on div "TEAM Walmart Supercenter [STREET_ADDRESS]" at bounding box center [1126, 508] width 156 height 37
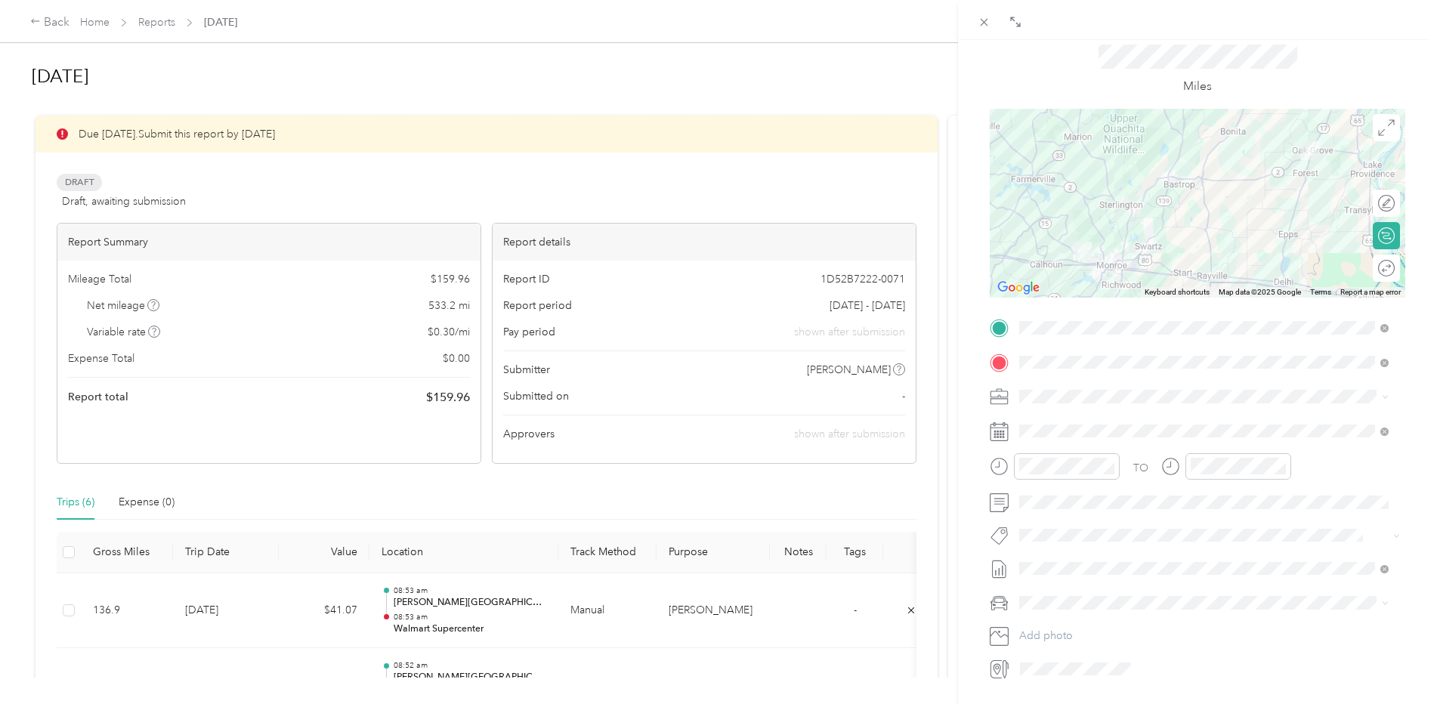
scroll to position [171, 0]
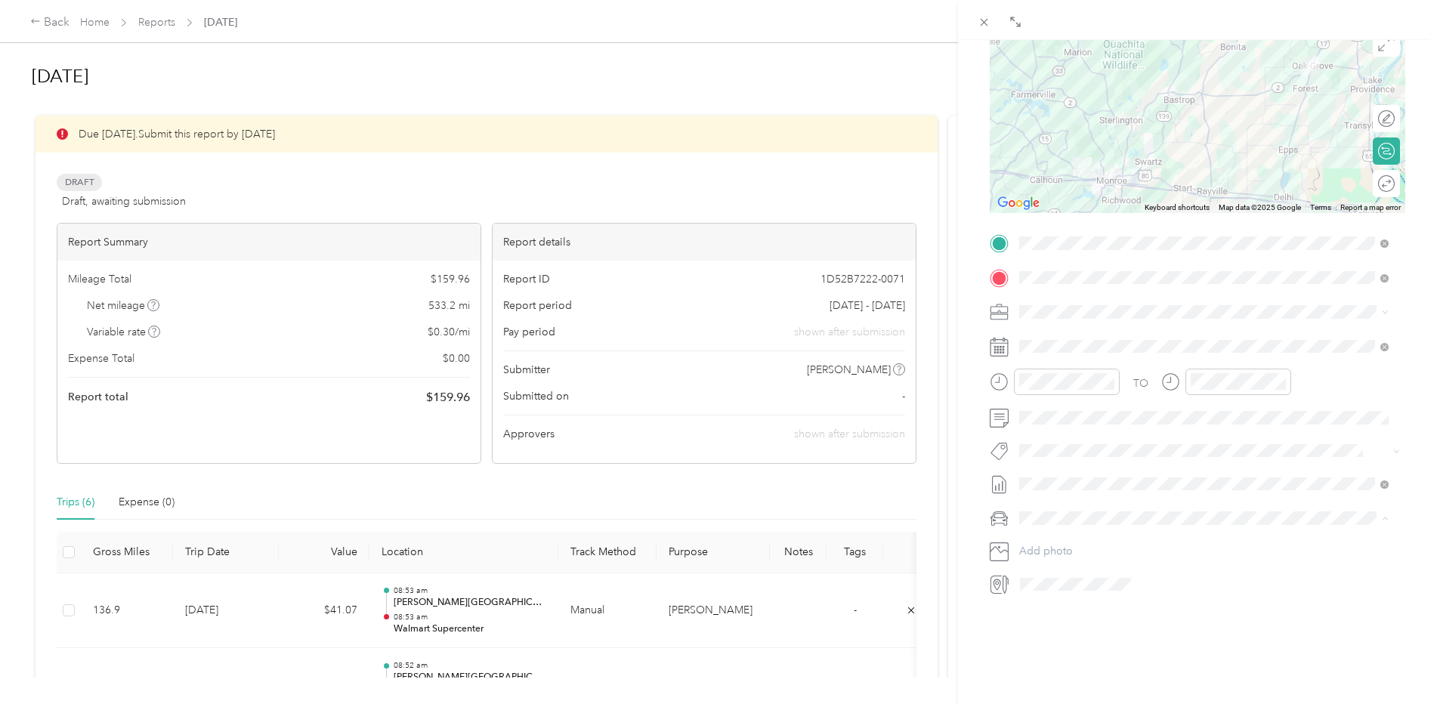
click at [1054, 531] on span "Toyota Avalon" at bounding box center [1059, 534] width 69 height 13
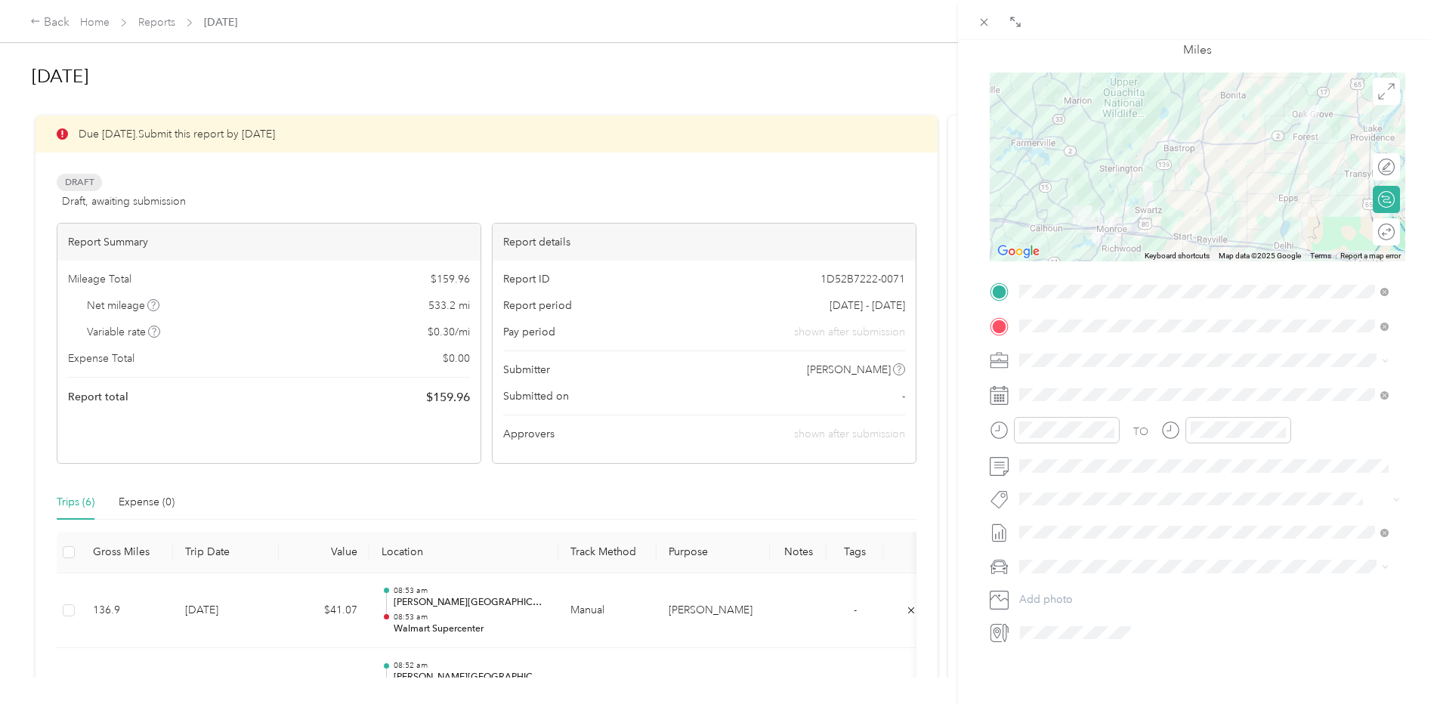
scroll to position [0, 0]
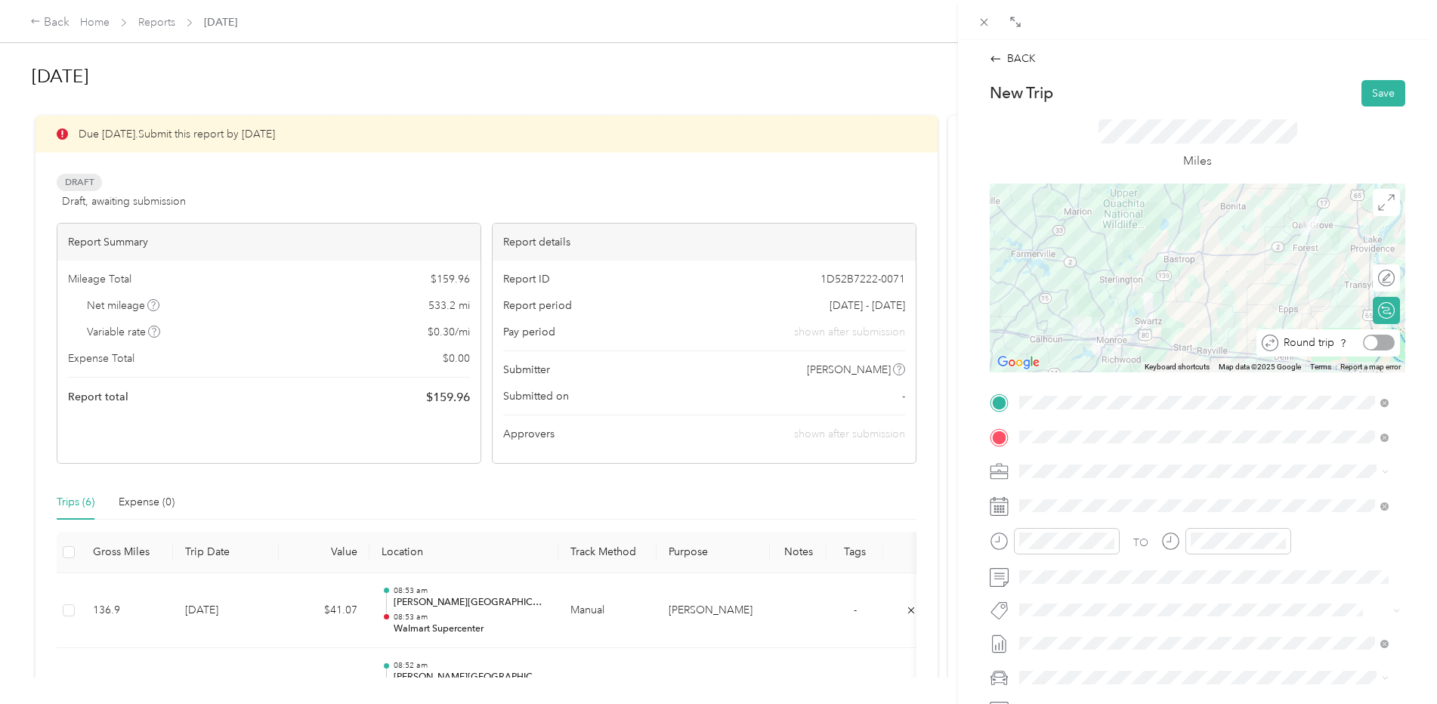
click at [1365, 341] on div at bounding box center [1372, 343] width 14 height 14
click at [1375, 93] on button "Save" at bounding box center [1384, 93] width 44 height 26
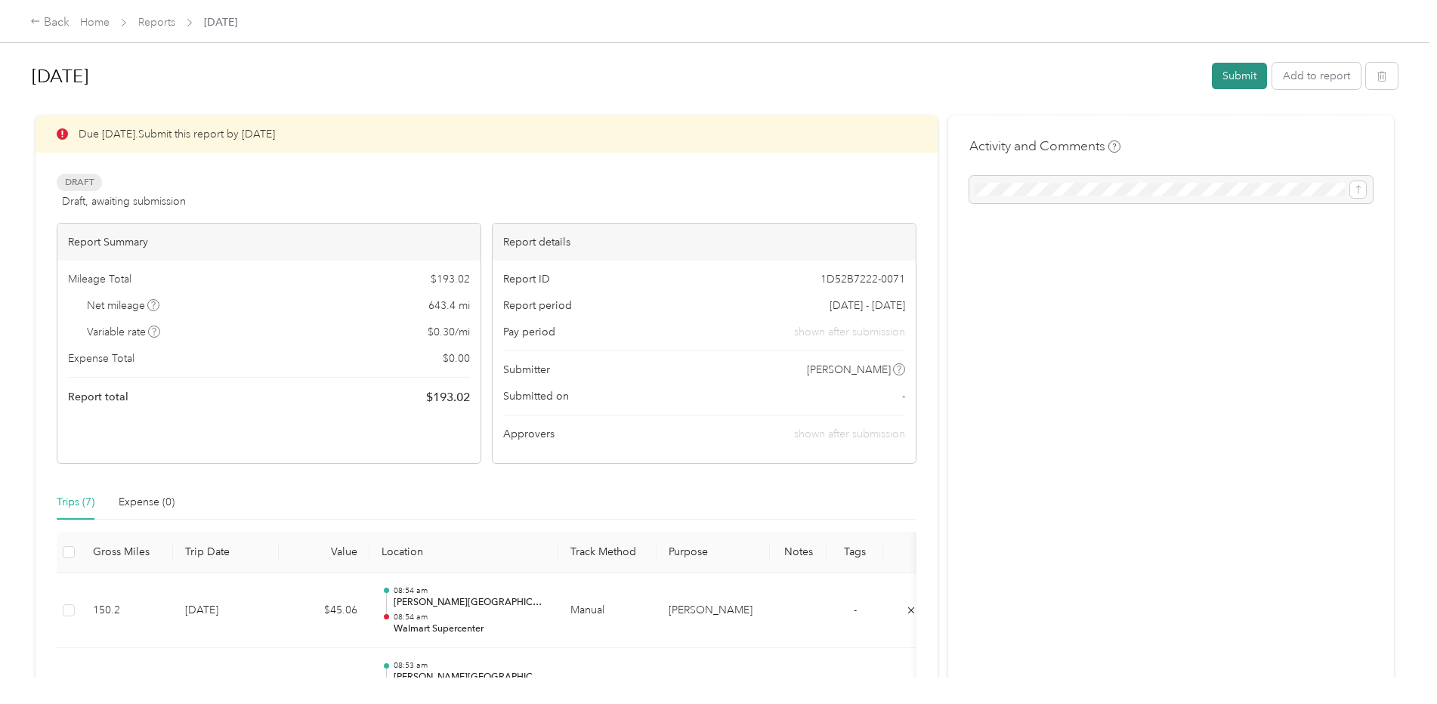
click at [1233, 75] on button "Submit" at bounding box center [1239, 76] width 55 height 26
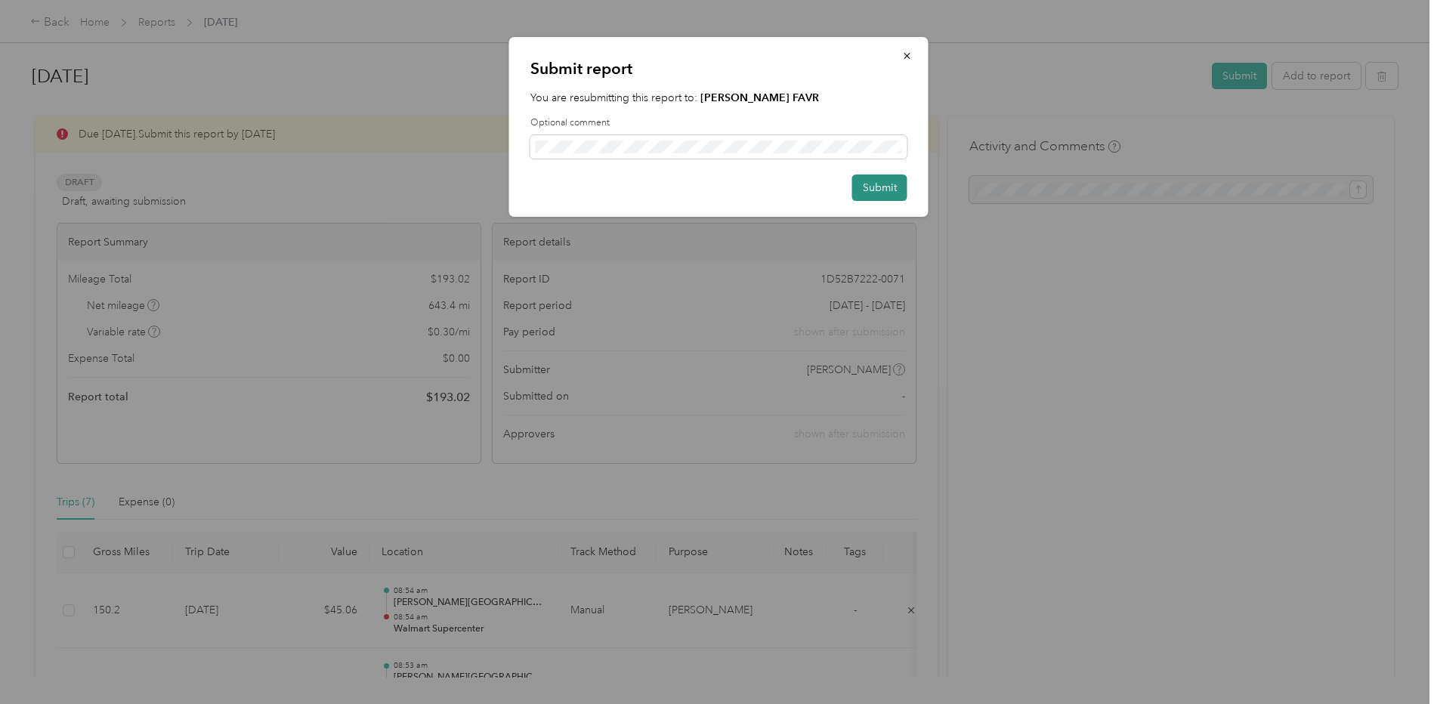
click at [873, 187] on button "Submit" at bounding box center [880, 188] width 55 height 26
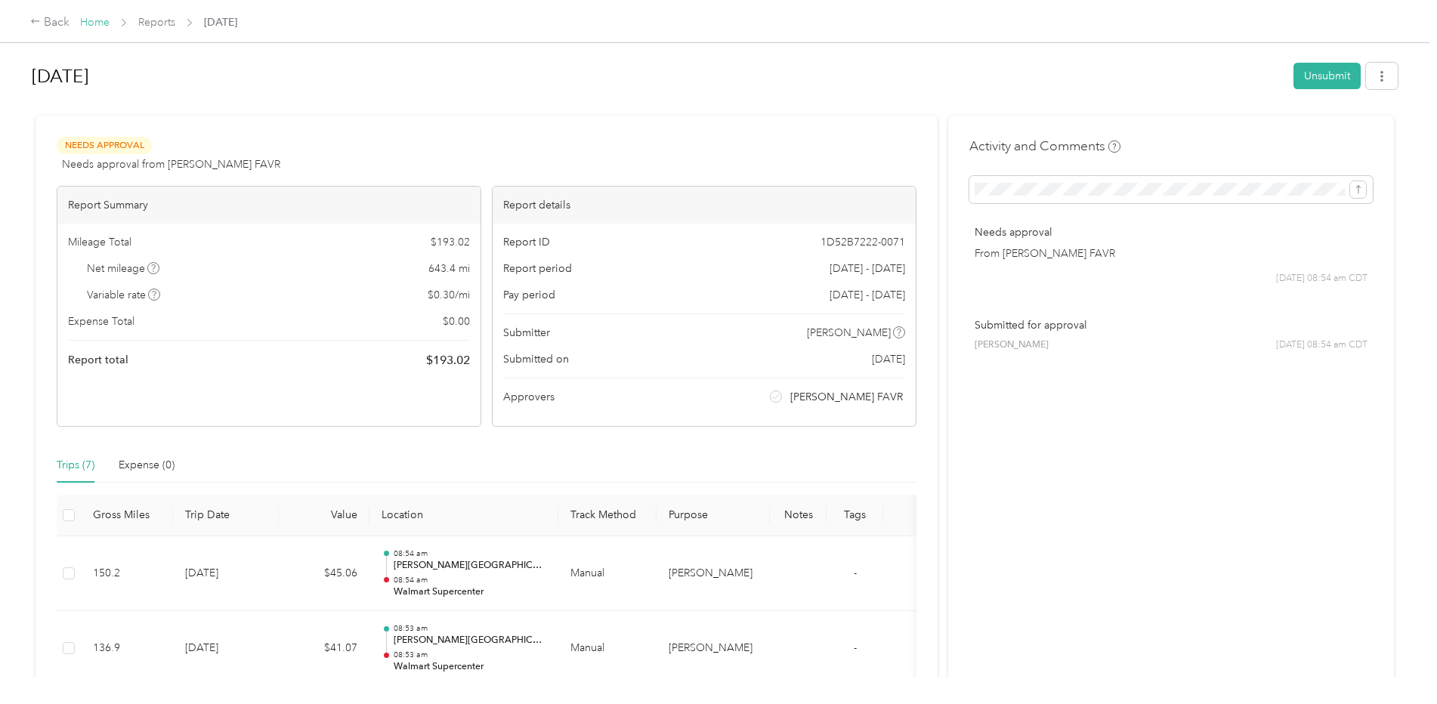
click at [85, 19] on link "Home" at bounding box center [94, 22] width 29 height 13
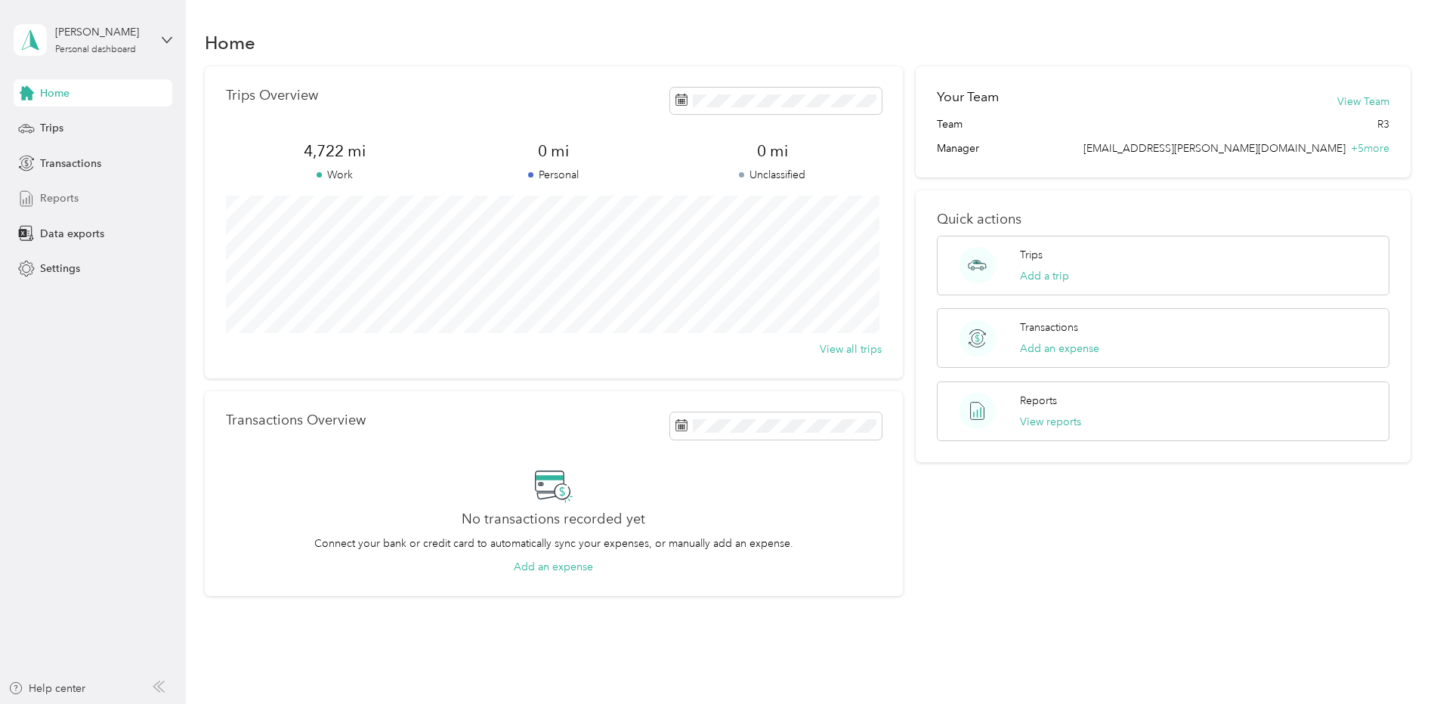
click at [63, 202] on span "Reports" at bounding box center [59, 198] width 39 height 16
